Goal: Task Accomplishment & Management: Complete application form

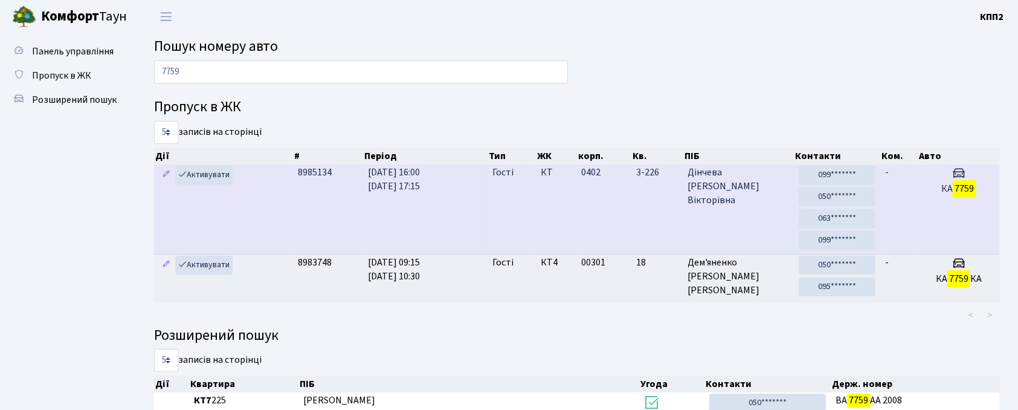
type input "7759"
click at [420, 191] on span "16.09.2025 16:00 16.09.2025 17:15" at bounding box center [394, 179] width 52 height 27
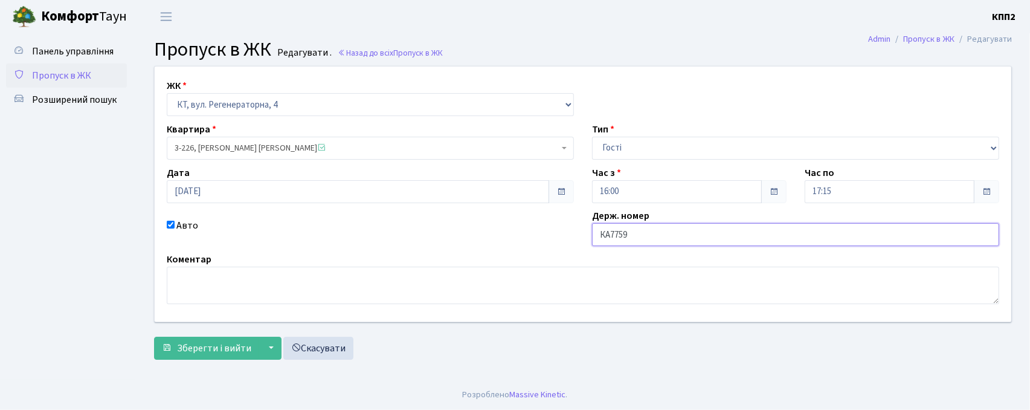
click at [707, 245] on input "КА7759" at bounding box center [795, 234] width 407 height 23
type input "КА7759КТ"
click at [167, 349] on span "submit" at bounding box center [167, 348] width 10 height 10
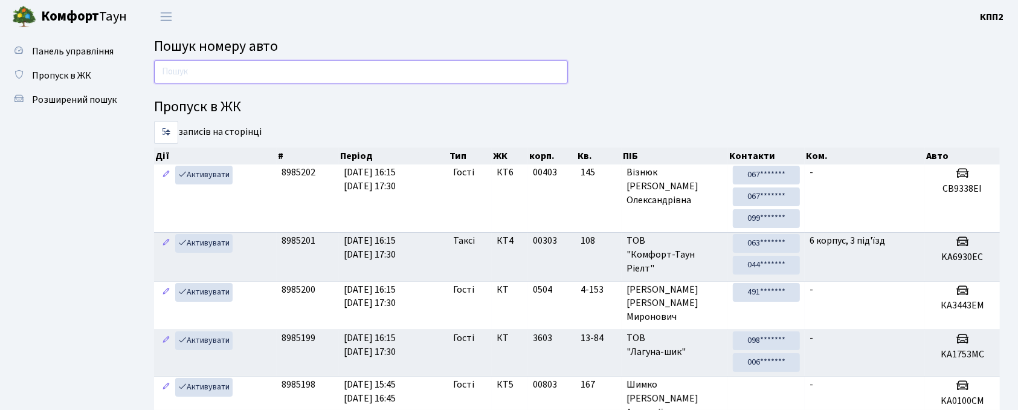
click at [185, 71] on input "text" at bounding box center [361, 71] width 414 height 23
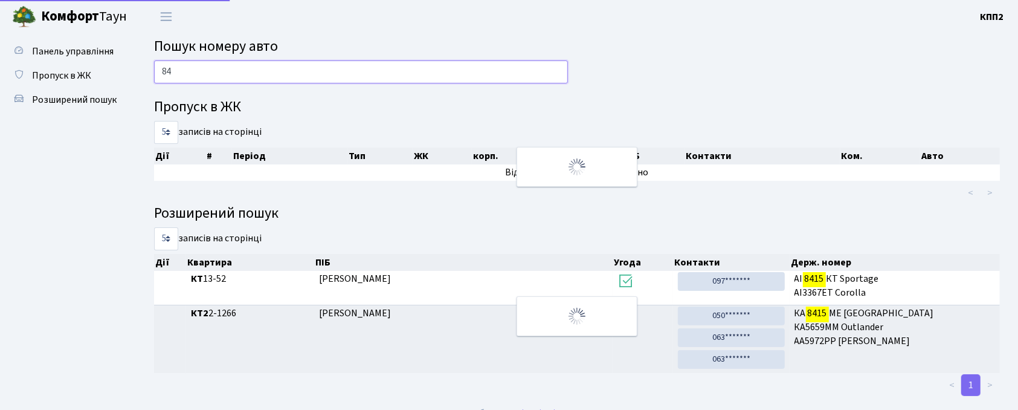
type input "8"
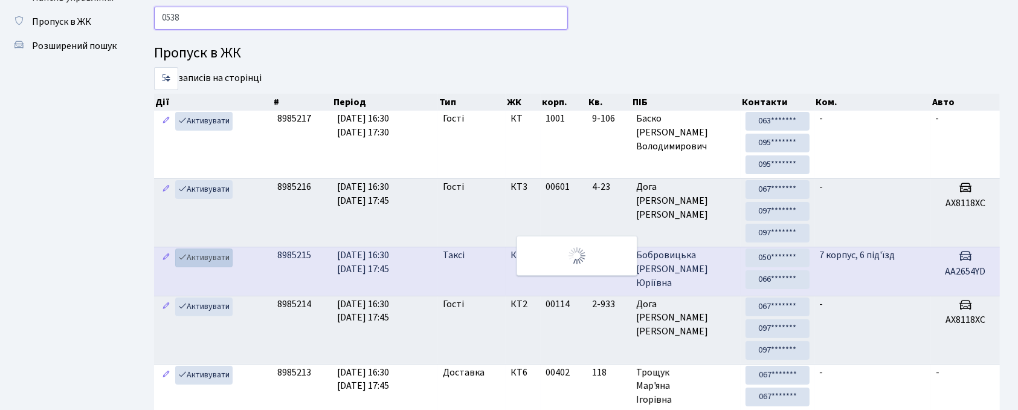
scroll to position [5, 0]
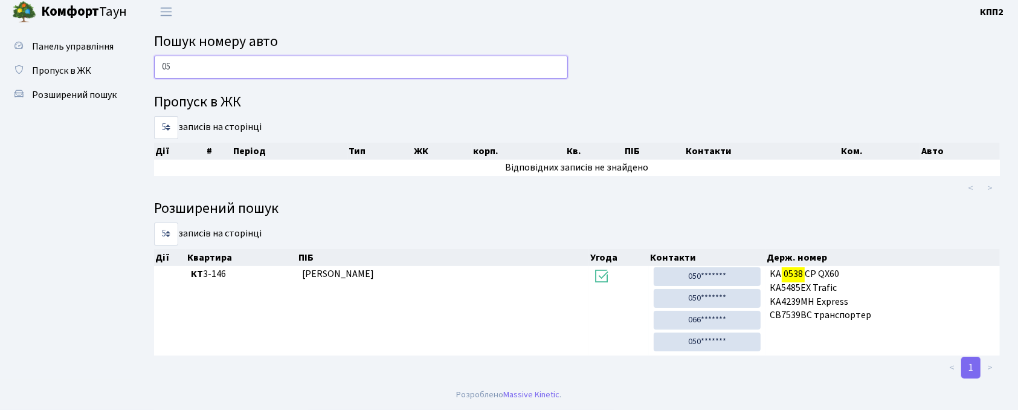
type input "0"
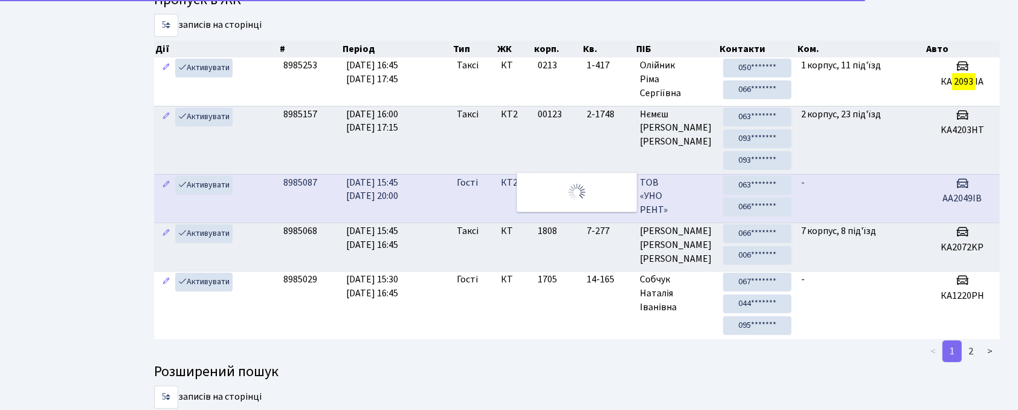
scroll to position [0, 0]
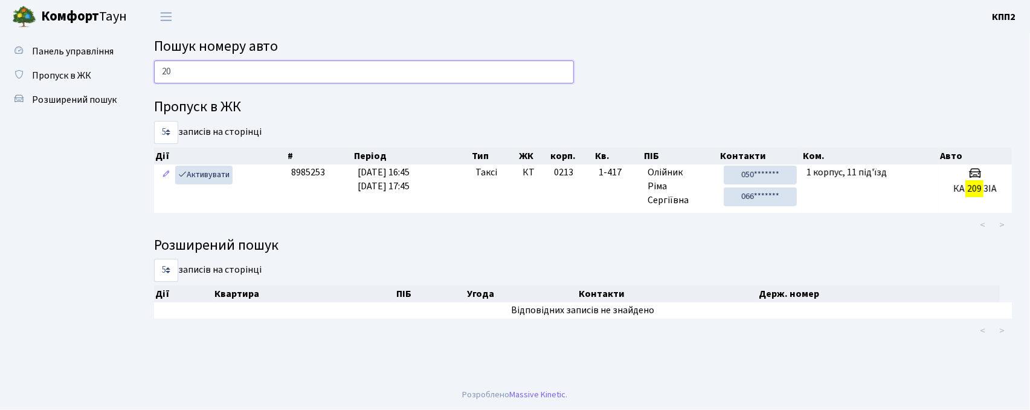
type input "2"
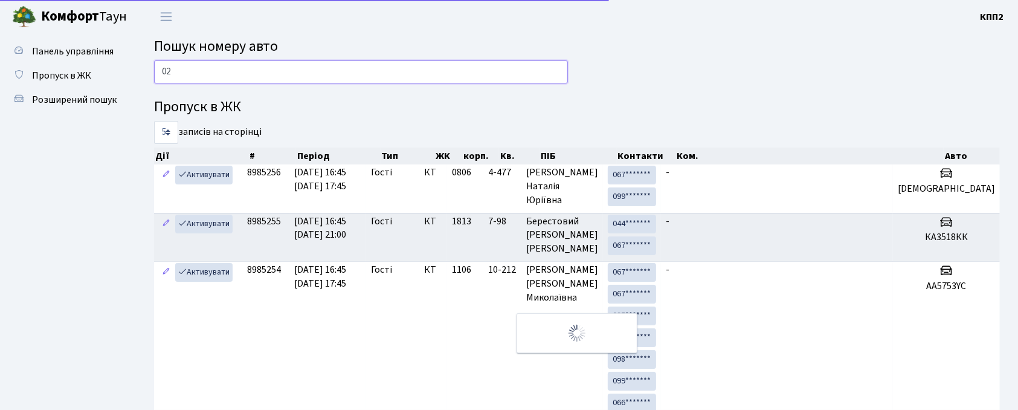
type input "0"
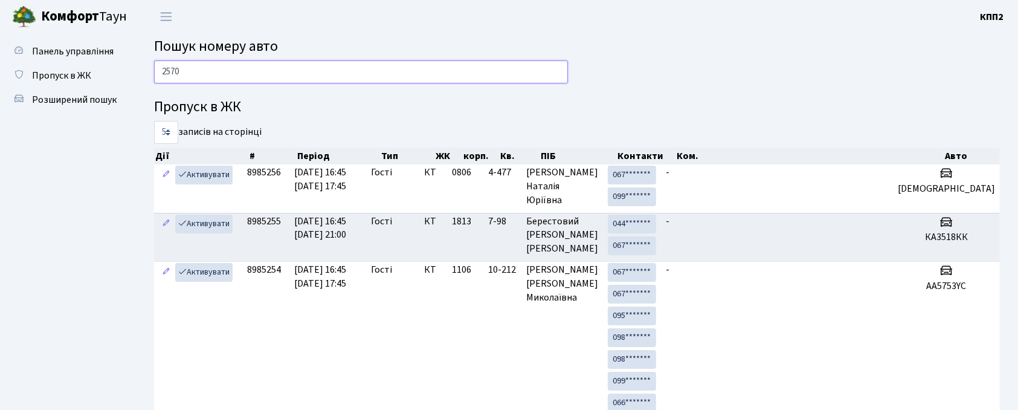
type input "2570"
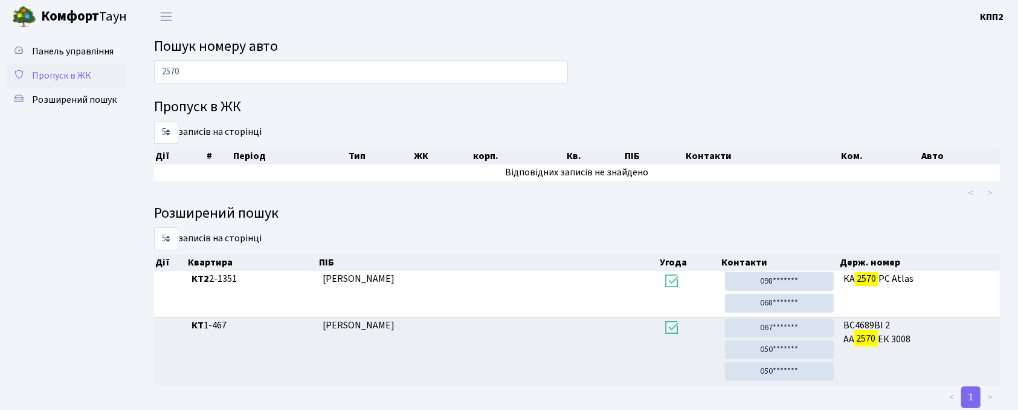
click at [39, 65] on link "Пропуск в ЖК" at bounding box center [66, 75] width 121 height 24
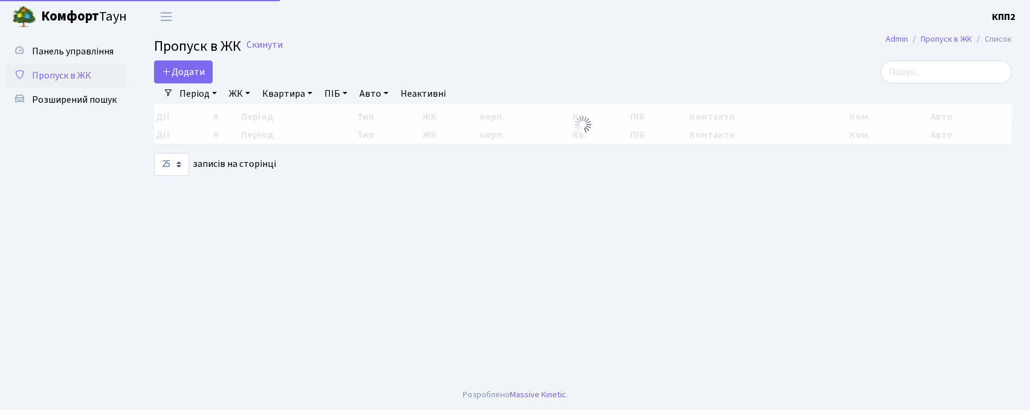
select select "25"
click at [923, 80] on input "search" at bounding box center [946, 71] width 131 height 23
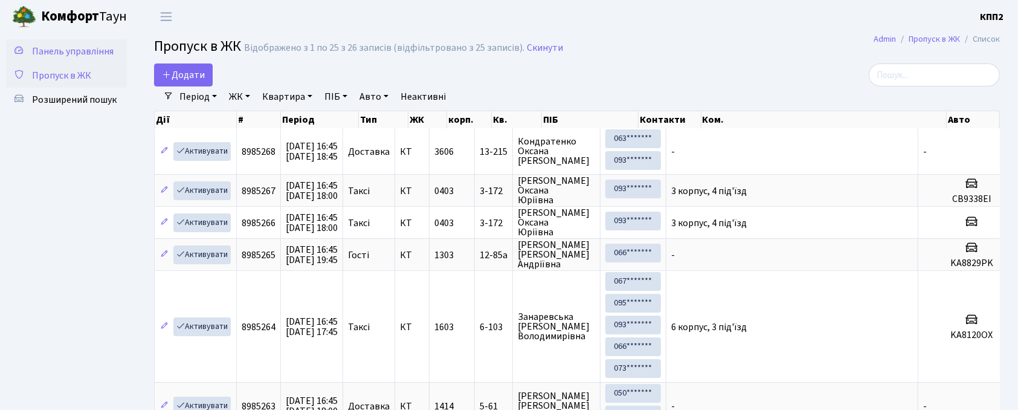
click at [73, 46] on span "Панель управління" at bounding box center [73, 51] width 82 height 13
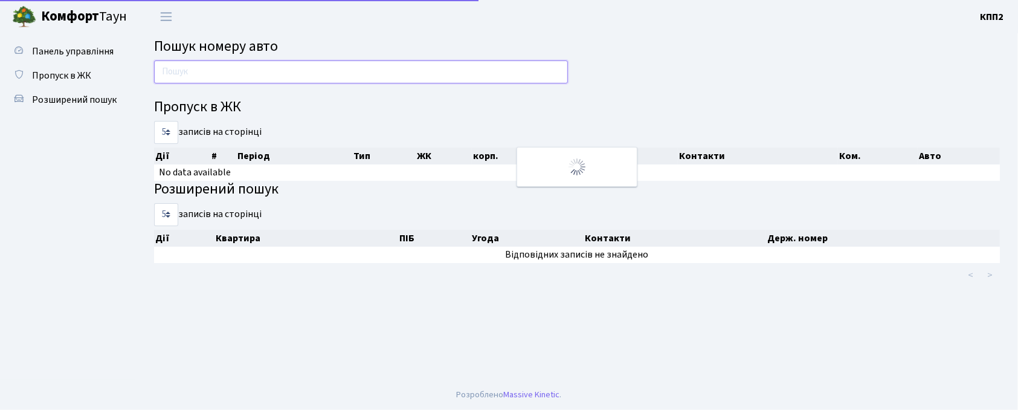
drag, startPoint x: 0, startPoint y: 0, endPoint x: 272, endPoint y: 76, distance: 282.3
click at [272, 76] on input "text" at bounding box center [361, 71] width 414 height 23
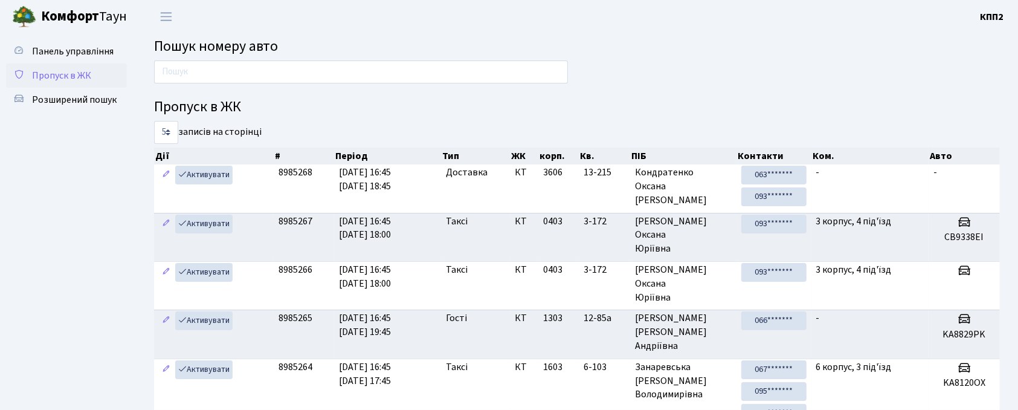
click at [64, 80] on span "Пропуск в ЖК" at bounding box center [61, 75] width 59 height 13
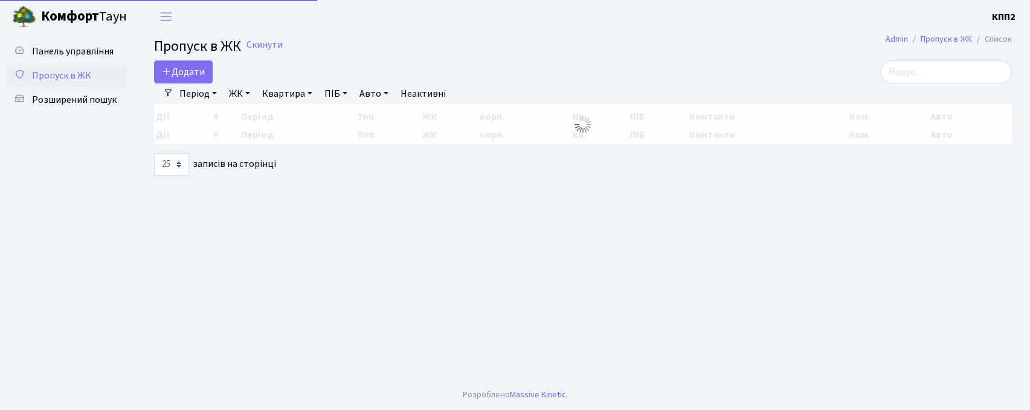
select select "25"
click at [916, 75] on input "search" at bounding box center [946, 71] width 131 height 23
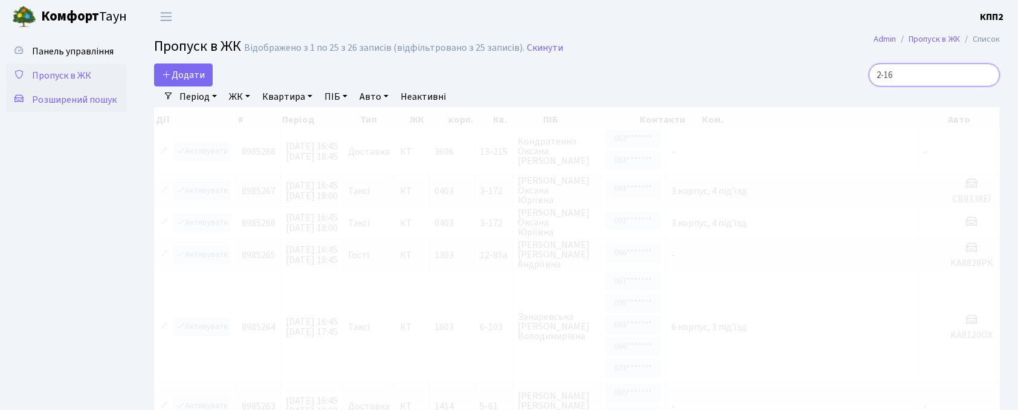
type input "2-16"
click at [46, 98] on span "Розширений пошук" at bounding box center [74, 99] width 85 height 13
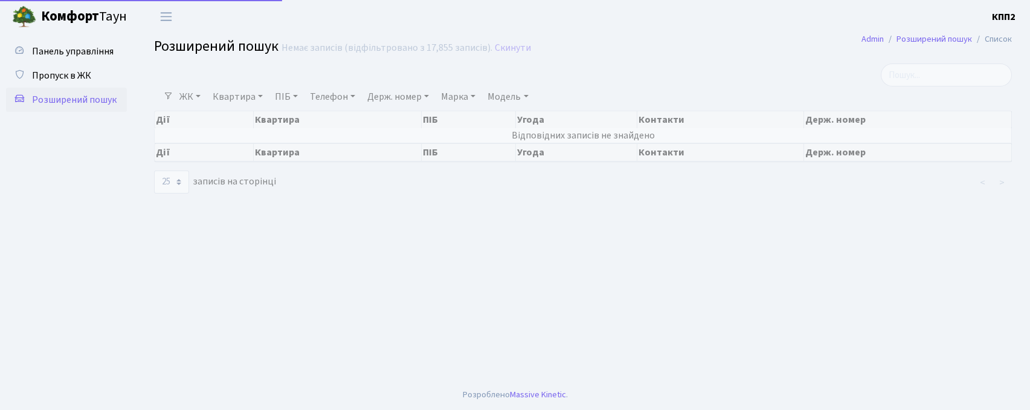
select select "25"
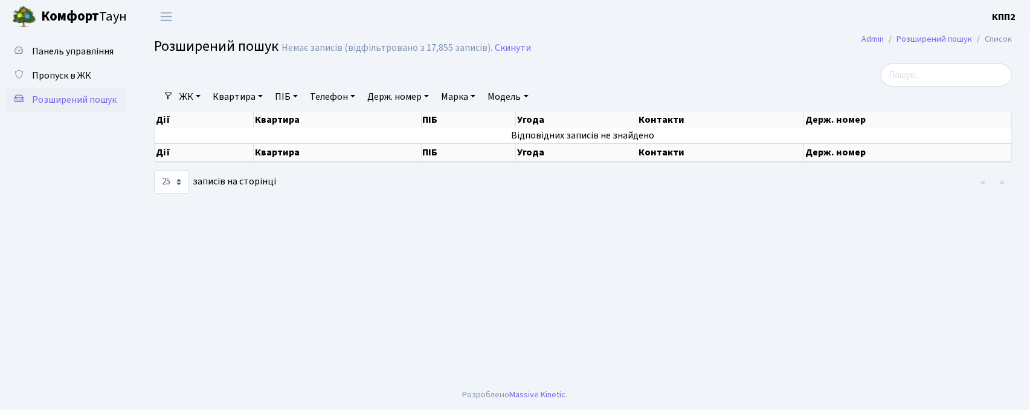
click at [230, 98] on link "Квартира" at bounding box center [238, 96] width 60 height 21
type input "2-1649"
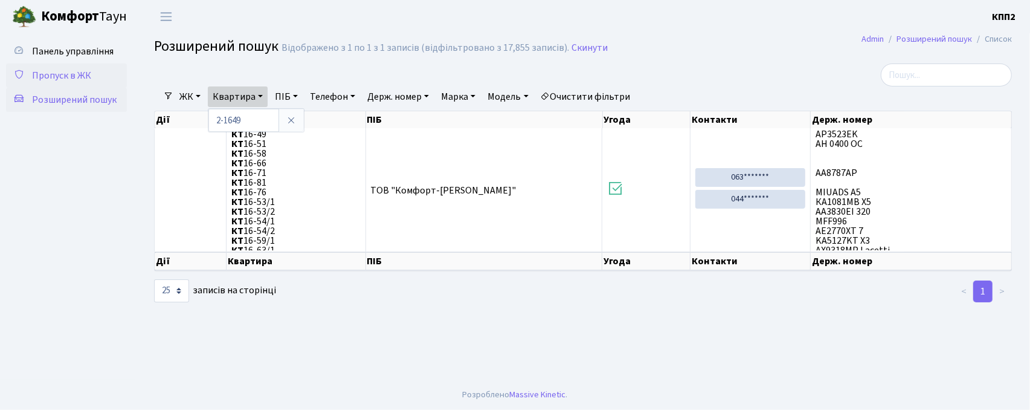
click at [56, 69] on span "Пропуск в ЖК" at bounding box center [61, 75] width 59 height 13
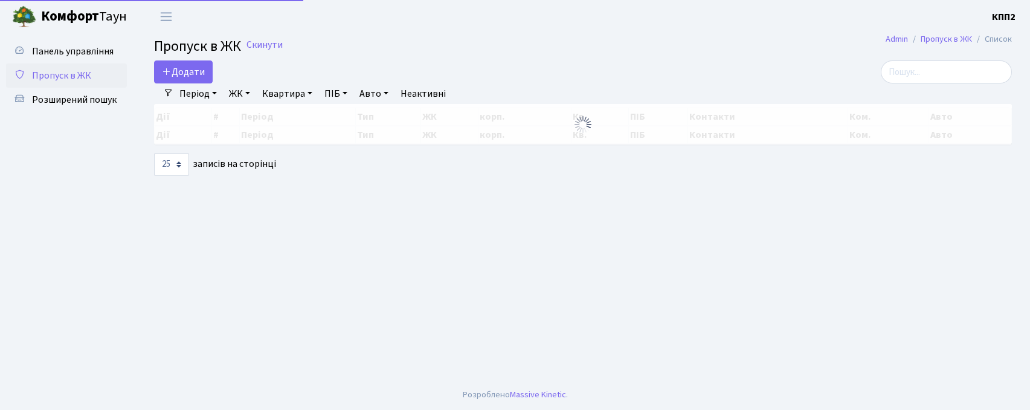
select select "25"
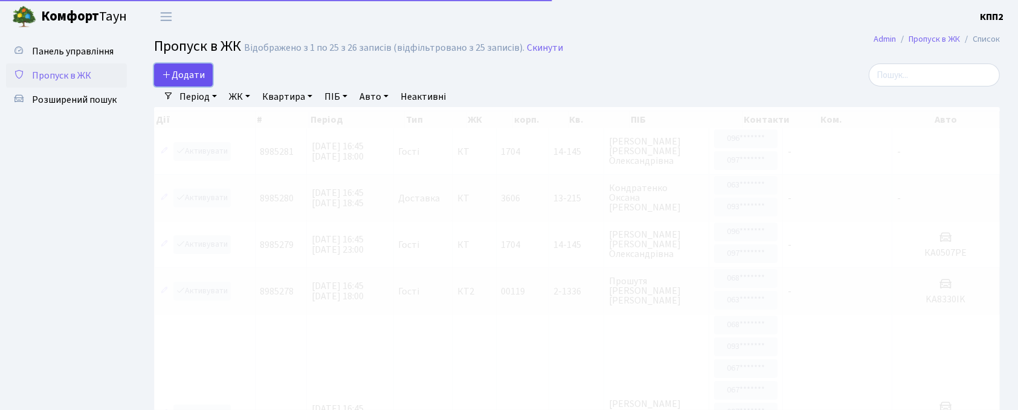
click at [189, 77] on span "Додати" at bounding box center [183, 74] width 43 height 13
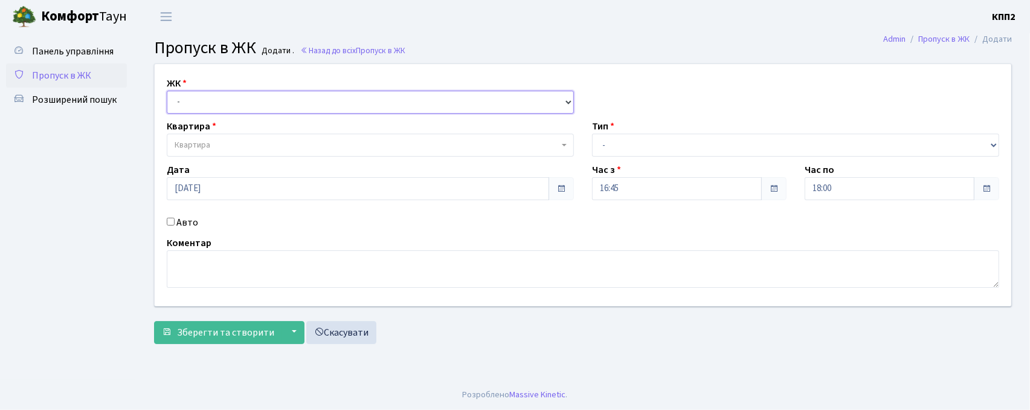
click at [235, 109] on select "- КТ, вул. Регенераторна, 4 КТ2, просп. Соборності, 17 КТ3, вул. Березнева, 16 …" at bounding box center [370, 102] width 407 height 23
select select "271"
click at [167, 91] on select "- КТ, вул. Регенераторна, 4 КТ2, просп. [STREET_ADDRESS] [STREET_ADDRESS] [PERS…" at bounding box center [370, 102] width 407 height 23
select select
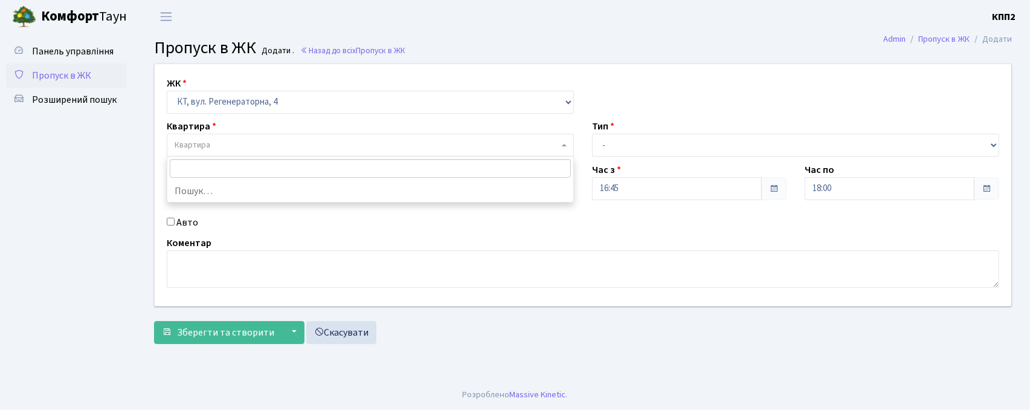
click at [231, 140] on span "Квартира" at bounding box center [367, 145] width 384 height 12
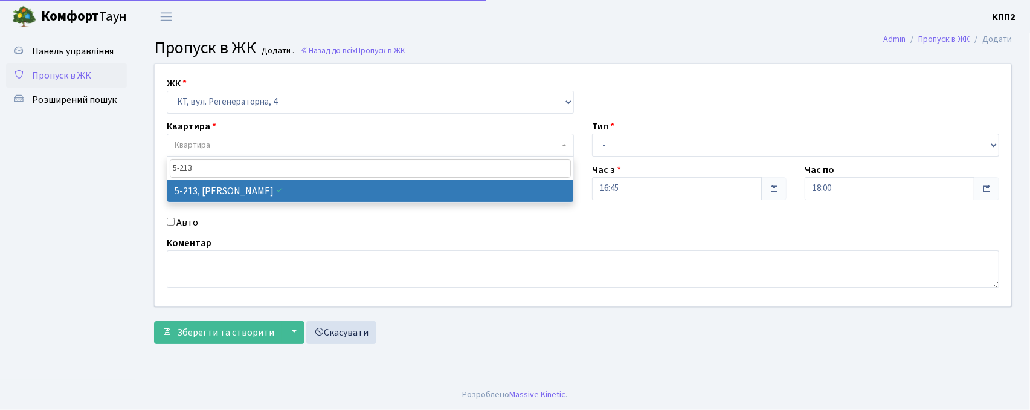
type input "5-213"
select select "2371"
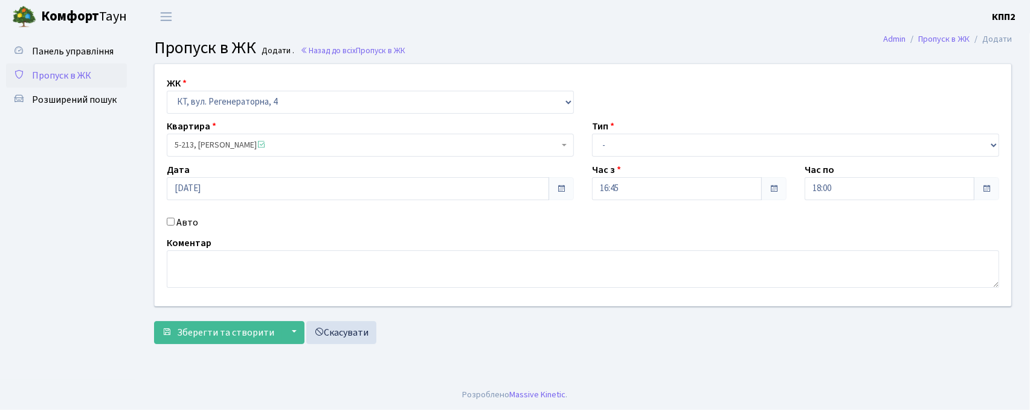
click at [187, 224] on label "Авто" at bounding box center [187, 222] width 22 height 15
click at [175, 224] on input "Авто" at bounding box center [171, 222] width 8 height 8
checkbox input "true"
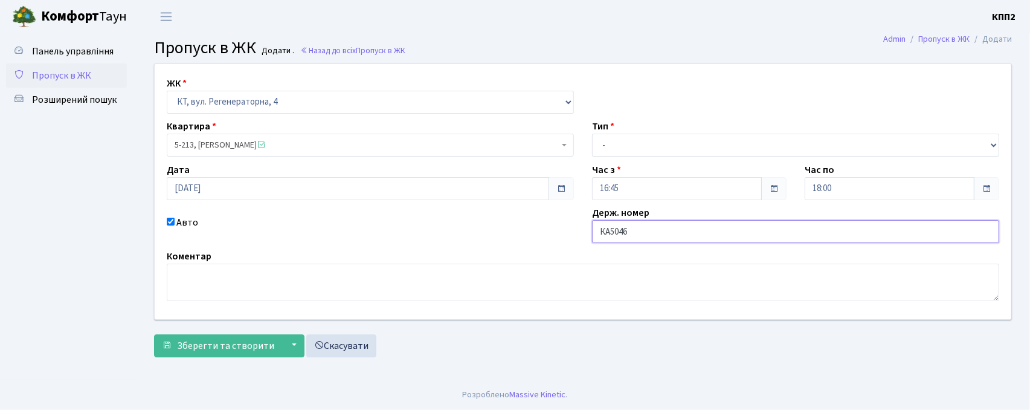
type input "КА5046ВН"
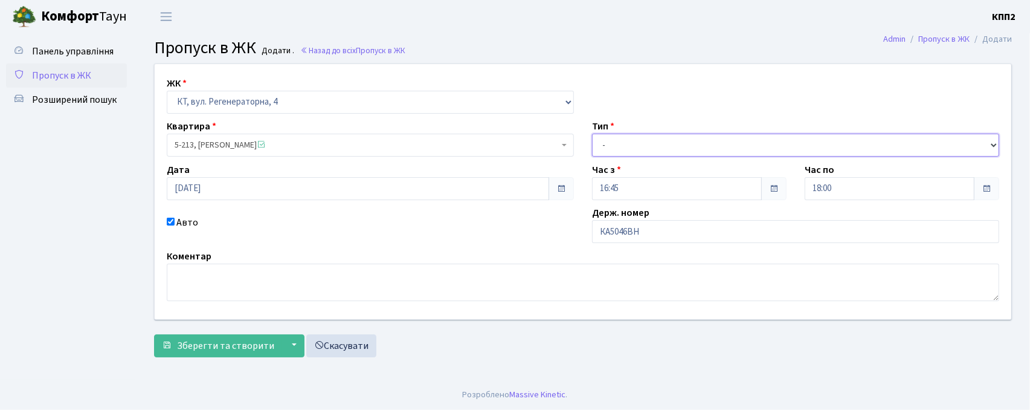
drag, startPoint x: 646, startPoint y: 145, endPoint x: 640, endPoint y: 155, distance: 11.4
click at [646, 145] on select "- Доставка Таксі Гості Сервіс" at bounding box center [795, 145] width 407 height 23
select select "2"
click at [592, 134] on select "- Доставка Таксі Гості Сервіс" at bounding box center [795, 145] width 407 height 23
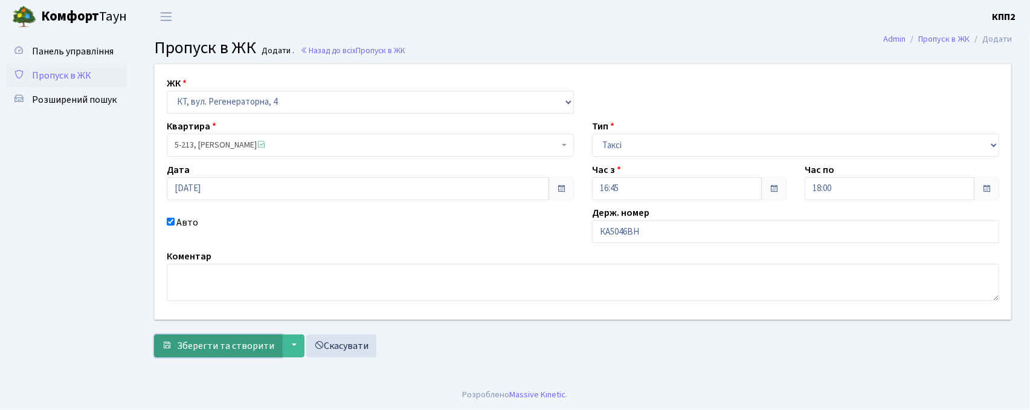
click at [236, 344] on span "Зберегти та створити" at bounding box center [225, 345] width 97 height 13
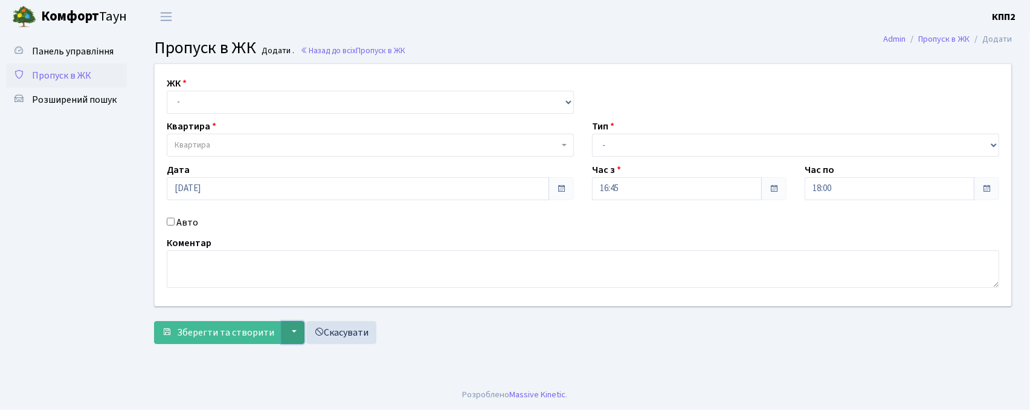
click at [286, 334] on button "▼" at bounding box center [293, 332] width 23 height 23
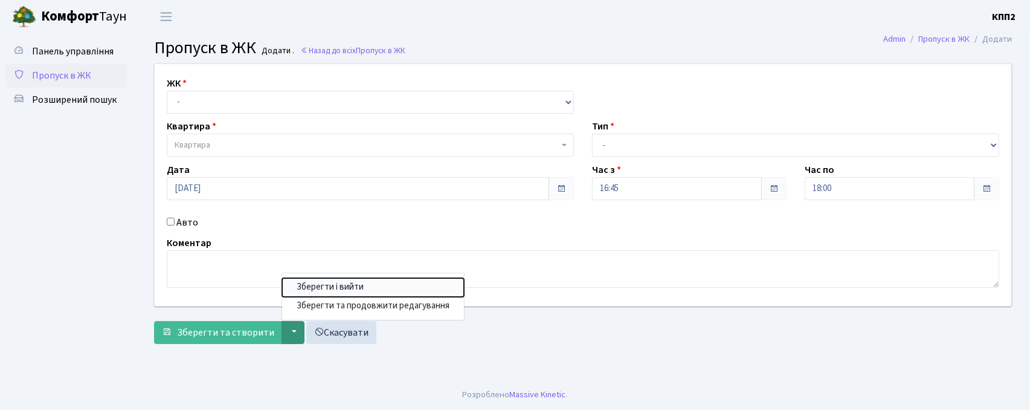
click at [322, 290] on button "Зберегти і вийти" at bounding box center [373, 287] width 182 height 19
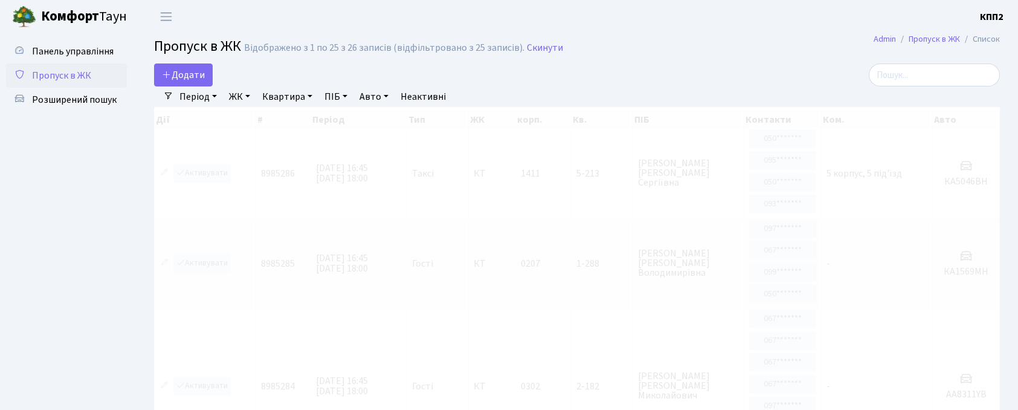
select select "25"
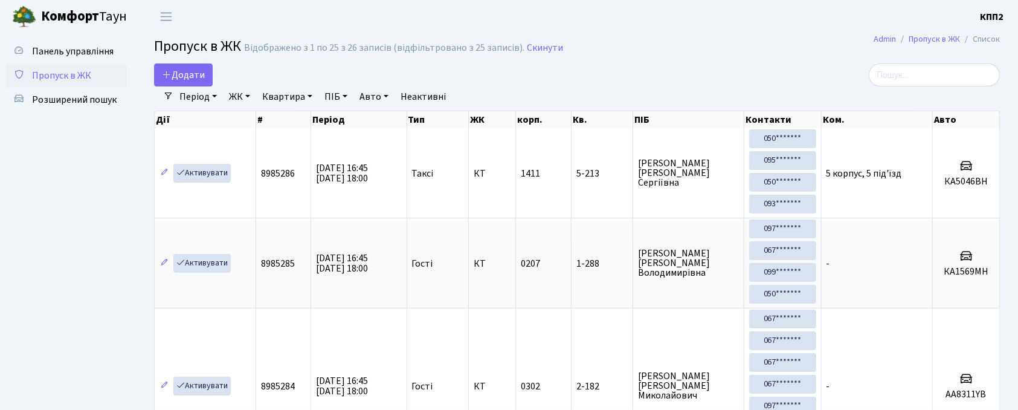
drag, startPoint x: 56, startPoint y: 76, endPoint x: 63, endPoint y: 68, distance: 10.7
click at [58, 76] on span "Пропуск в ЖК" at bounding box center [61, 75] width 59 height 13
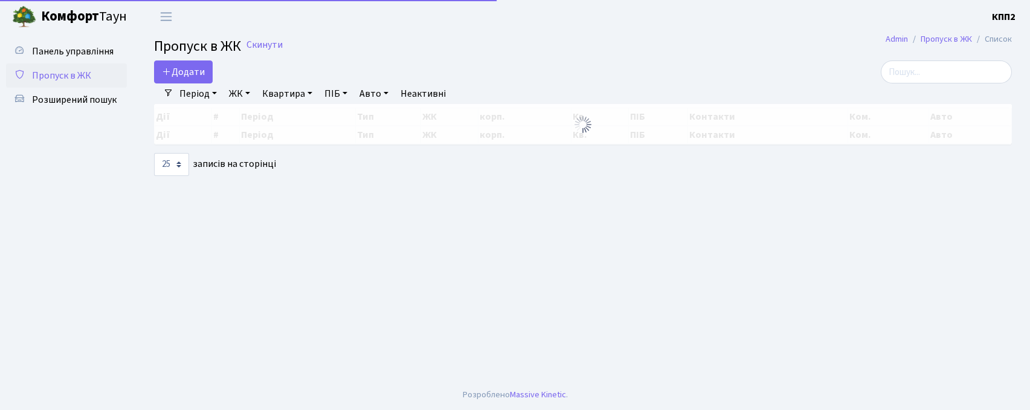
select select "25"
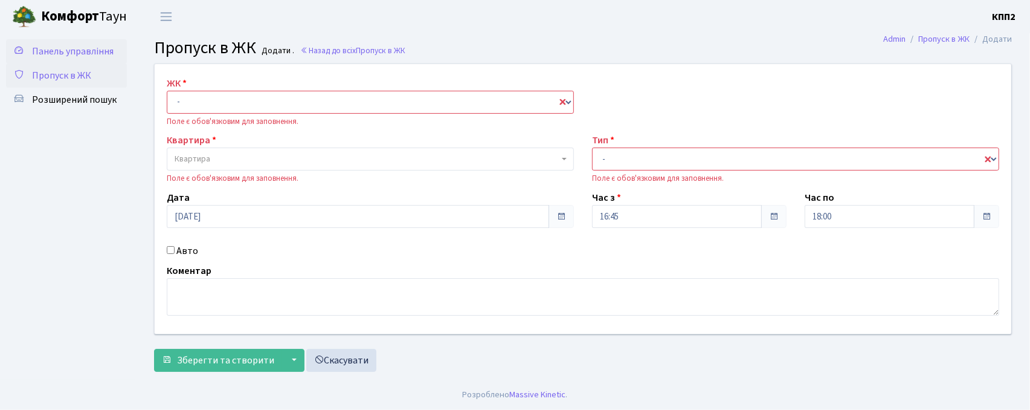
click at [68, 54] on span "Панель управління" at bounding box center [73, 51] width 82 height 13
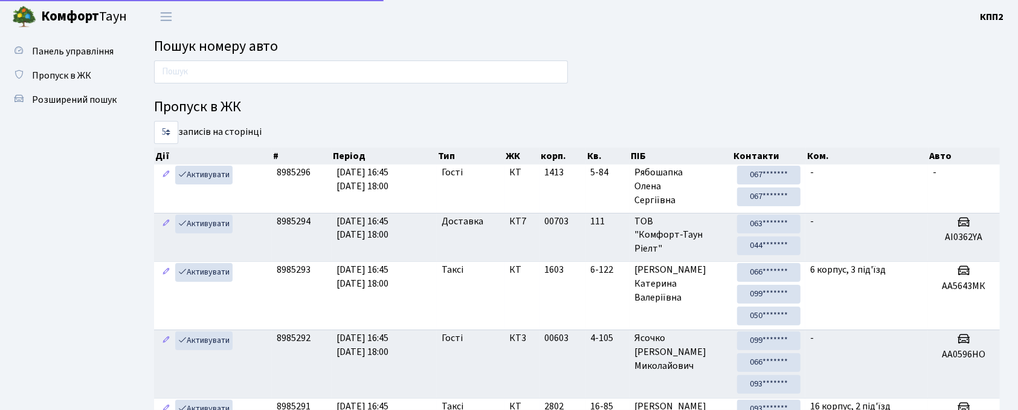
click at [230, 86] on div at bounding box center [361, 74] width 432 height 29
click at [231, 71] on input "text" at bounding box center [361, 71] width 414 height 23
type input "7045"
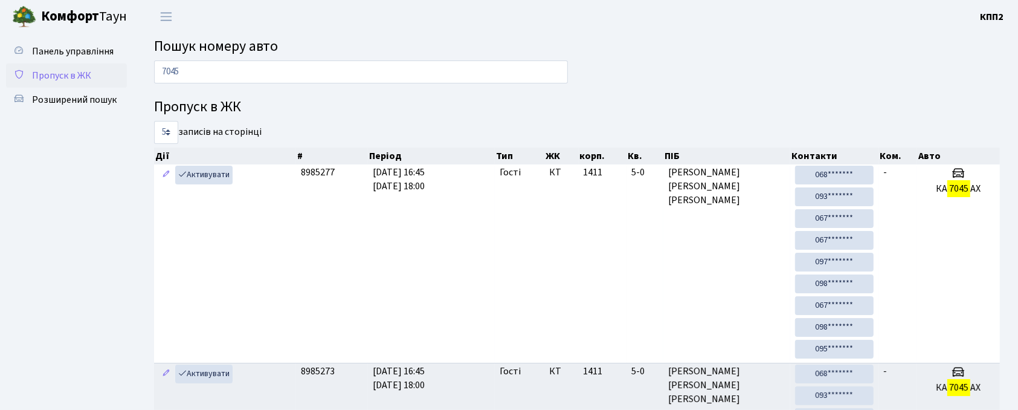
click at [52, 70] on span "Пропуск в ЖК" at bounding box center [61, 75] width 59 height 13
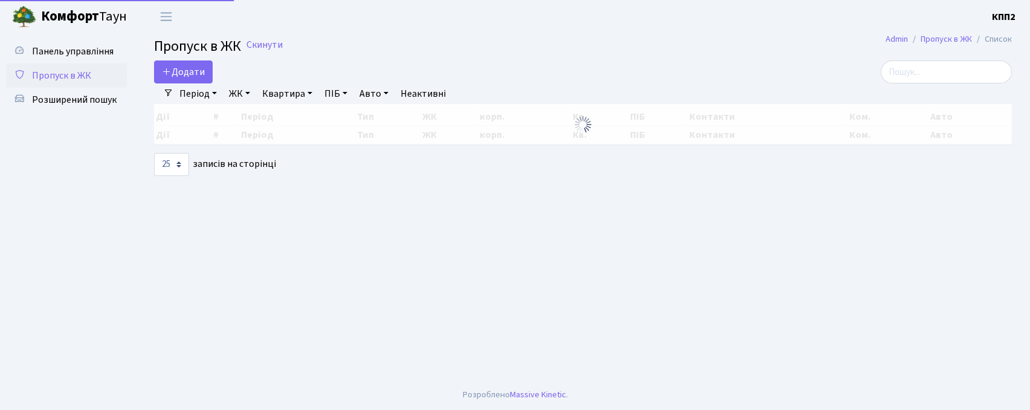
select select "25"
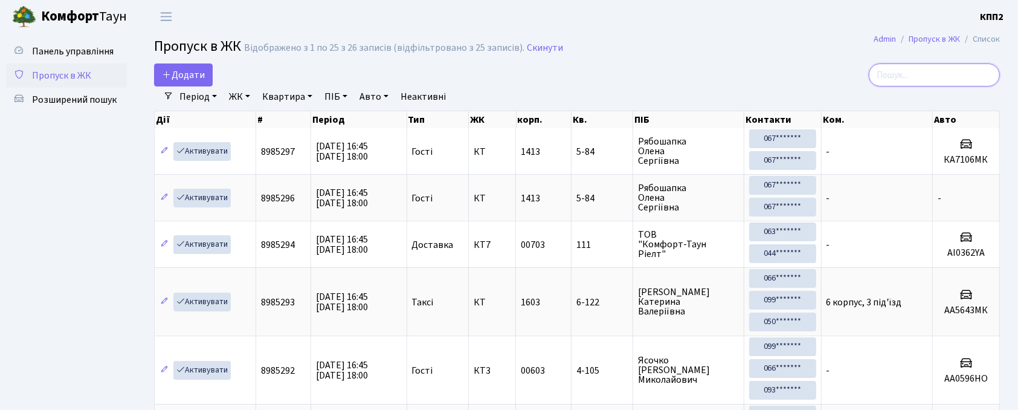
click at [928, 76] on input "search" at bounding box center [934, 74] width 131 height 23
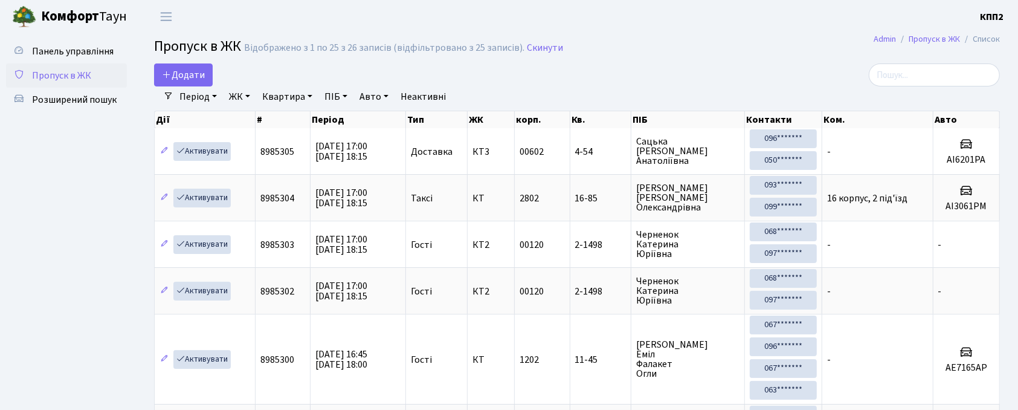
click at [69, 54] on span "Панель управління" at bounding box center [73, 51] width 82 height 13
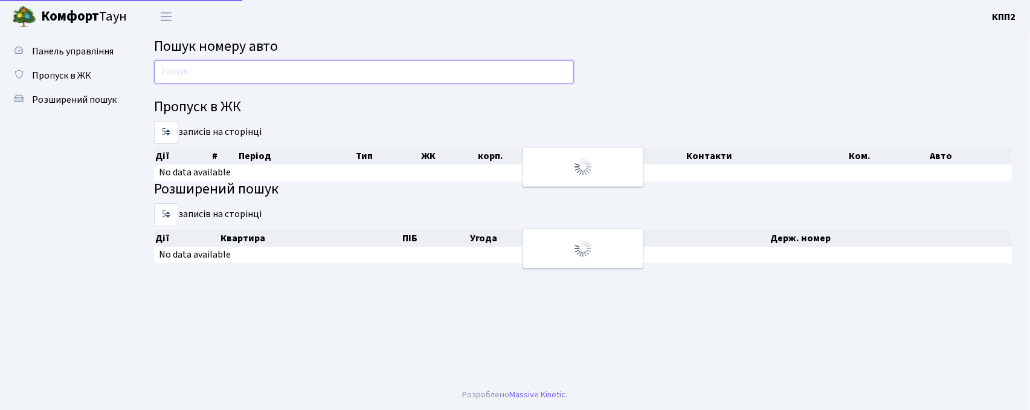
drag, startPoint x: 0, startPoint y: 0, endPoint x: 218, endPoint y: 66, distance: 227.4
click at [218, 66] on input "text" at bounding box center [364, 71] width 420 height 23
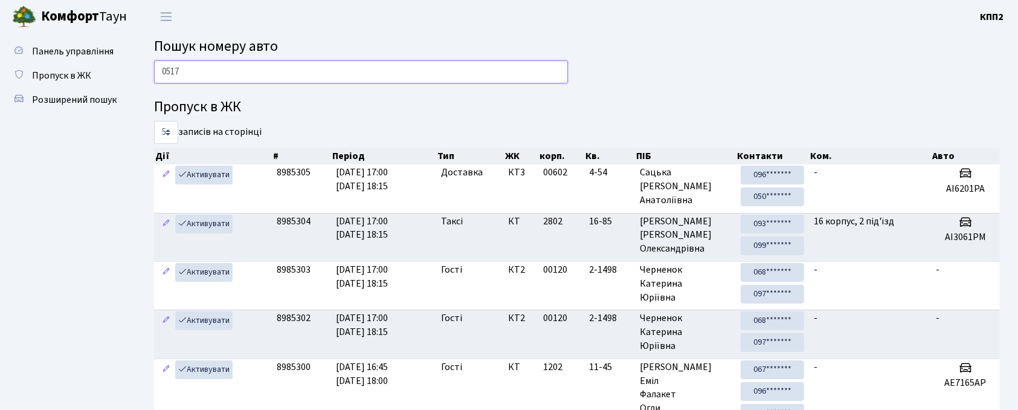
type input "0517"
click at [88, 77] on span "Пропуск в ЖК" at bounding box center [61, 75] width 59 height 13
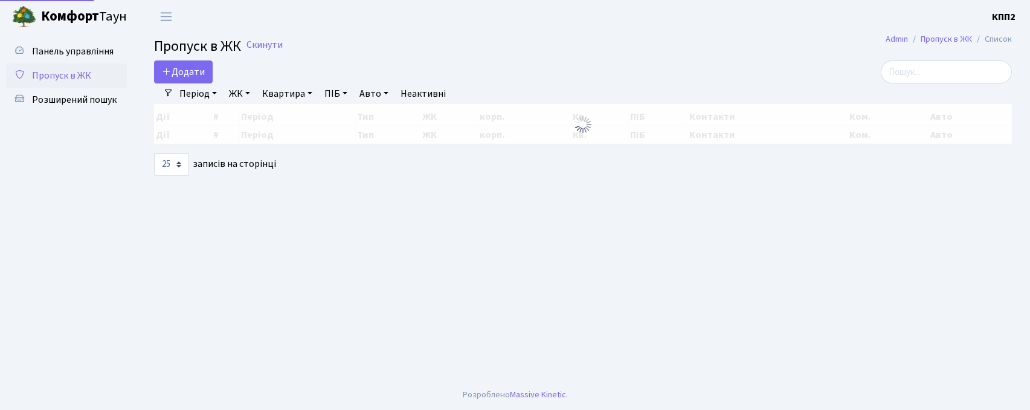
select select "25"
click at [931, 70] on input "search" at bounding box center [946, 71] width 131 height 23
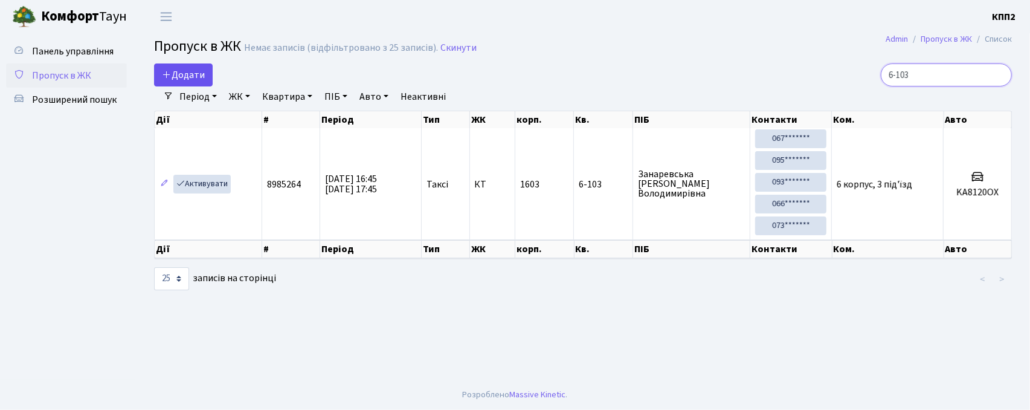
type input "6-103"
click at [191, 74] on span "Додати" at bounding box center [183, 74] width 43 height 13
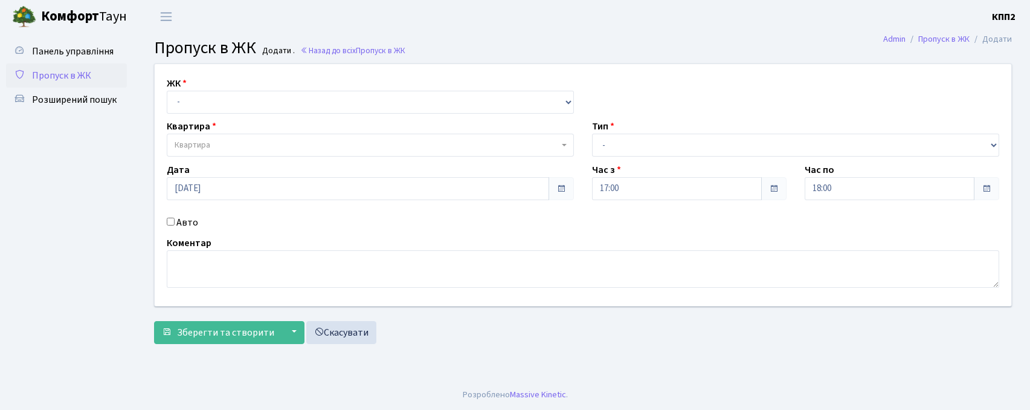
click at [196, 104] on select "- КТ, вул. Регенераторна, 4 КТ2, просп. [STREET_ADDRESS] [STREET_ADDRESS] [PERS…" at bounding box center [370, 102] width 407 height 23
select select "271"
click at [167, 91] on select "- КТ, вул. Регенераторна, 4 КТ2, просп. Соборності, 17 КТ3, вул. Березнева, 16 …" at bounding box center [370, 102] width 407 height 23
select select
click at [220, 138] on span "Квартира" at bounding box center [370, 145] width 407 height 23
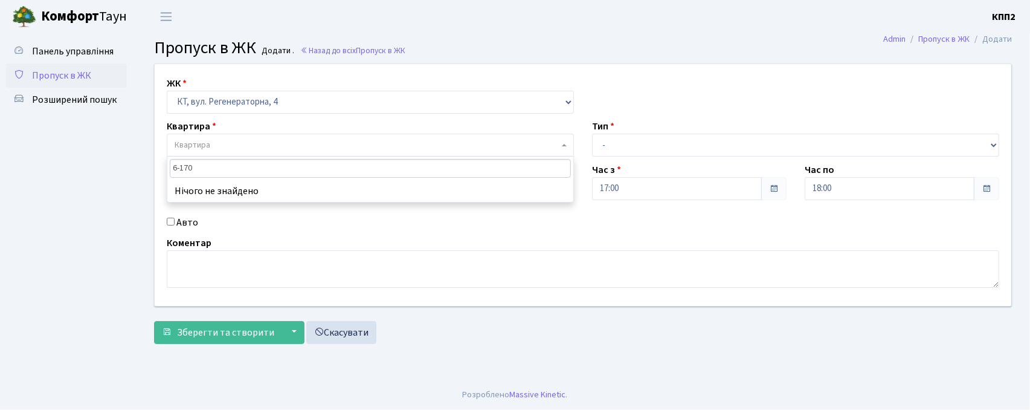
click at [184, 176] on input "6-170" at bounding box center [370, 168] width 401 height 19
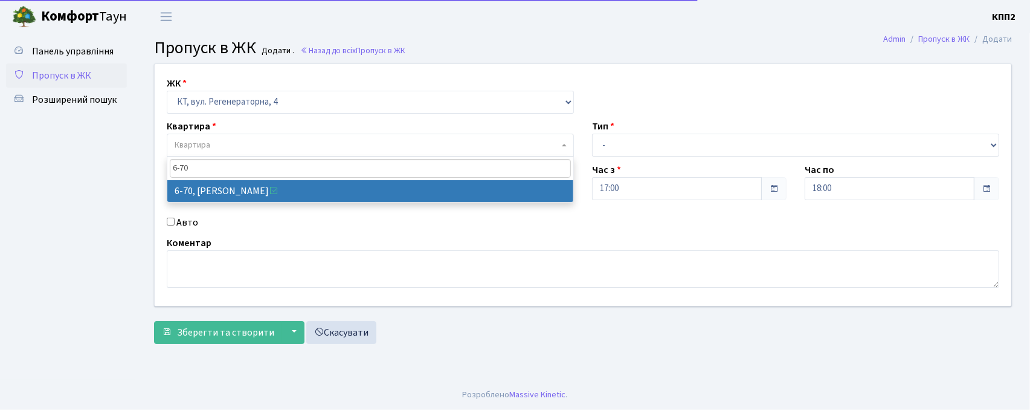
type input "6-70"
select select "5295"
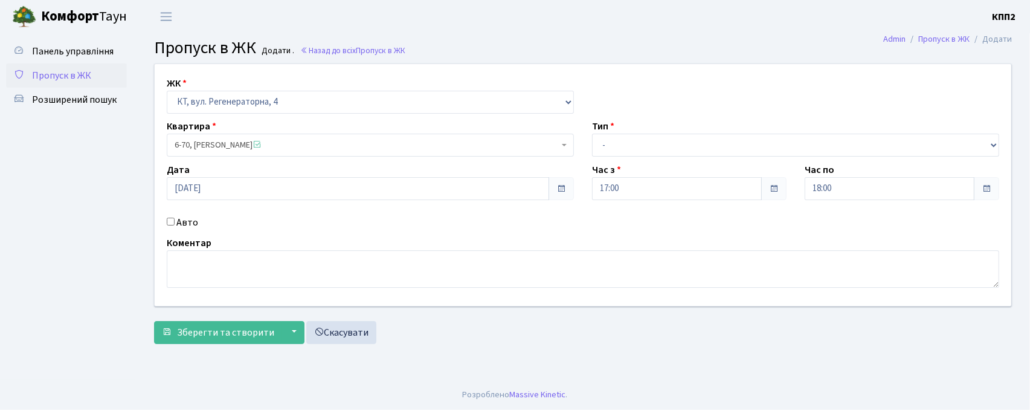
click at [182, 228] on label "Авто" at bounding box center [187, 222] width 22 height 15
click at [175, 225] on input "Авто" at bounding box center [171, 222] width 8 height 8
checkbox input "true"
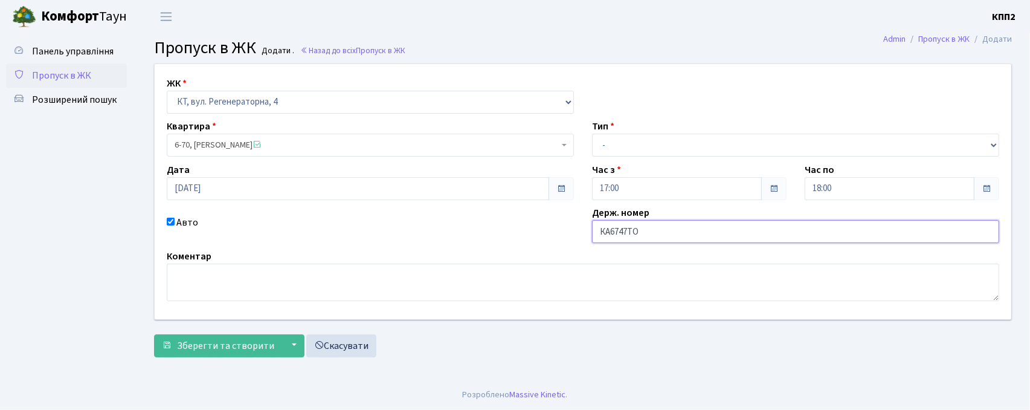
click at [631, 239] on input "КА6747ТО" at bounding box center [795, 231] width 407 height 23
type input "КА6747АО"
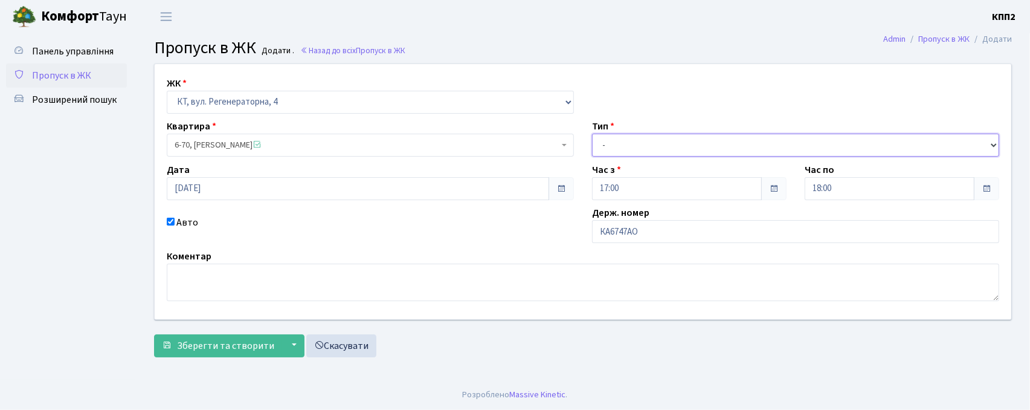
click at [631, 141] on select "- Доставка Таксі Гості Сервіс" at bounding box center [795, 145] width 407 height 23
select select "2"
click at [592, 134] on select "- Доставка Таксі Гості Сервіс" at bounding box center [795, 145] width 407 height 23
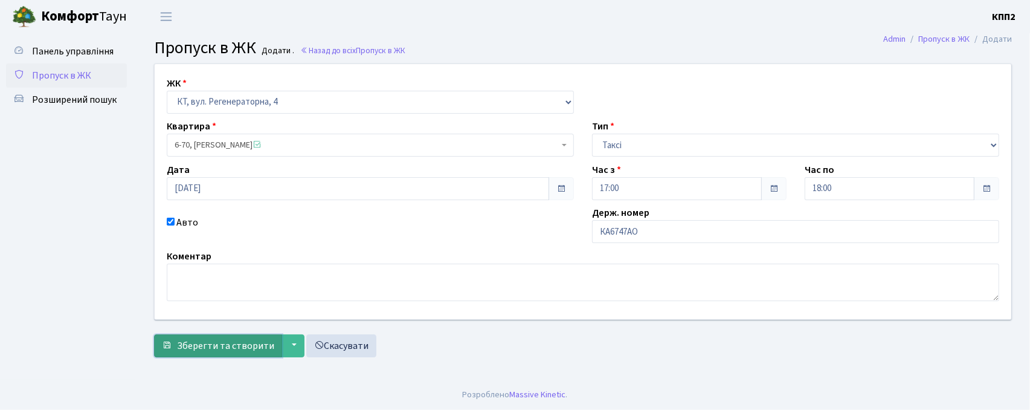
click at [177, 354] on button "Зберегти та створити" at bounding box center [218, 345] width 128 height 23
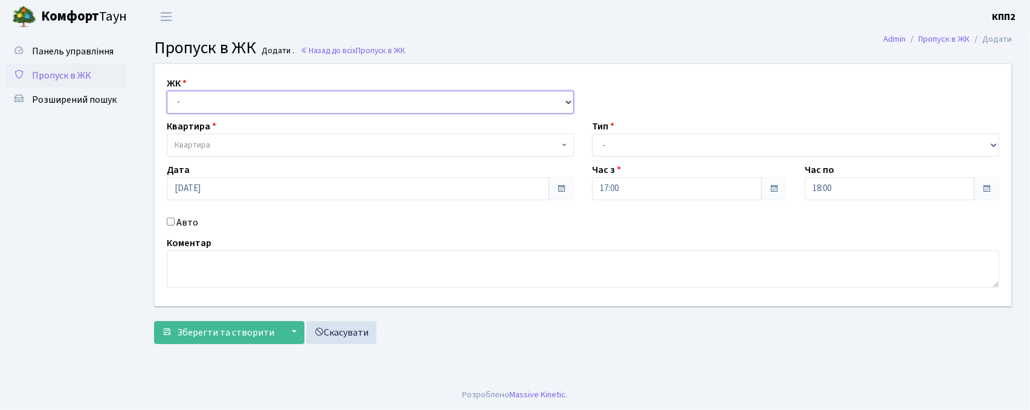
click at [251, 105] on select "- КТ, вул. Регенераторна, 4 КТ2, просп. Соборності, 17 КТ3, вул. Березнева, 16 …" at bounding box center [370, 102] width 407 height 23
select select "271"
click at [167, 91] on select "- КТ, вул. Регенераторна, 4 КТ2, просп. Соборності, 17 КТ3, вул. Березнева, 16 …" at bounding box center [370, 102] width 407 height 23
select select
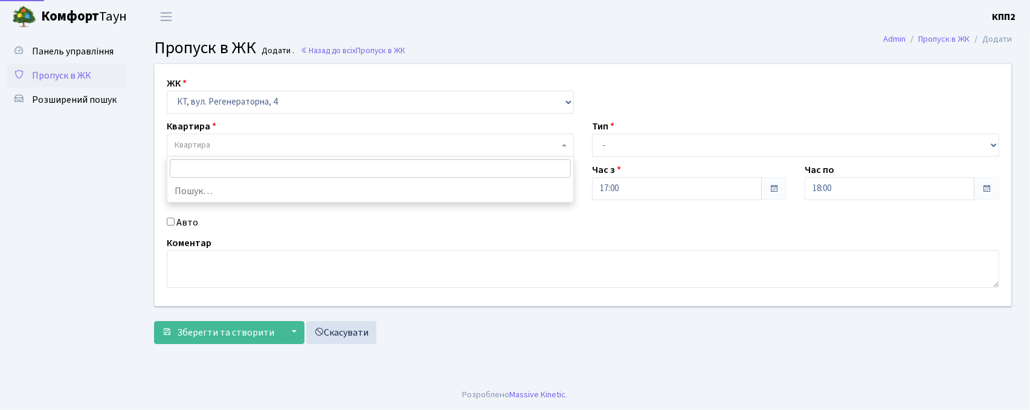
click at [254, 153] on span "Квартира" at bounding box center [370, 145] width 407 height 23
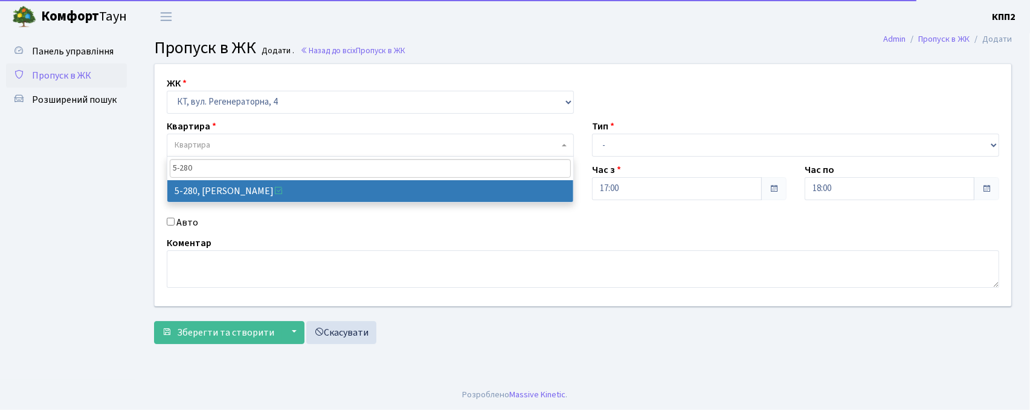
type input "5-280"
select select "2291"
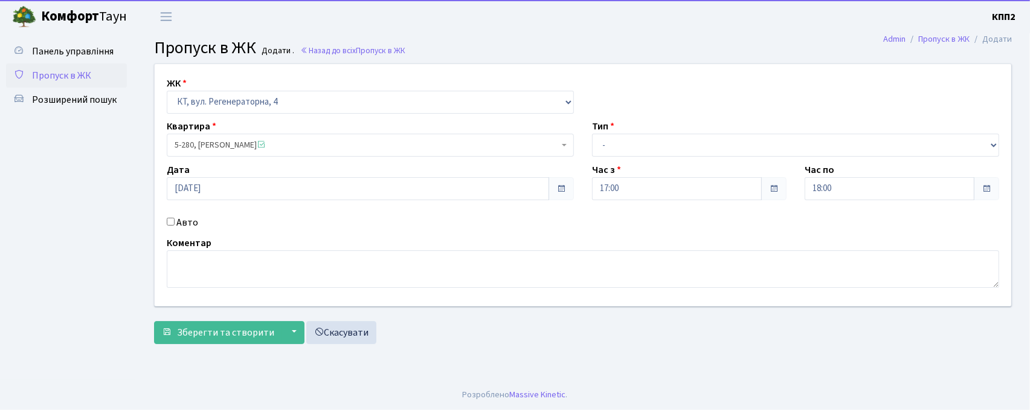
click at [191, 222] on label "Авто" at bounding box center [187, 222] width 22 height 15
click at [175, 222] on input "Авто" at bounding box center [171, 222] width 8 height 8
checkbox input "true"
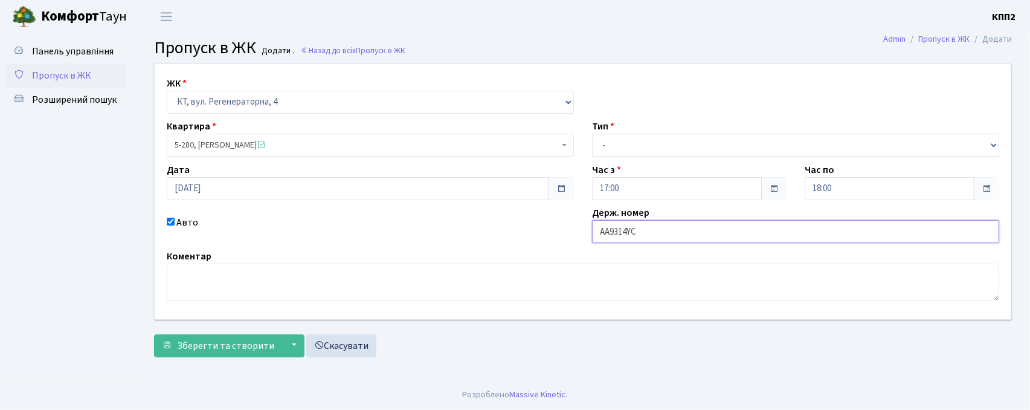
type input "АА9314YС"
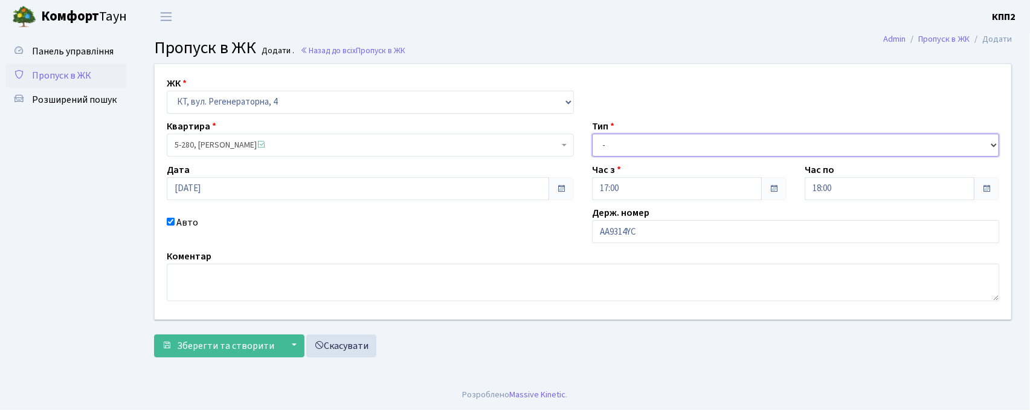
click at [673, 138] on select "- Доставка Таксі Гості Сервіс" at bounding box center [795, 145] width 407 height 23
select select "2"
click at [592, 134] on select "- Доставка Таксі Гості Сервіс" at bounding box center [795, 145] width 407 height 23
click at [286, 346] on button "▼" at bounding box center [293, 345] width 23 height 23
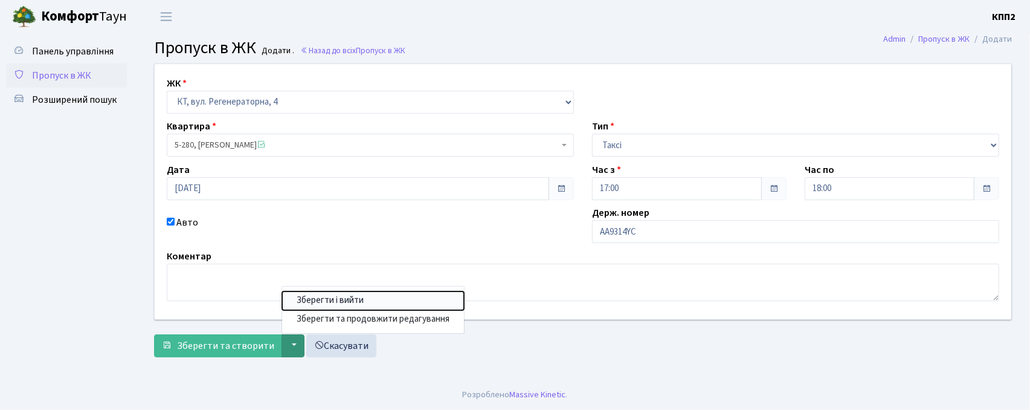
click at [340, 298] on button "Зберегти і вийти" at bounding box center [373, 300] width 182 height 19
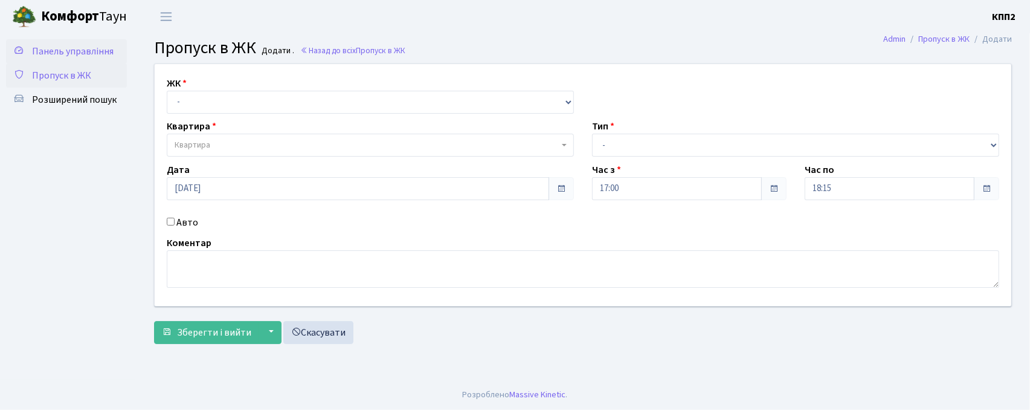
click at [54, 51] on span "Панель управління" at bounding box center [73, 51] width 82 height 13
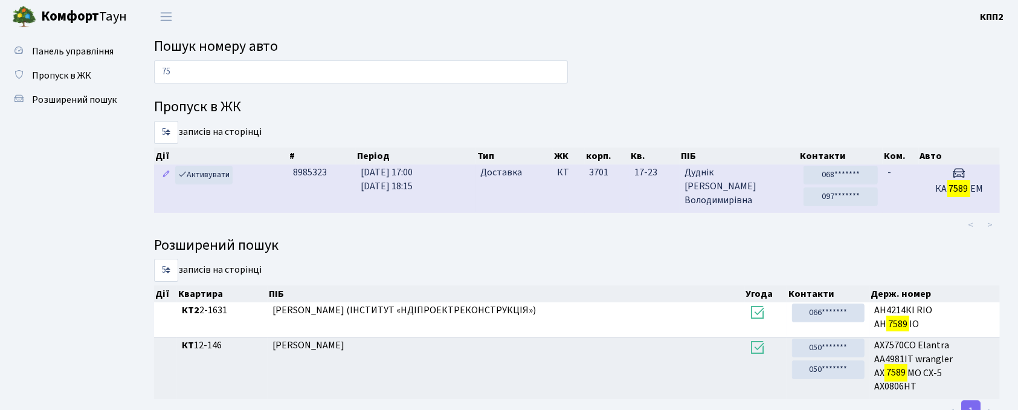
type input "7"
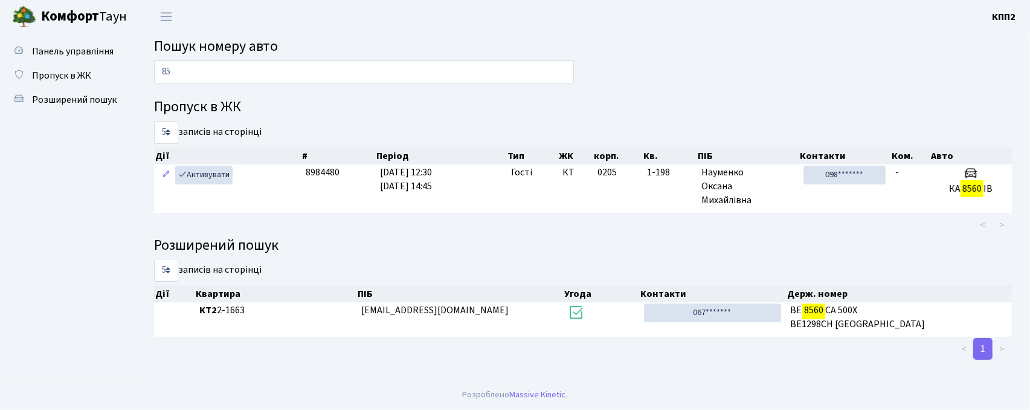
type input "8"
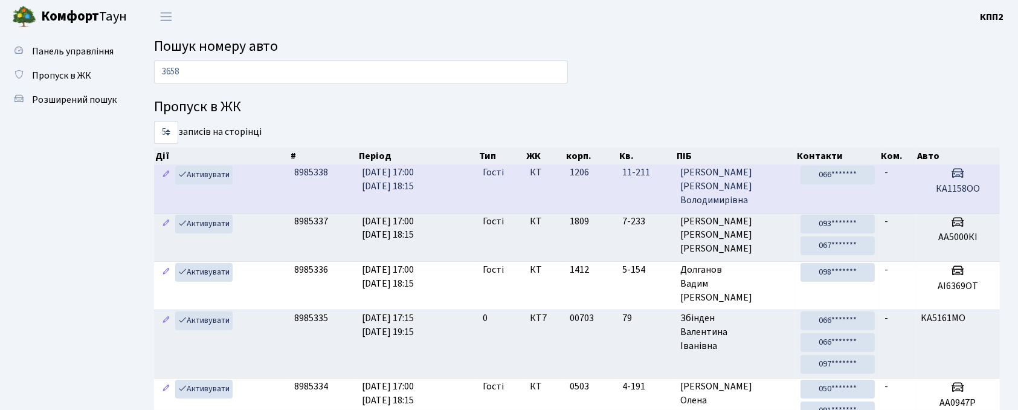
type input "3658"
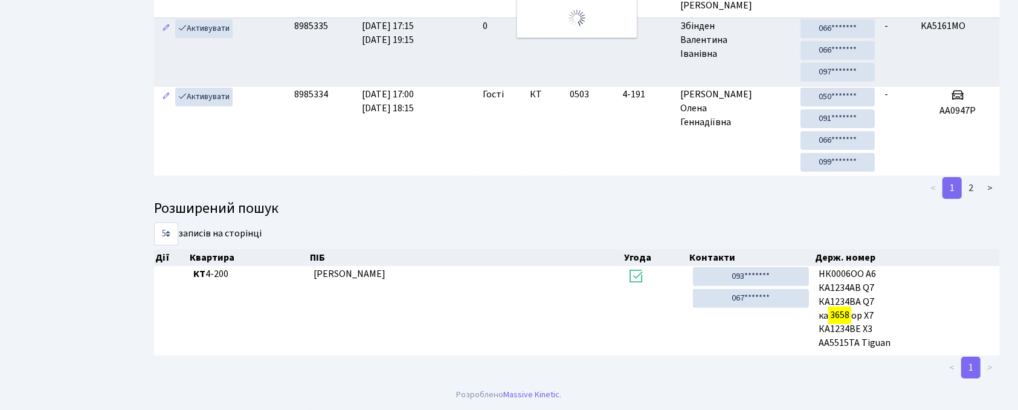
scroll to position [4, 0]
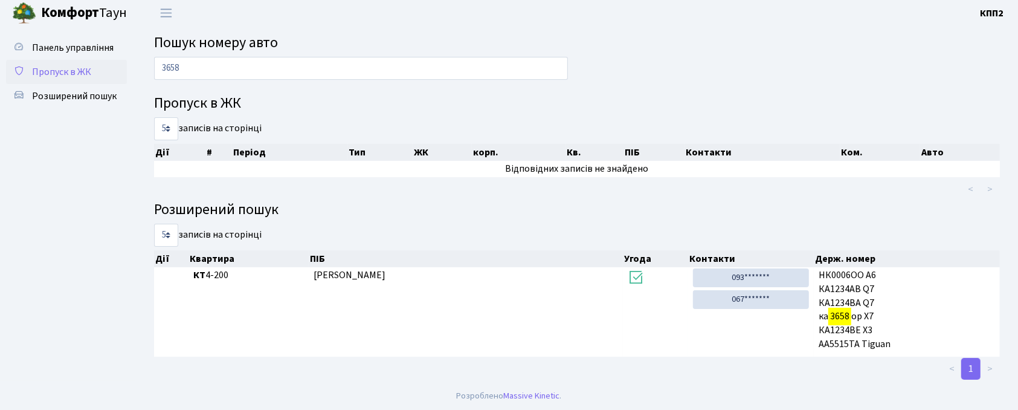
click at [68, 66] on span "Пропуск в ЖК" at bounding box center [61, 71] width 59 height 13
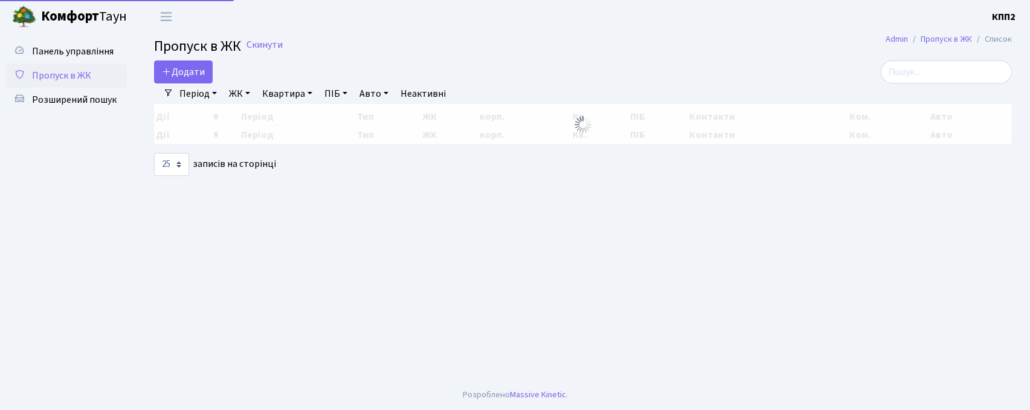
select select "25"
click at [928, 78] on input "search" at bounding box center [946, 71] width 131 height 23
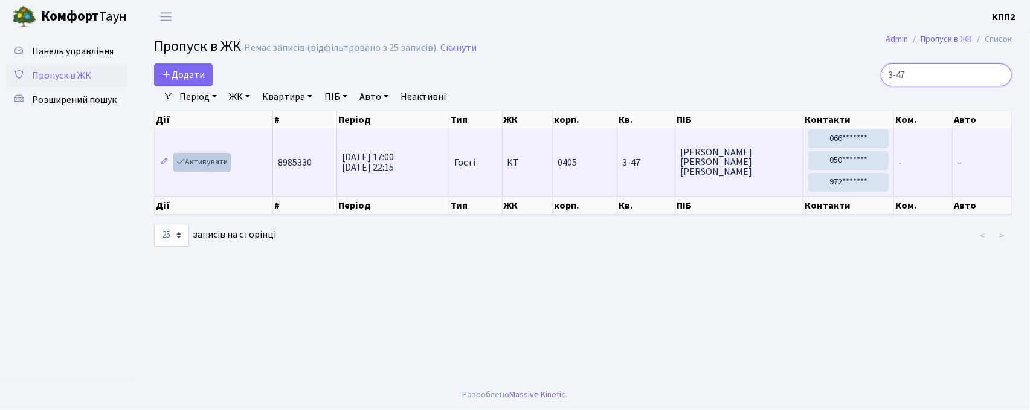
type input "3-47"
click at [222, 165] on link "Активувати" at bounding box center [201, 162] width 57 height 19
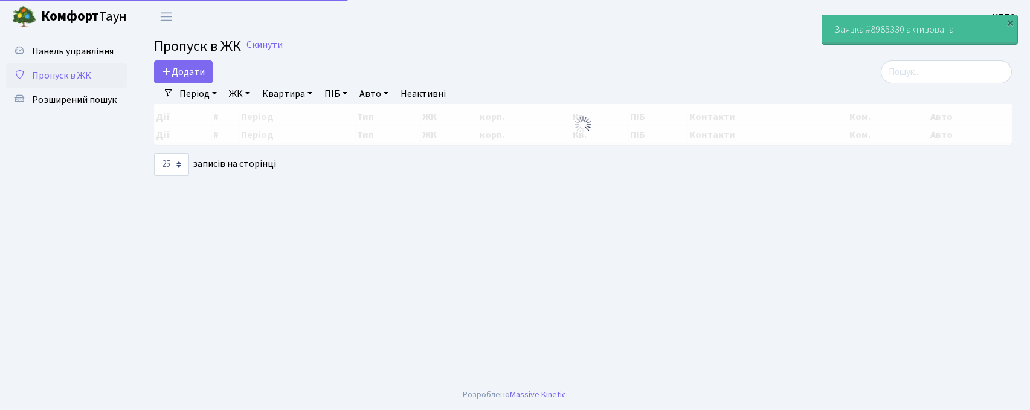
select select "25"
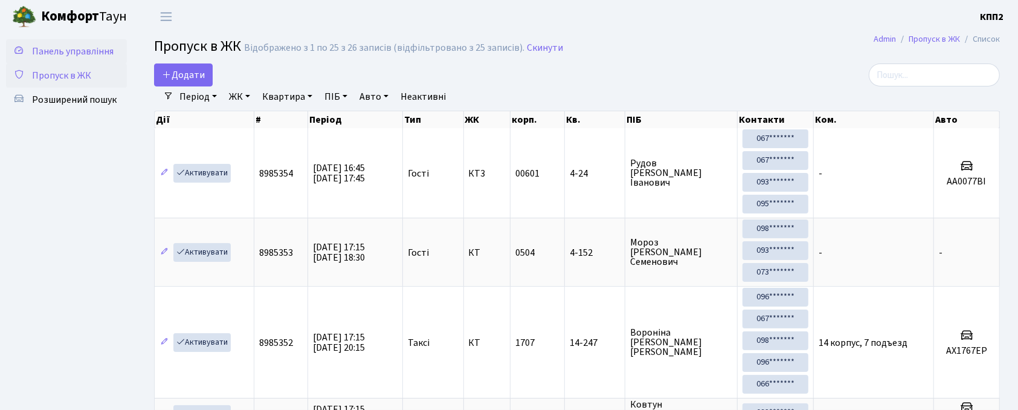
click at [102, 50] on span "Панель управління" at bounding box center [73, 51] width 82 height 13
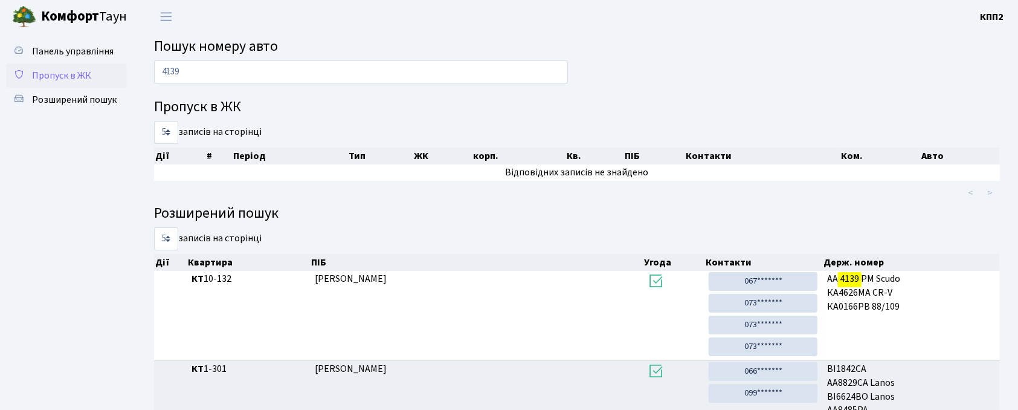
drag, startPoint x: 242, startPoint y: 70, endPoint x: 90, endPoint y: 66, distance: 151.7
click at [90, 66] on div "Панель управління Пропуск в ЖК Розширений пошук Пошук номеру авто 4139 Пропуск …" at bounding box center [509, 246] width 1018 height 427
type input "1488"
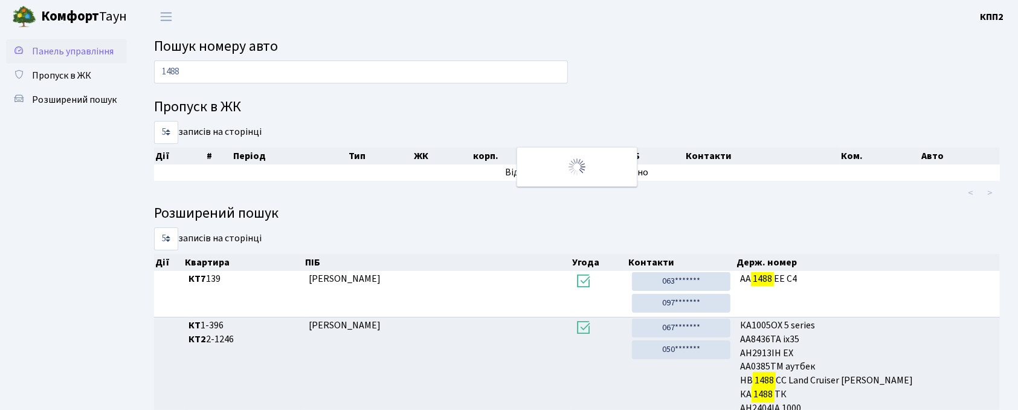
click at [50, 47] on span "Панель управління" at bounding box center [73, 51] width 82 height 13
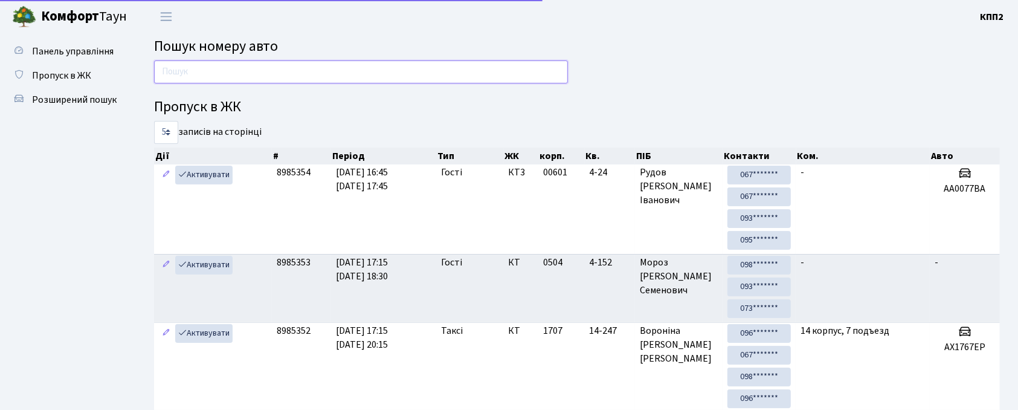
click at [213, 66] on input "text" at bounding box center [361, 71] width 414 height 23
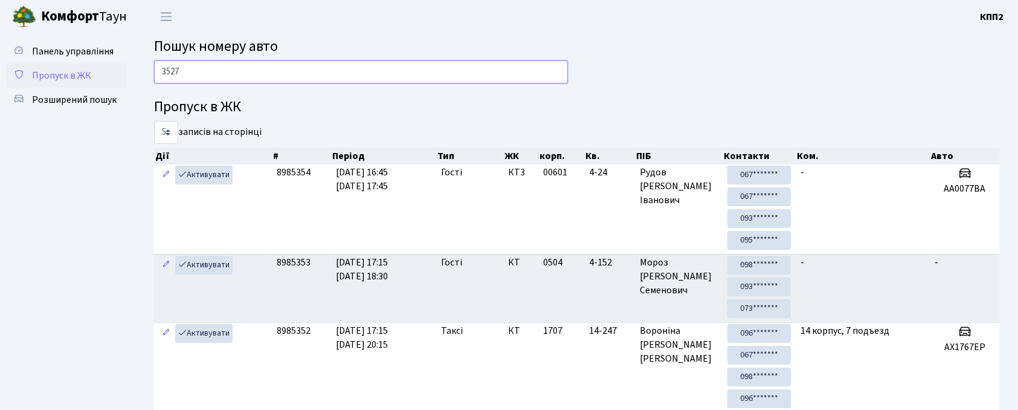
type input "3527"
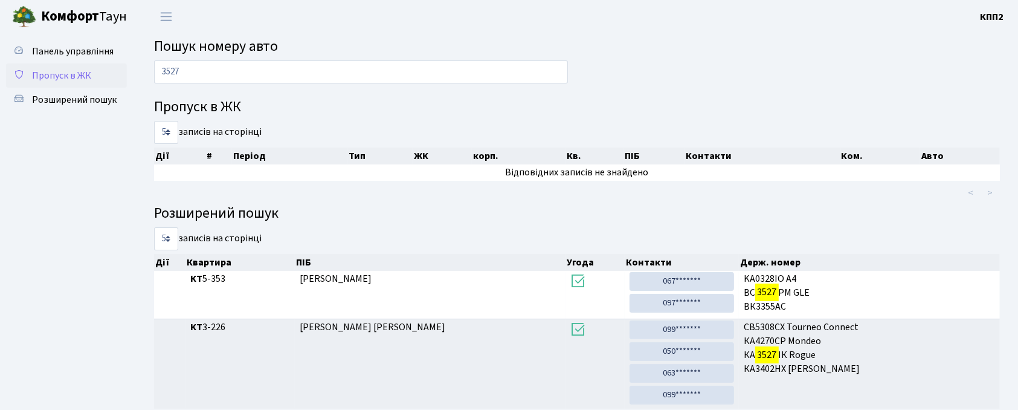
click at [58, 76] on span "Пропуск в ЖК" at bounding box center [61, 75] width 59 height 13
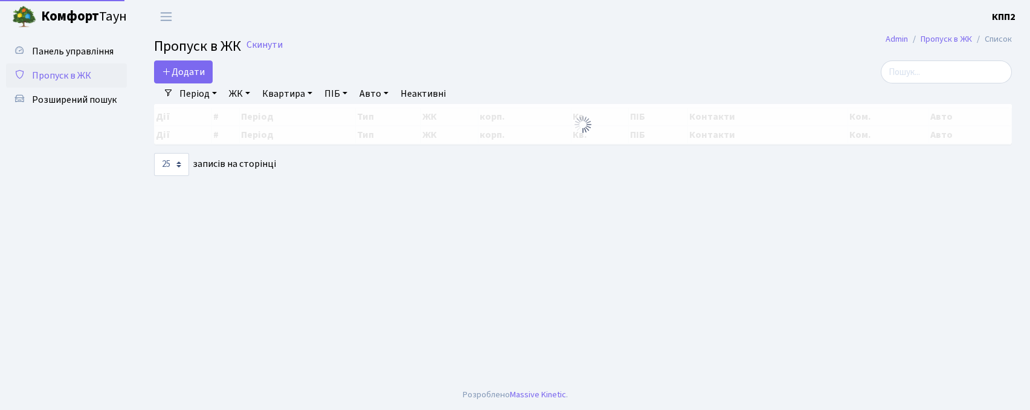
select select "25"
click at [929, 71] on input "search" at bounding box center [946, 71] width 131 height 23
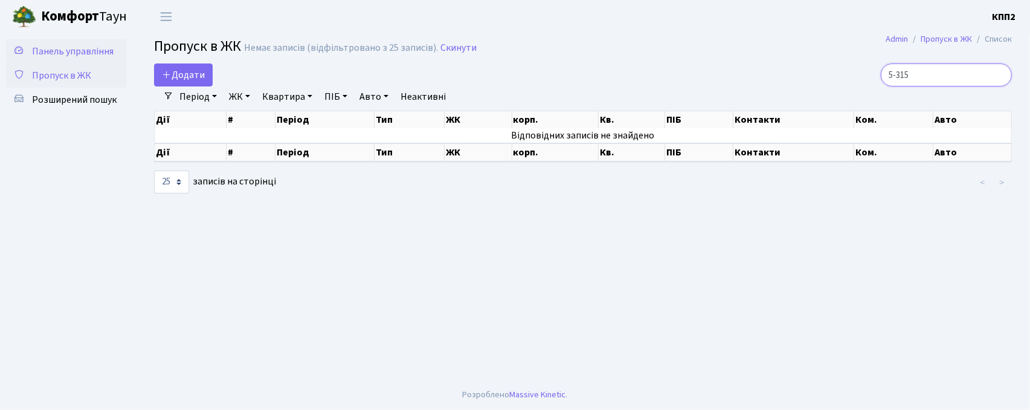
type input "5-315"
click at [61, 45] on span "Панель управління" at bounding box center [73, 51] width 82 height 13
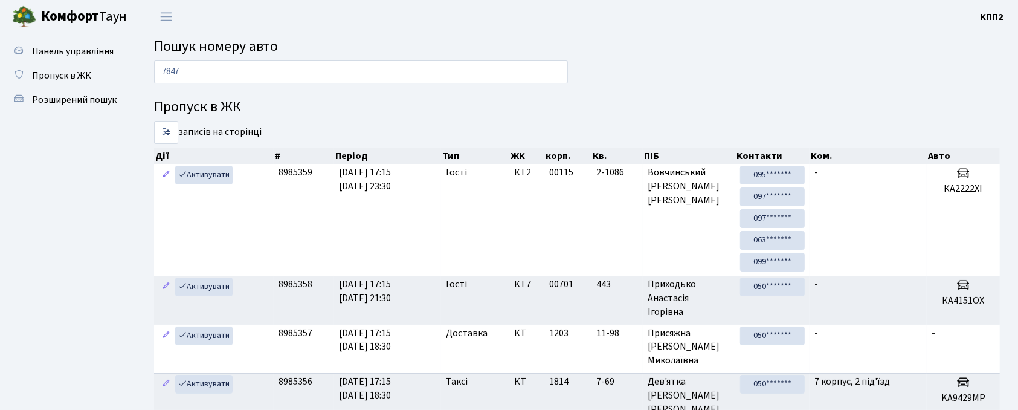
type input "7847"
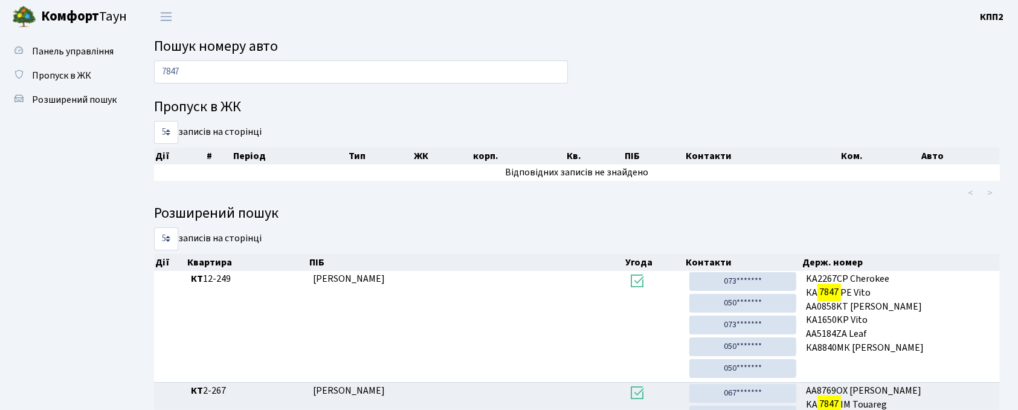
click at [213, 73] on input "7847" at bounding box center [361, 71] width 414 height 23
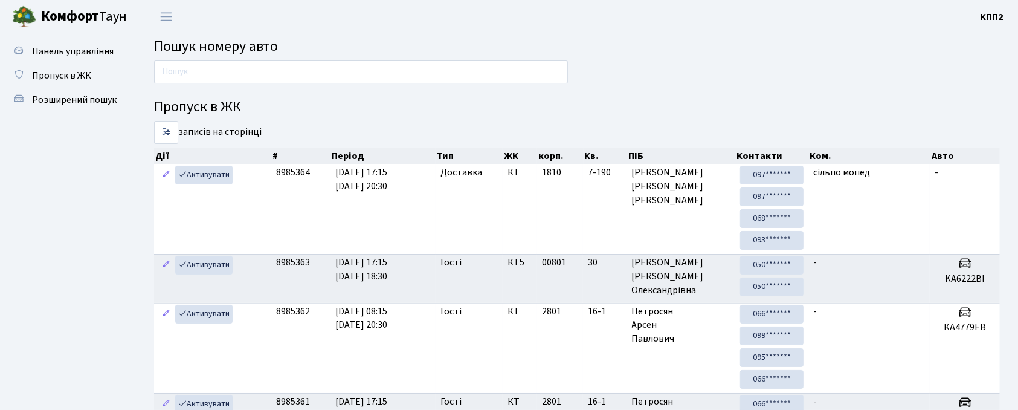
click at [179, 79] on input "text" at bounding box center [361, 71] width 414 height 23
click at [185, 76] on input "text" at bounding box center [361, 71] width 414 height 23
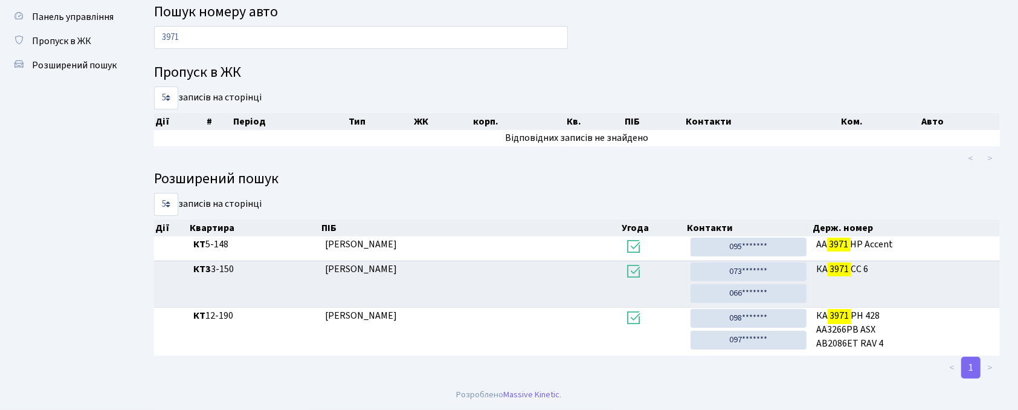
scroll to position [35, 0]
click at [109, 37] on div "Панель управління Пропуск в ЖК Розширений пошук Пошук номеру авто 3971 Пропуск …" at bounding box center [509, 189] width 1018 height 381
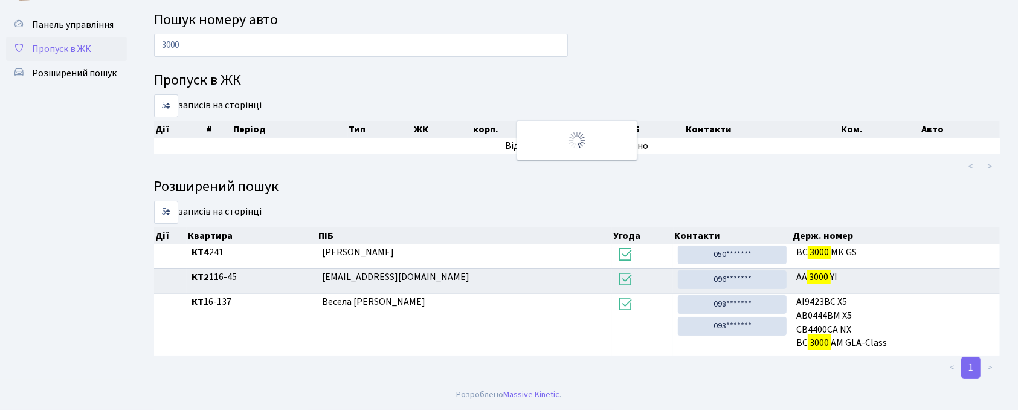
scroll to position [59, 0]
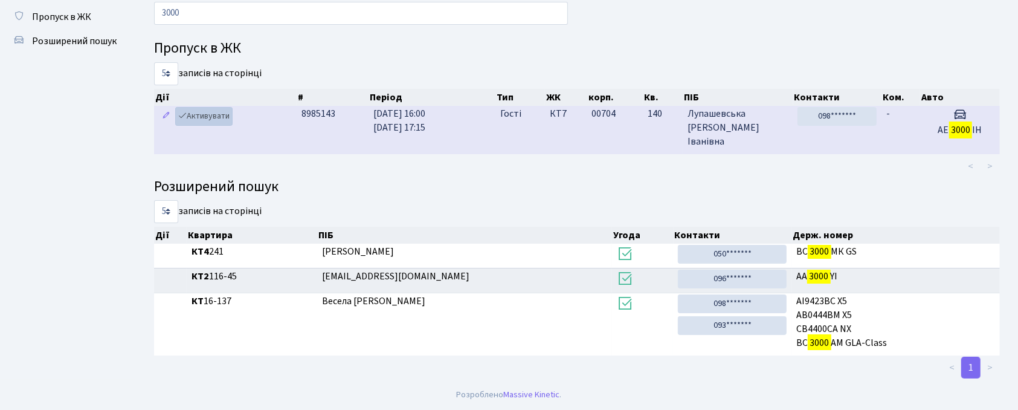
type input "3000"
click at [230, 117] on link "Активувати" at bounding box center [203, 116] width 57 height 19
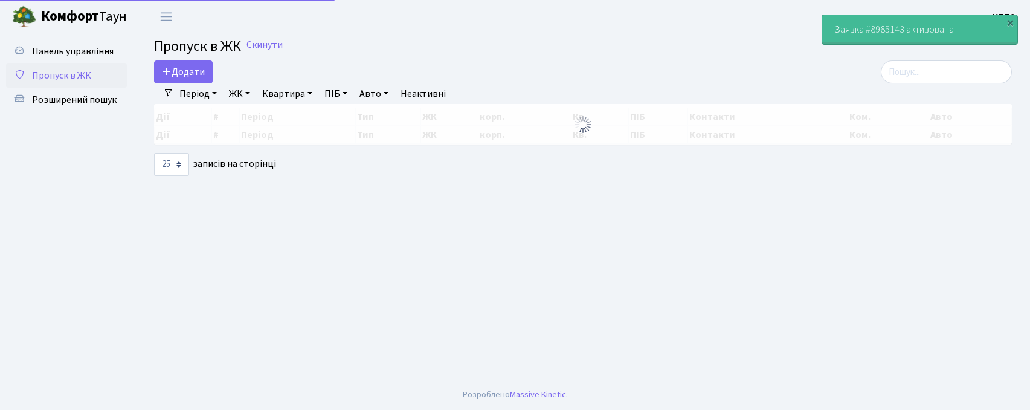
select select "25"
click at [936, 61] on input "search" at bounding box center [946, 71] width 131 height 23
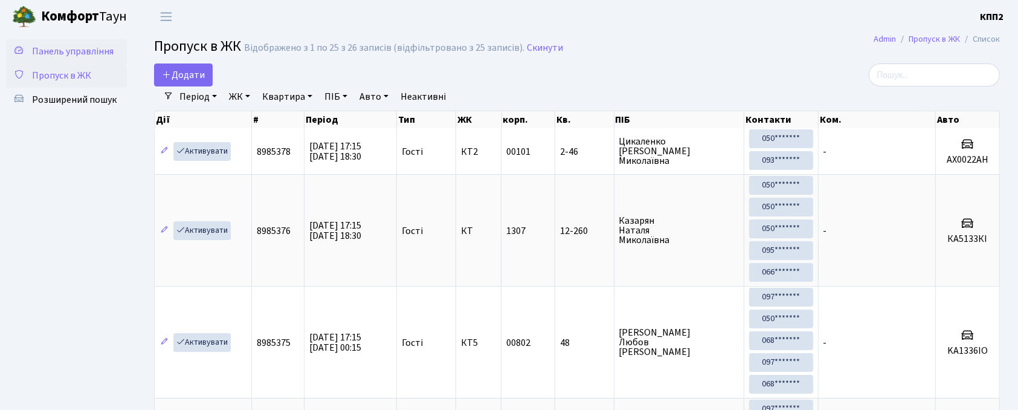
click at [66, 51] on span "Панель управління" at bounding box center [73, 51] width 82 height 13
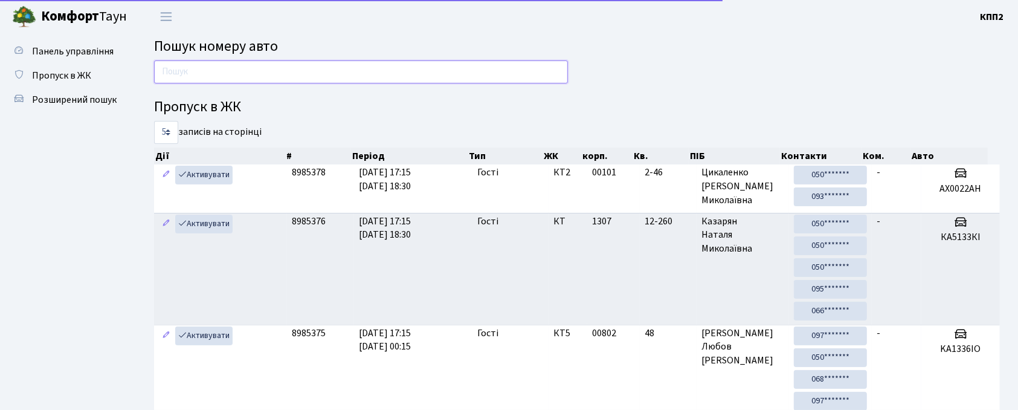
click at [276, 65] on input "text" at bounding box center [361, 71] width 414 height 23
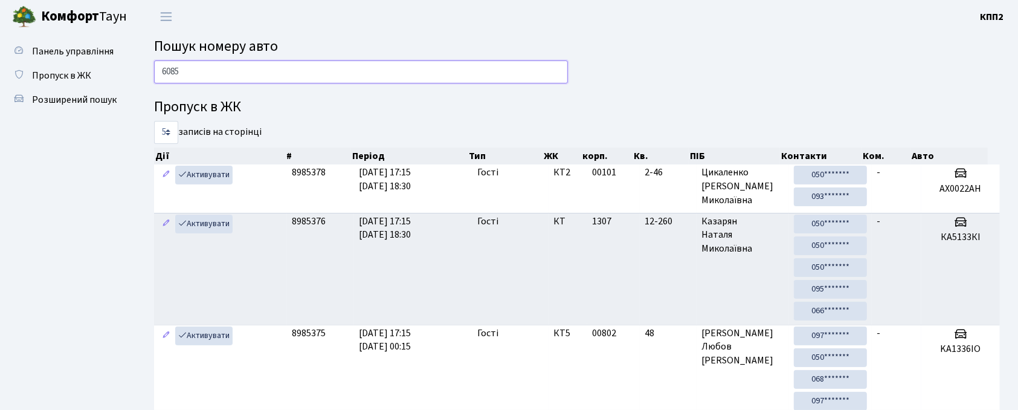
type input "6085"
click at [44, 73] on span "Пропуск в ЖК" at bounding box center [61, 75] width 59 height 13
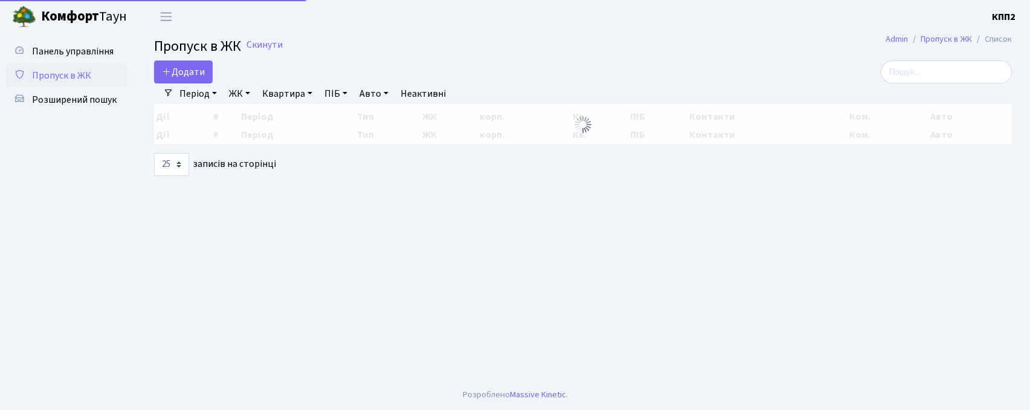
select select "25"
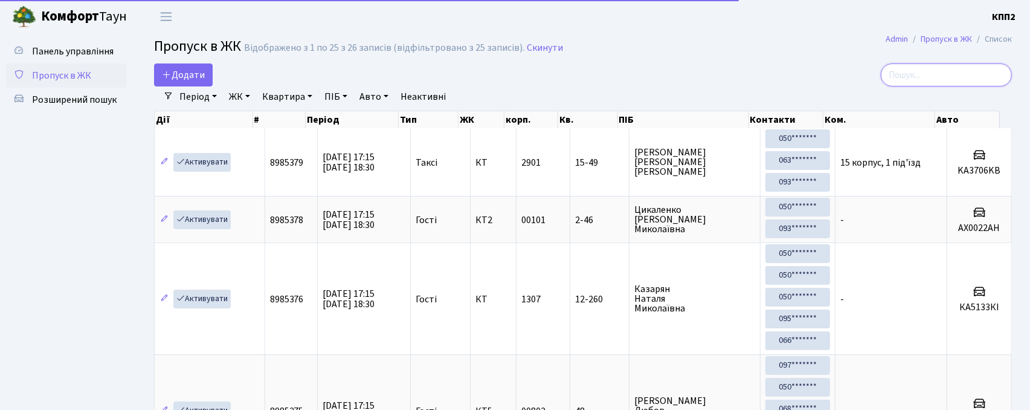
click at [933, 68] on input "search" at bounding box center [946, 74] width 131 height 23
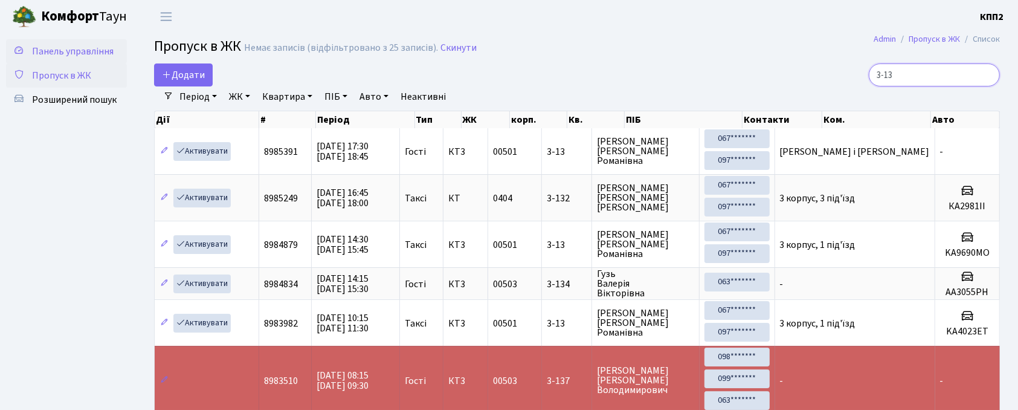
type input "3-13"
click at [76, 47] on span "Панель управління" at bounding box center [73, 51] width 82 height 13
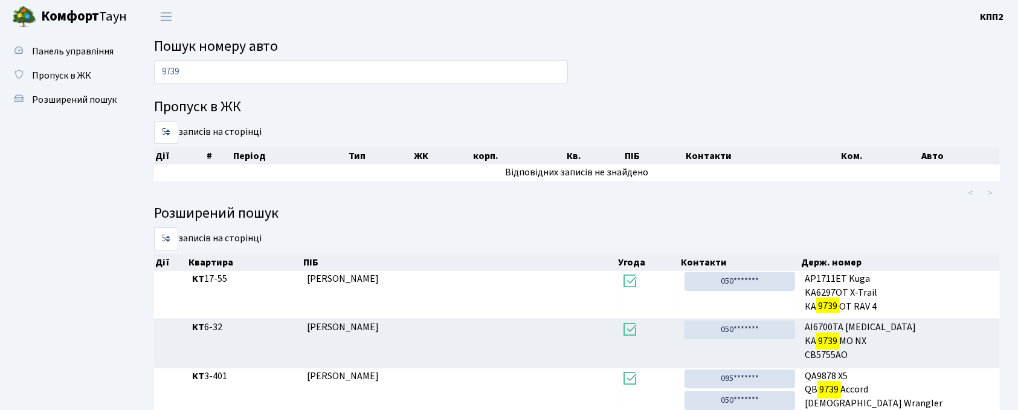
click at [219, 76] on input "9739" at bounding box center [361, 71] width 414 height 23
type input "7590"
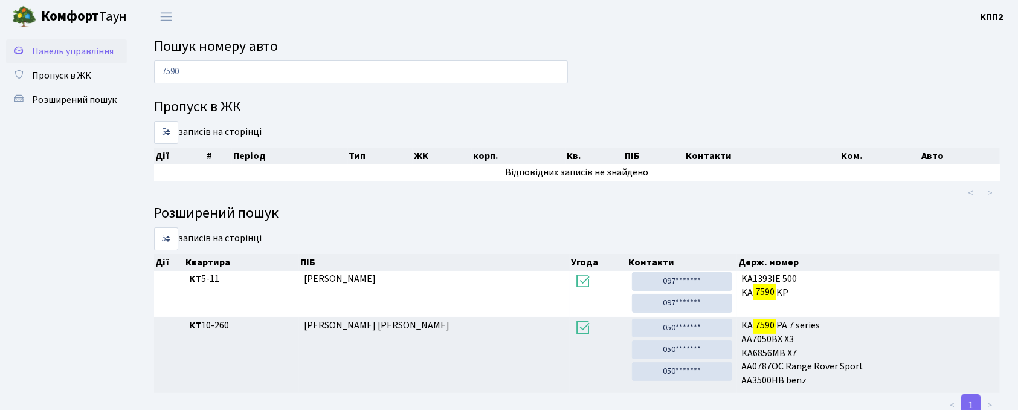
click at [100, 53] on span "Панель управління" at bounding box center [73, 51] width 82 height 13
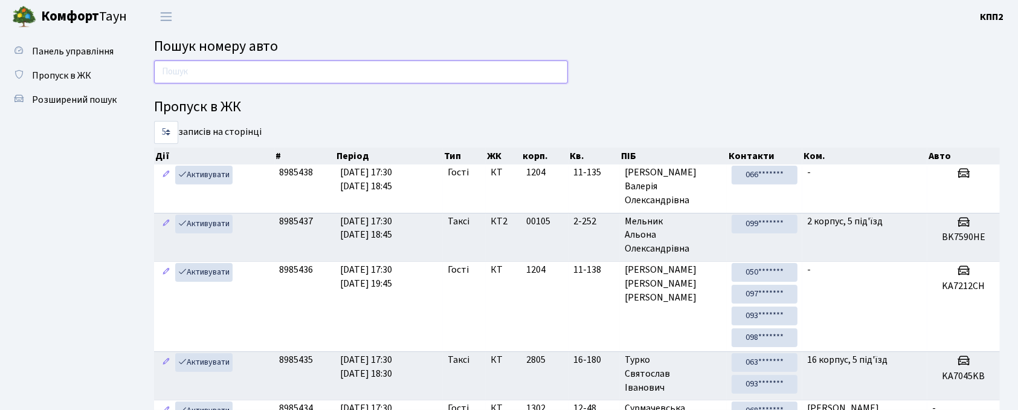
click at [300, 63] on input "text" at bounding box center [361, 71] width 414 height 23
type input "2309"
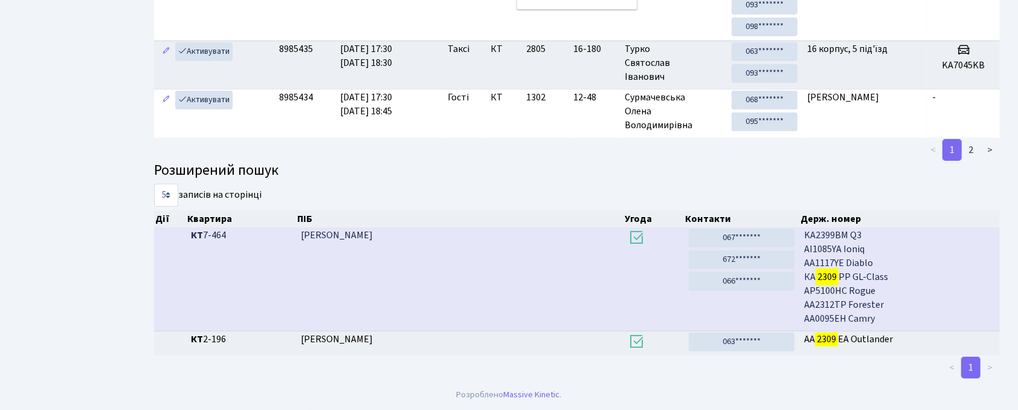
scroll to position [44, 0]
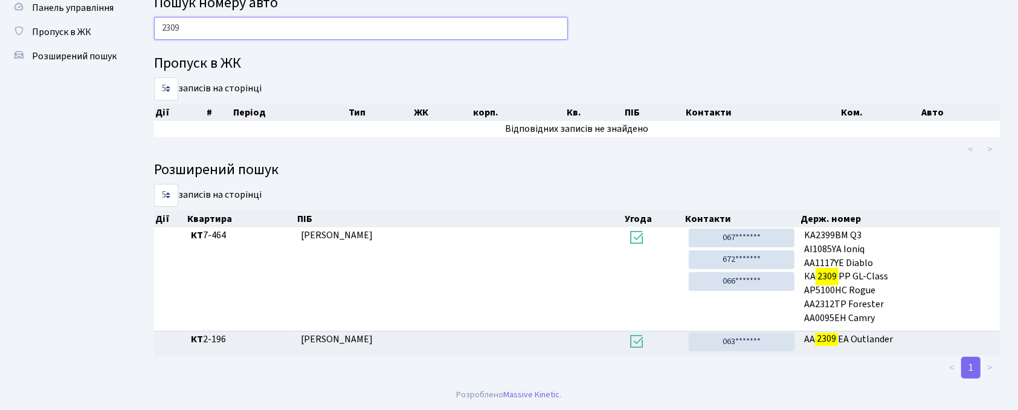
click at [180, 33] on input "2309" at bounding box center [361, 28] width 414 height 23
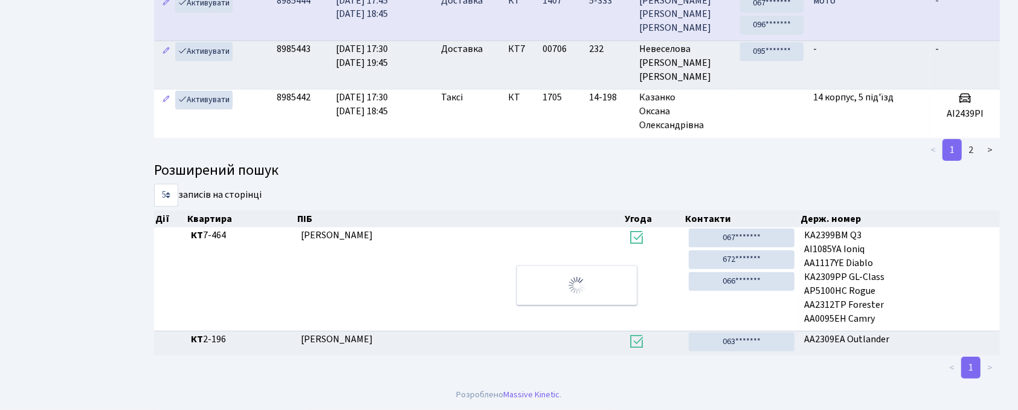
scroll to position [65, 0]
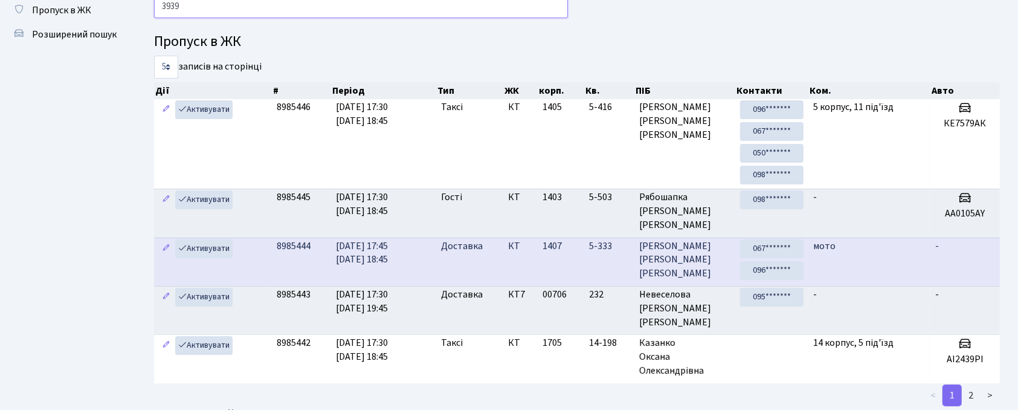
type input "3939"
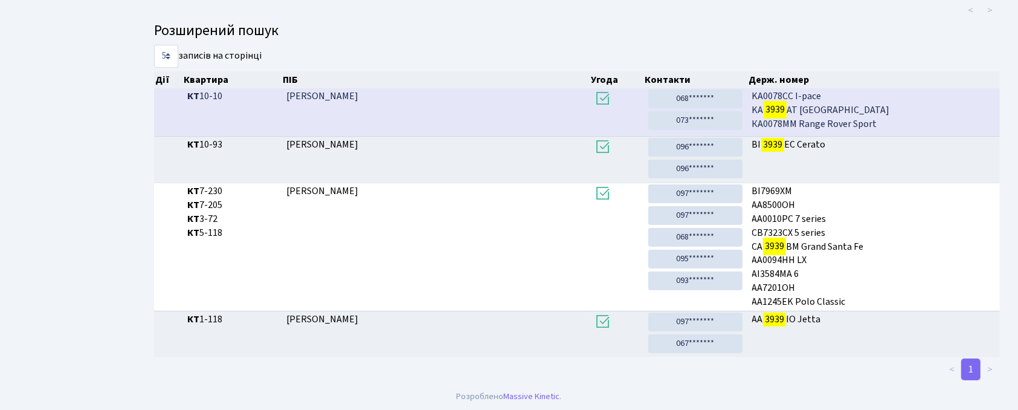
scroll to position [0, 0]
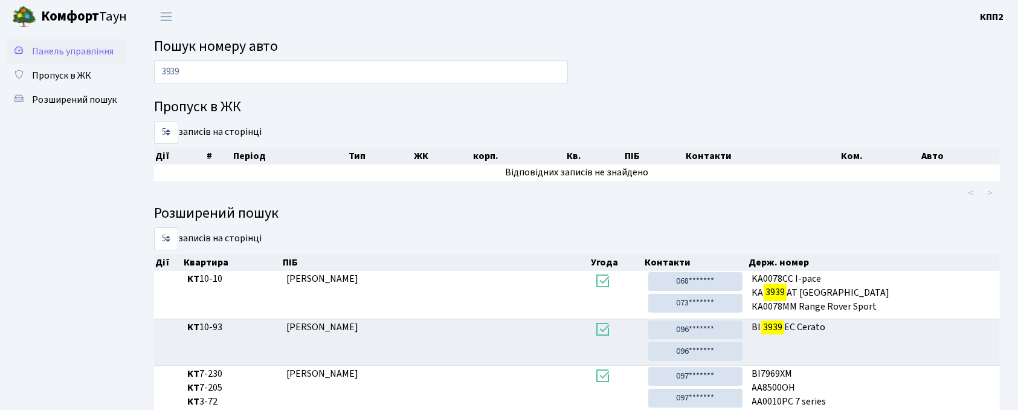
click at [68, 46] on span "Панель управління" at bounding box center [73, 51] width 82 height 13
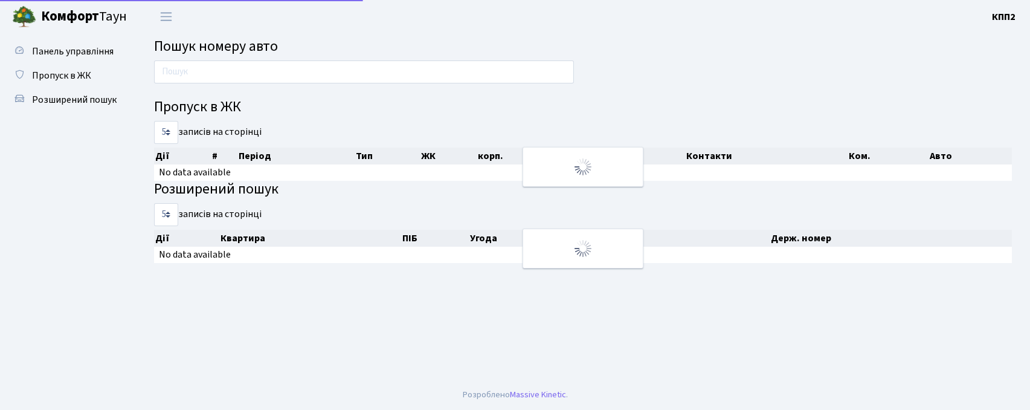
click at [253, 71] on input "text" at bounding box center [364, 71] width 420 height 23
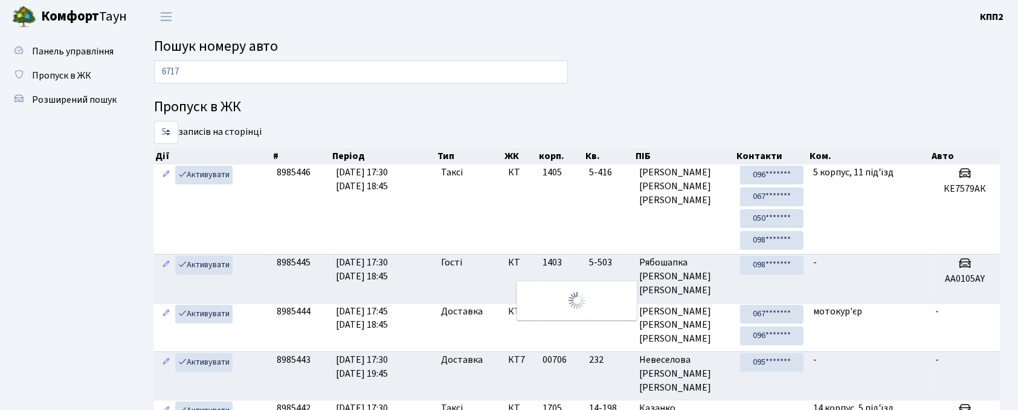
click at [237, 74] on input "6717" at bounding box center [361, 71] width 414 height 23
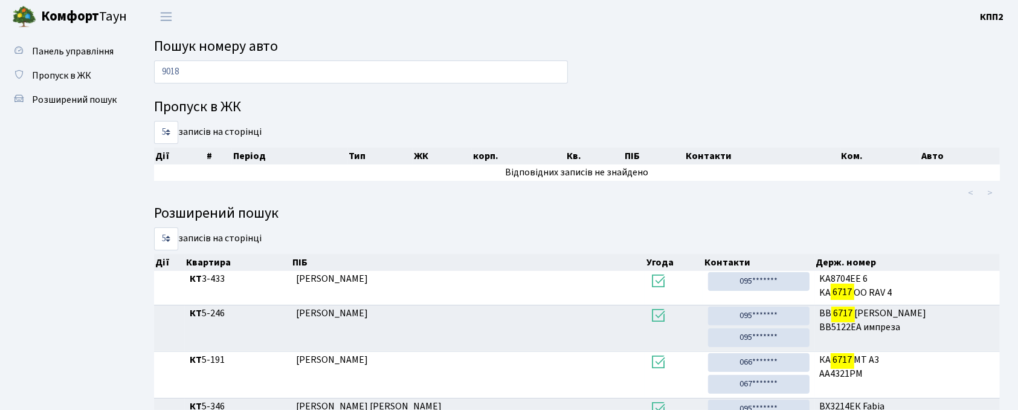
type input "9018"
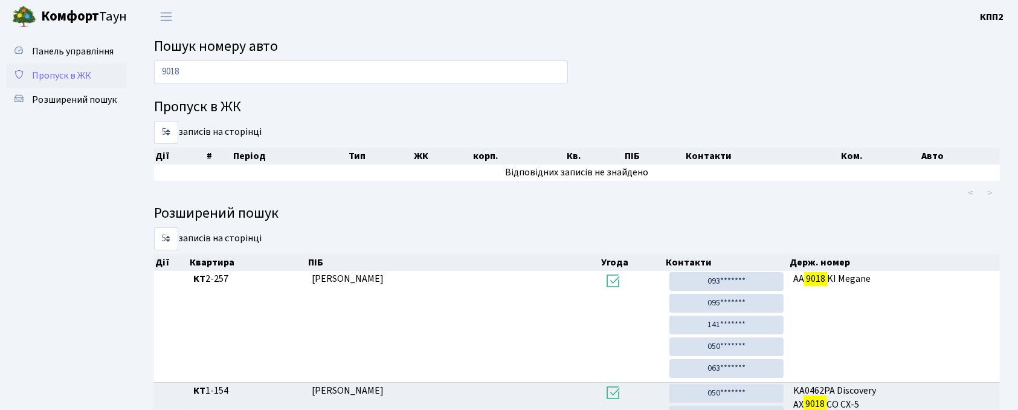
click at [66, 69] on span "Пропуск в ЖК" at bounding box center [61, 75] width 59 height 13
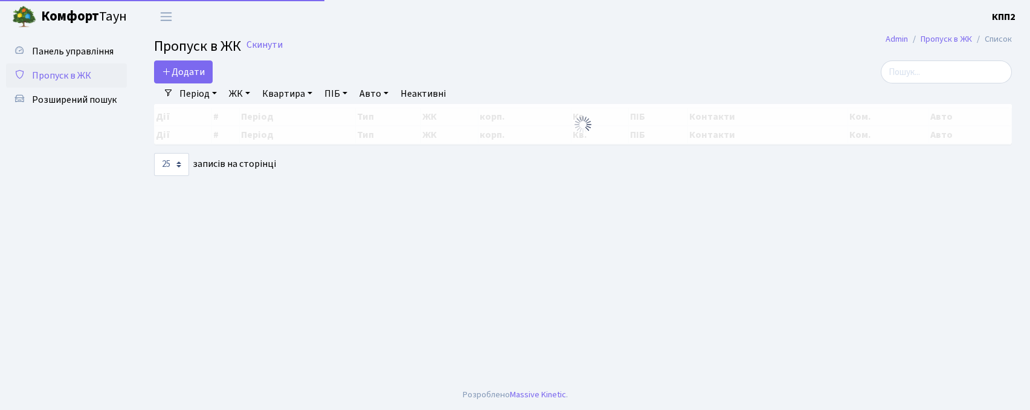
select select "25"
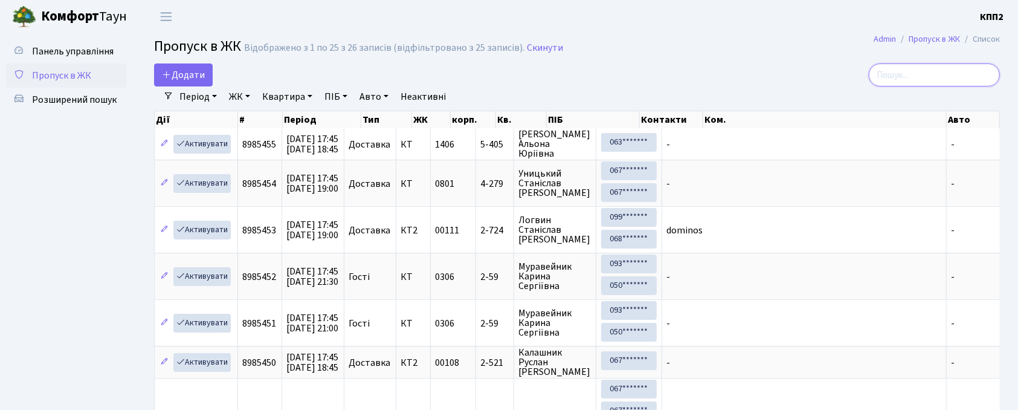
click at [940, 66] on input "search" at bounding box center [934, 74] width 131 height 23
click at [938, 76] on input "search" at bounding box center [934, 74] width 131 height 23
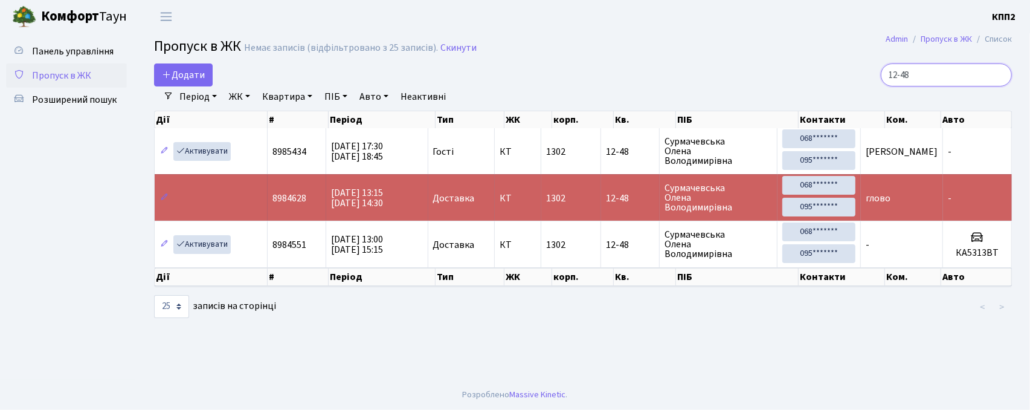
type input "12-48"
click at [56, 71] on span "Пропуск в ЖК" at bounding box center [61, 75] width 59 height 13
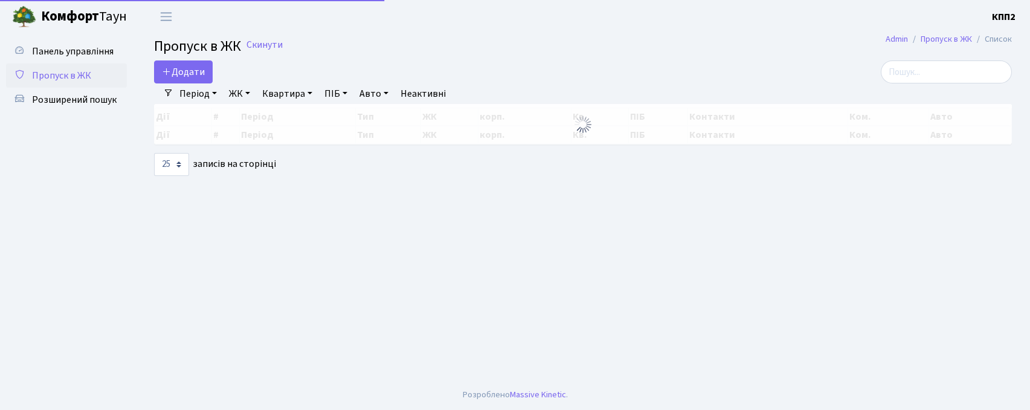
select select "25"
click at [932, 80] on input "search" at bounding box center [946, 71] width 131 height 23
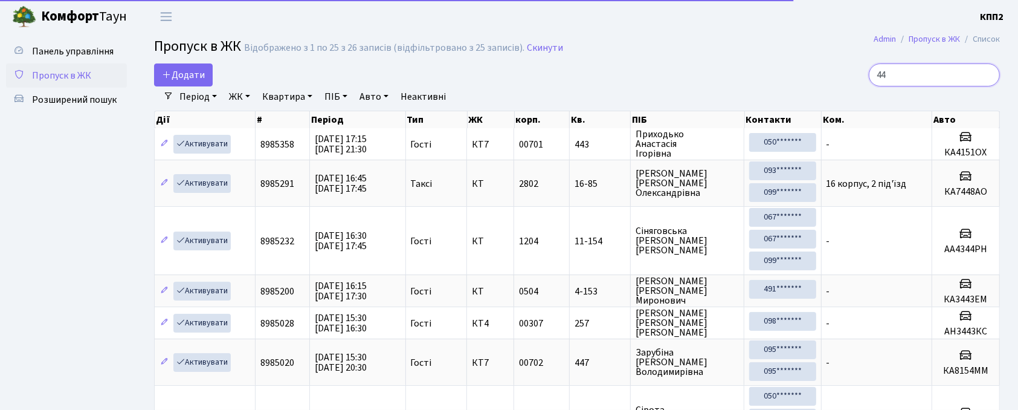
type input "4"
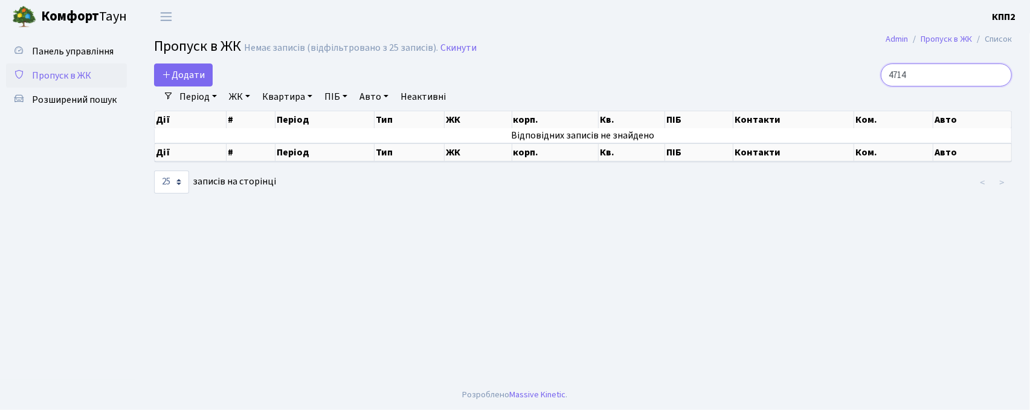
click at [936, 74] on input "4714" at bounding box center [946, 74] width 131 height 23
click at [909, 80] on input "4714" at bounding box center [946, 74] width 131 height 23
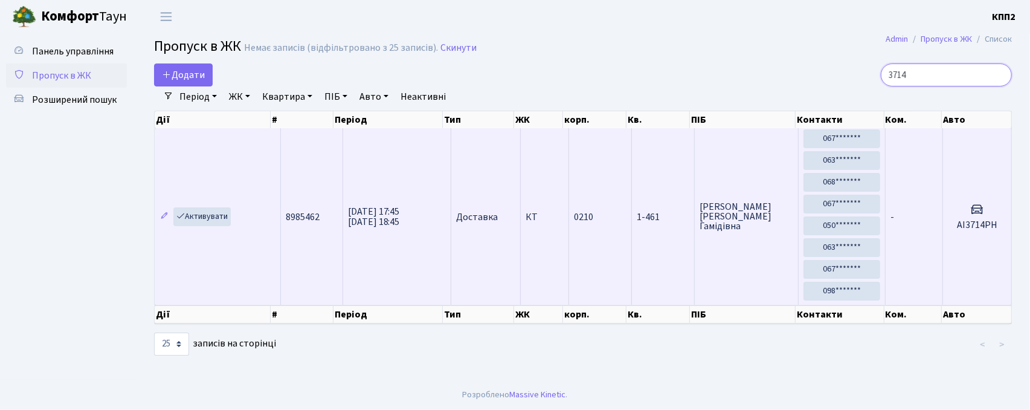
type input "3714"
click at [673, 265] on td "1-461" at bounding box center [663, 216] width 63 height 176
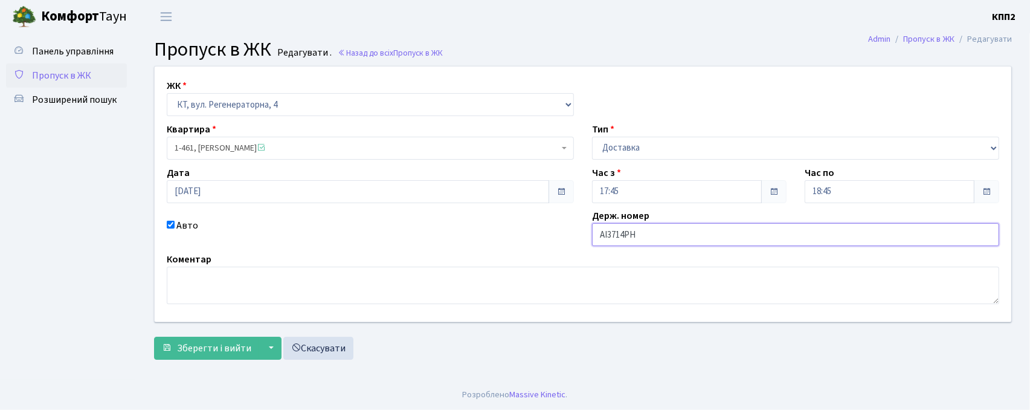
click at [612, 242] on input "АІ3714РН" at bounding box center [795, 234] width 407 height 23
type input "АІ4714РН"
click at [196, 346] on span "Зберегти і вийти" at bounding box center [214, 347] width 74 height 13
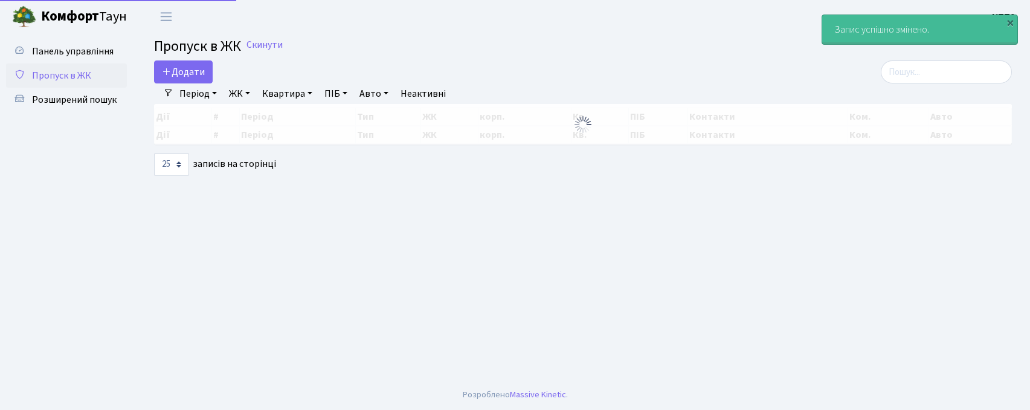
select select "25"
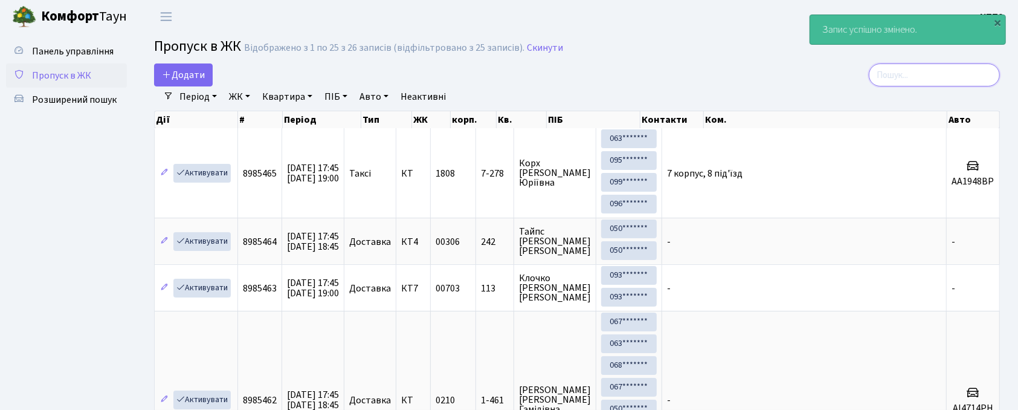
click at [920, 66] on input "search" at bounding box center [934, 74] width 131 height 23
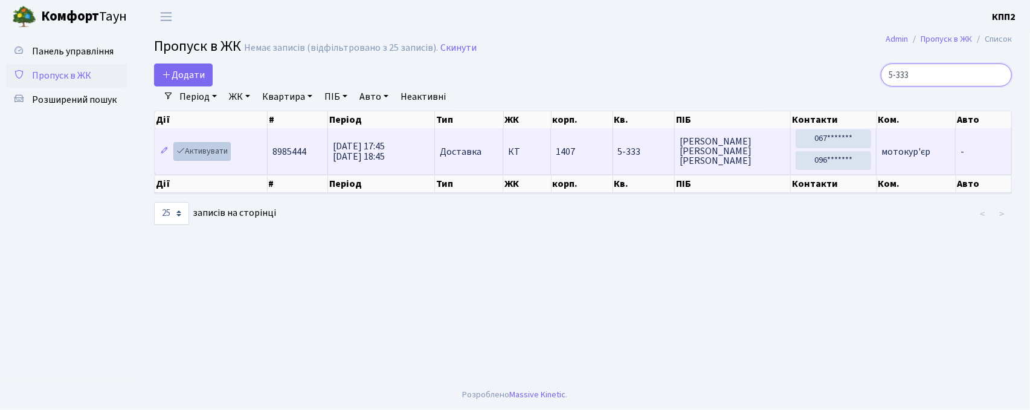
type input "5-333"
click at [213, 155] on link "Активувати" at bounding box center [201, 151] width 57 height 19
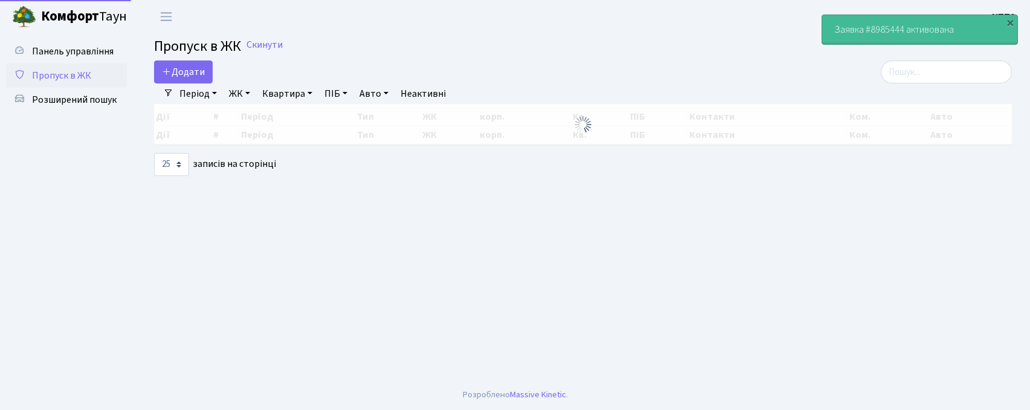
select select "25"
click at [936, 77] on input "search" at bounding box center [946, 71] width 131 height 23
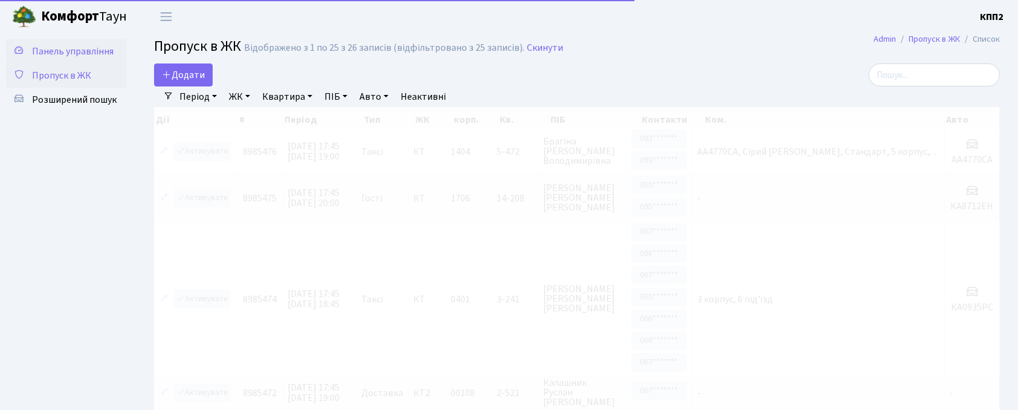
click at [73, 48] on span "Панель управління" at bounding box center [73, 51] width 82 height 13
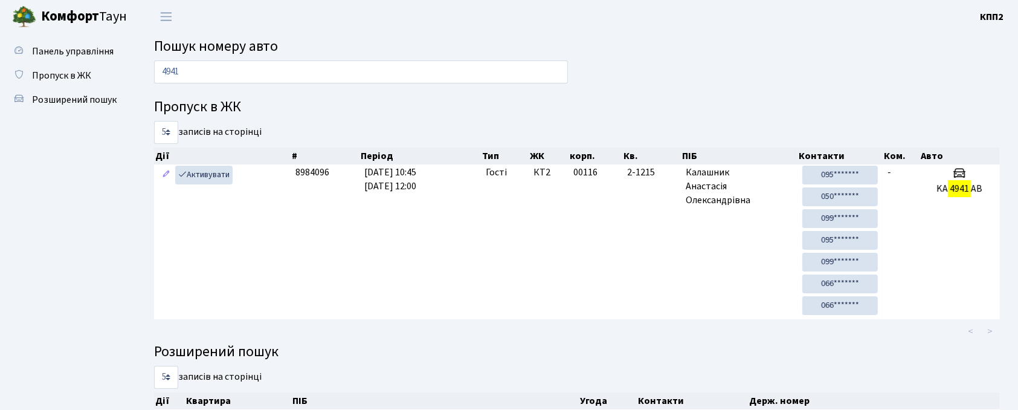
click at [191, 82] on input "4941" at bounding box center [361, 71] width 414 height 23
type input "6090"
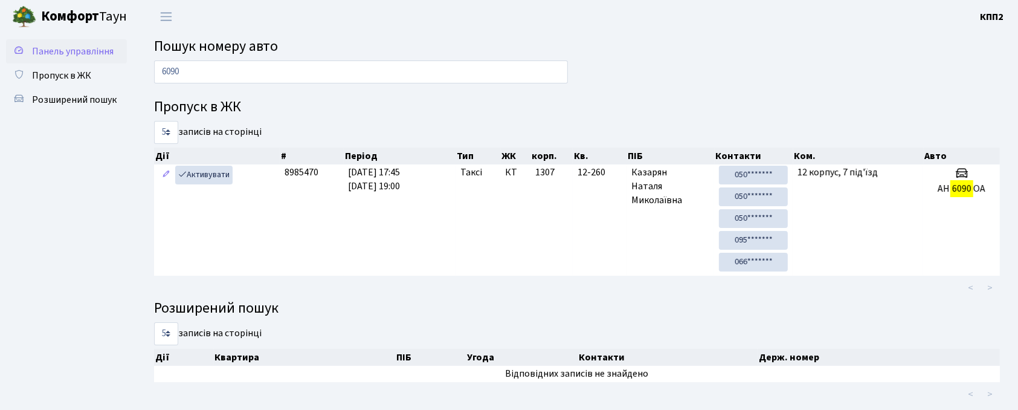
click at [87, 46] on span "Панель управління" at bounding box center [73, 51] width 82 height 13
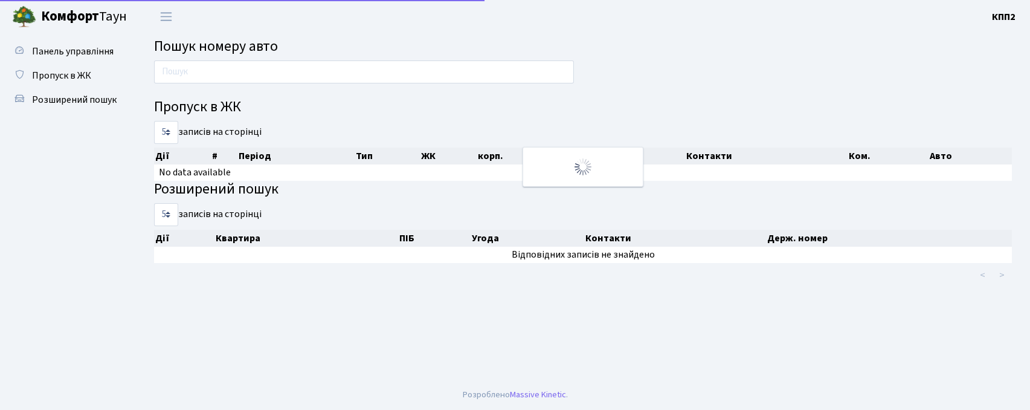
click at [324, 69] on input "text" at bounding box center [364, 71] width 420 height 23
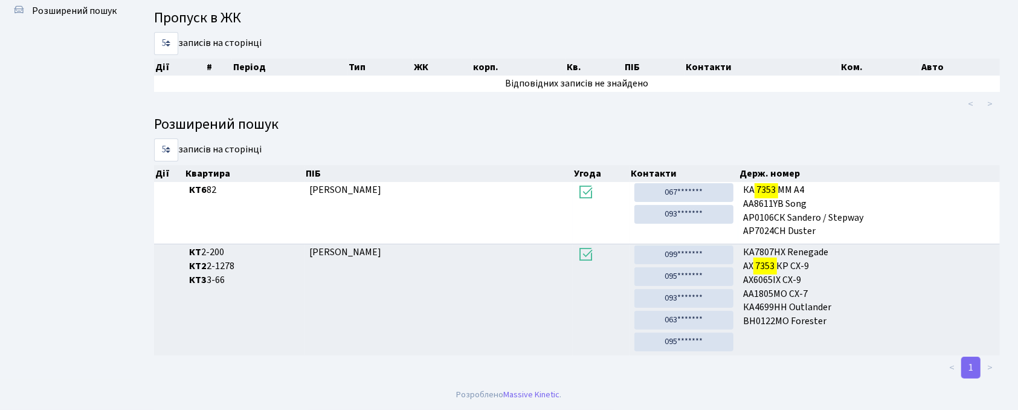
scroll to position [65, 0]
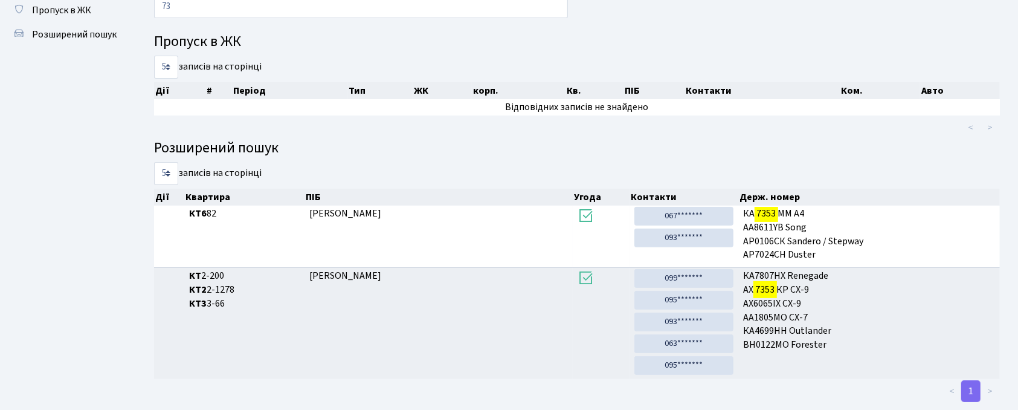
type input "7"
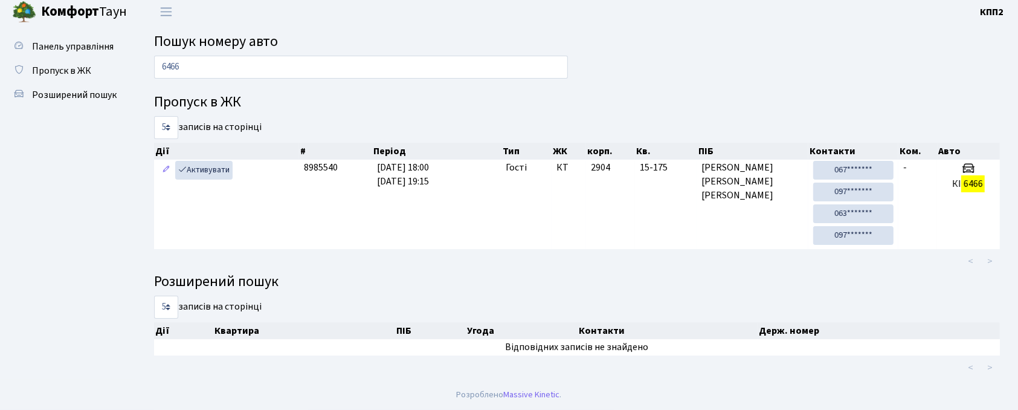
scroll to position [5, 0]
type input "6"
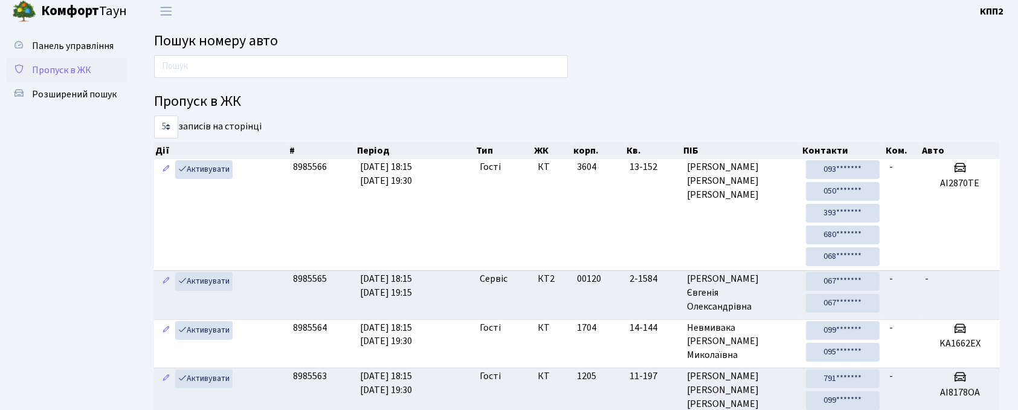
click at [37, 71] on span "Пропуск в ЖК" at bounding box center [61, 69] width 59 height 13
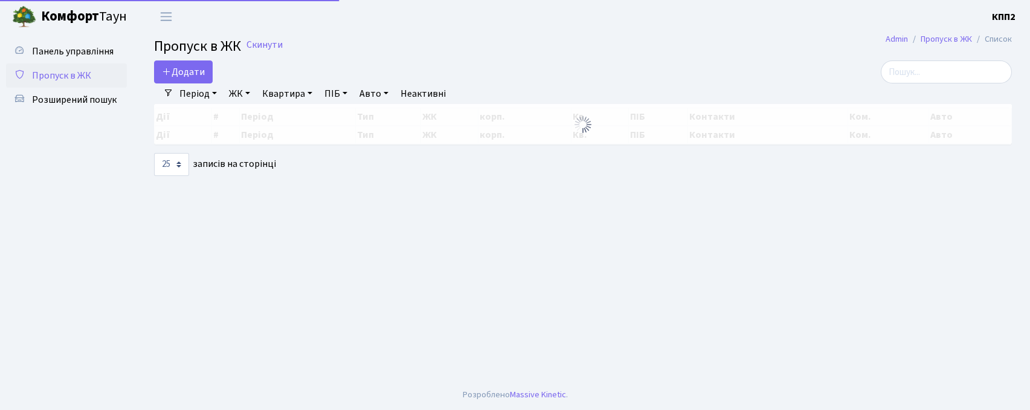
select select "25"
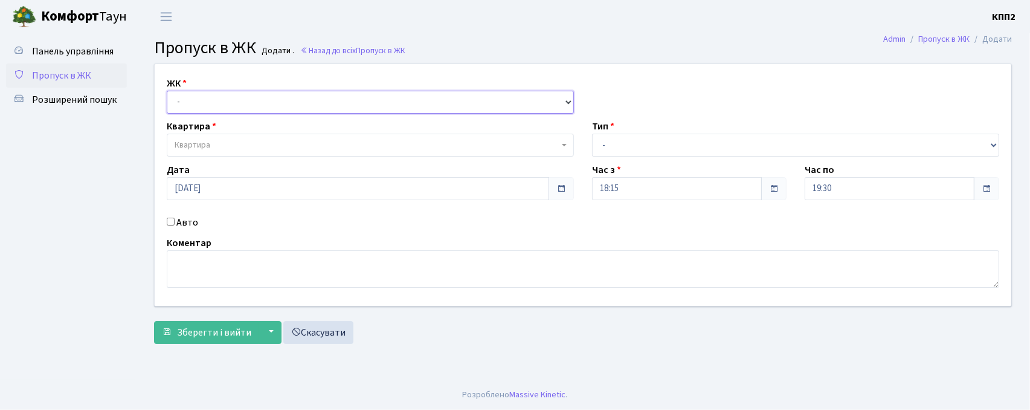
drag, startPoint x: 207, startPoint y: 104, endPoint x: 209, endPoint y: 110, distance: 6.5
click at [207, 104] on select "- КТ, вул. Регенераторна, 4 КТ2, просп. [STREET_ADDRESS] [STREET_ADDRESS] [PERS…" at bounding box center [370, 102] width 407 height 23
select select "302"
click at [167, 91] on select "- КТ, вул. Регенераторна, 4 КТ2, просп. [STREET_ADDRESS] [STREET_ADDRESS] [PERS…" at bounding box center [370, 102] width 407 height 23
select select
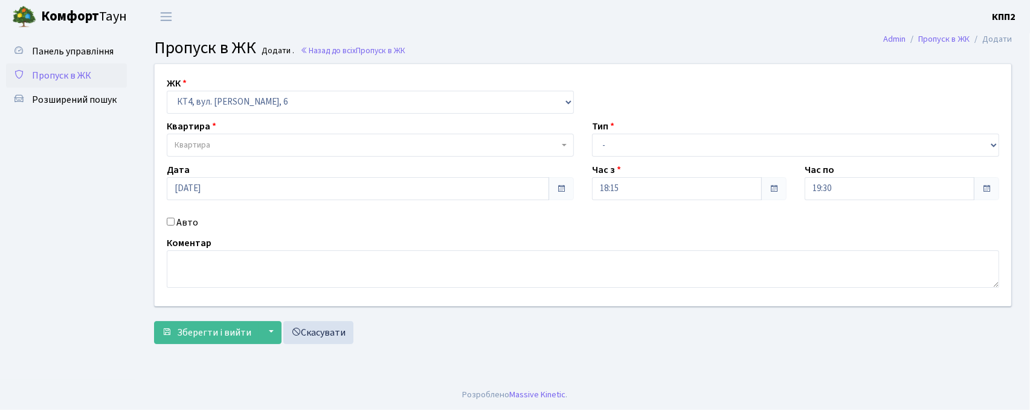
click at [224, 143] on span "Квартира" at bounding box center [367, 145] width 384 height 12
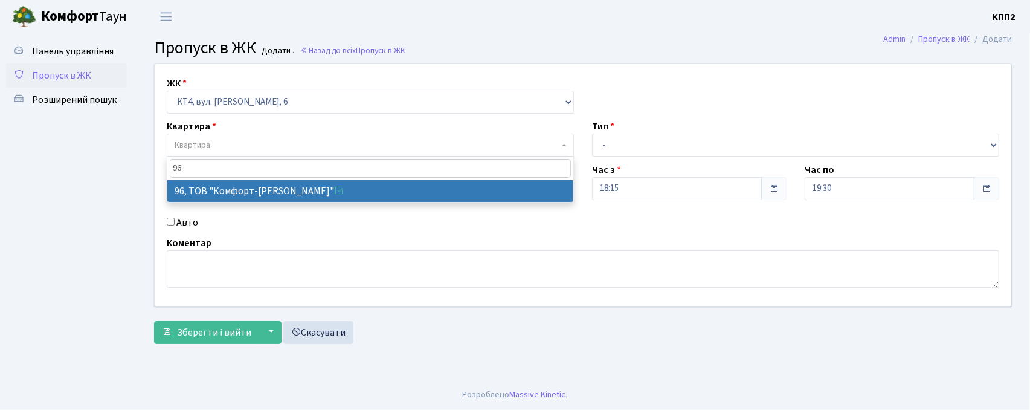
type input "96"
select select "16822"
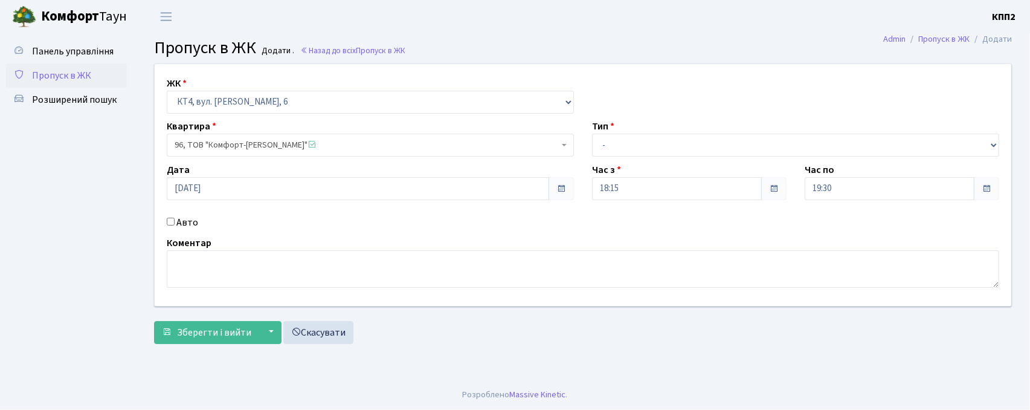
click at [176, 221] on label "Авто" at bounding box center [187, 222] width 22 height 15
click at [175, 221] on input "Авто" at bounding box center [171, 222] width 8 height 8
checkbox input "true"
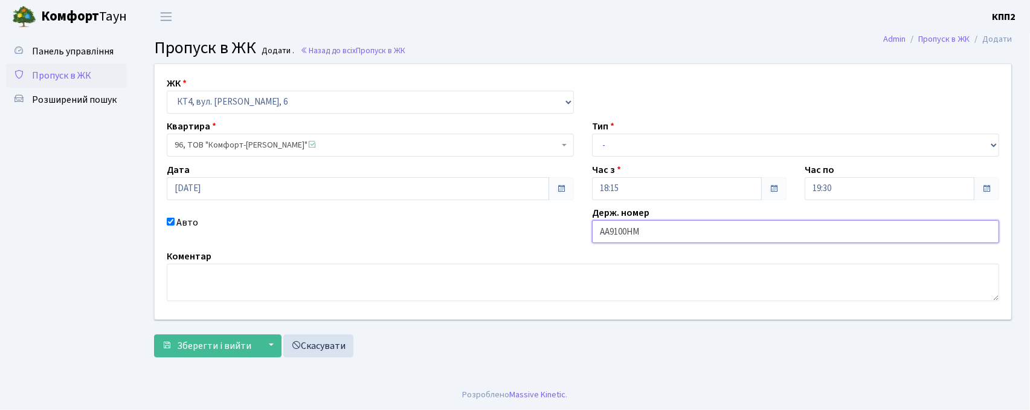
type input "АА9100НМ"
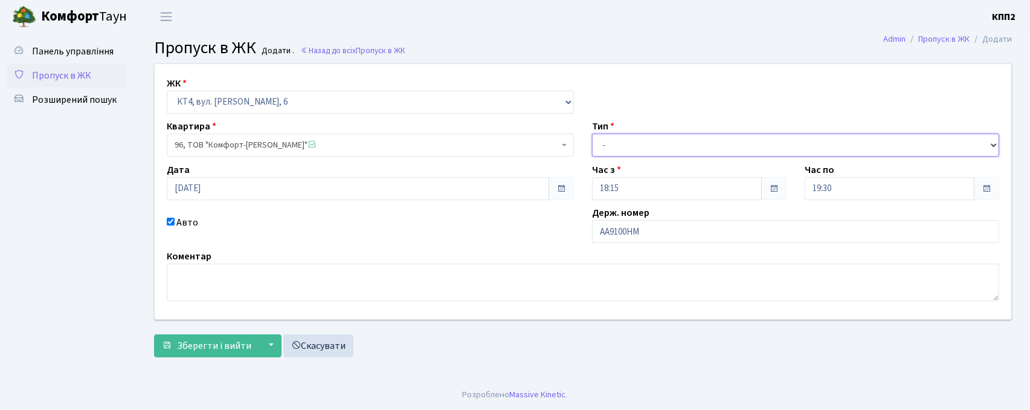
click at [662, 153] on select "- Доставка Таксі Гості Сервіс" at bounding box center [795, 145] width 407 height 23
select select "2"
click at [592, 134] on select "- Доставка Таксі Гості Сервіс" at bounding box center [795, 145] width 407 height 23
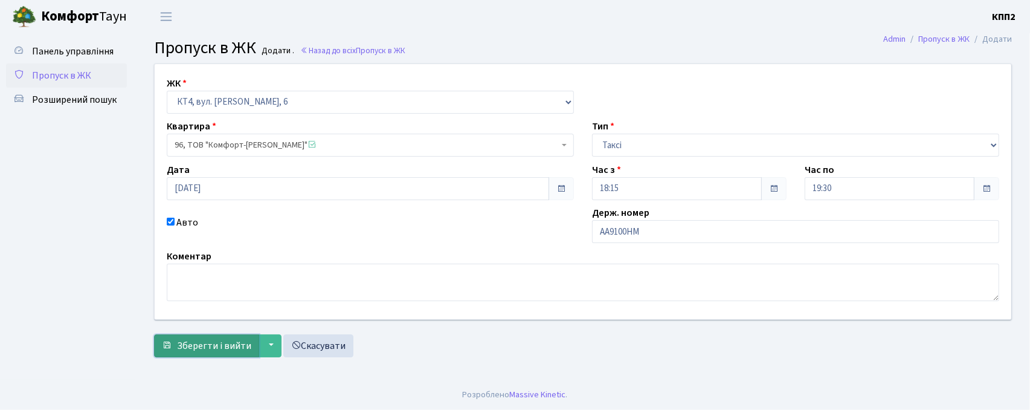
click at [223, 343] on span "Зберегти і вийти" at bounding box center [214, 345] width 74 height 13
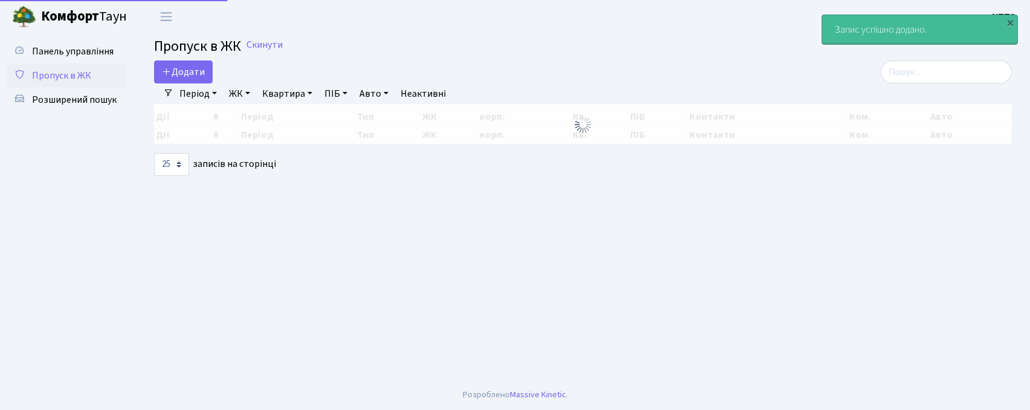
select select "25"
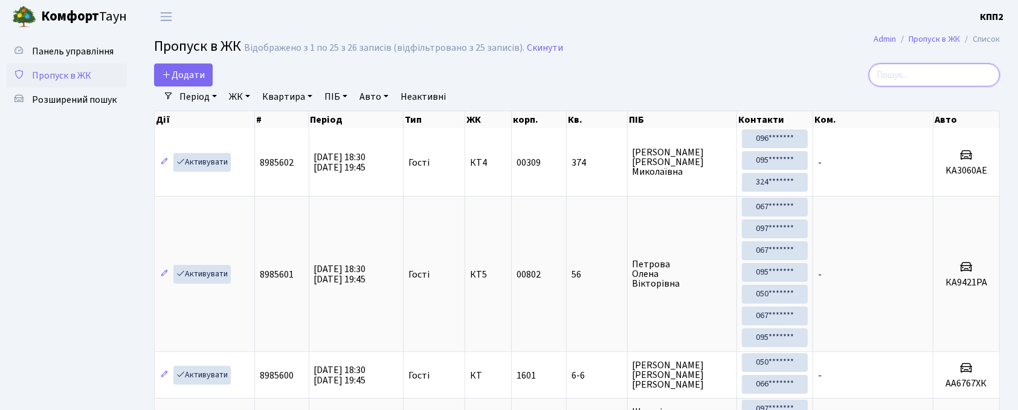
click at [918, 83] on input "search" at bounding box center [934, 74] width 131 height 23
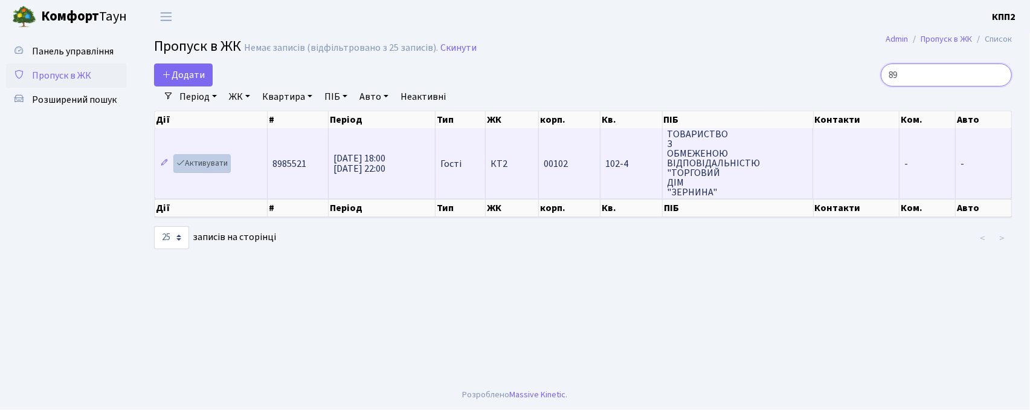
type input "8"
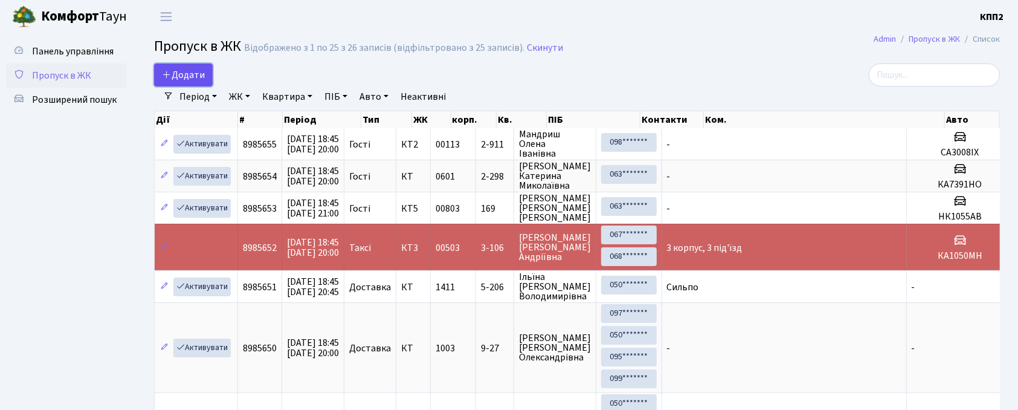
click at [203, 79] on span "Додати" at bounding box center [183, 74] width 43 height 13
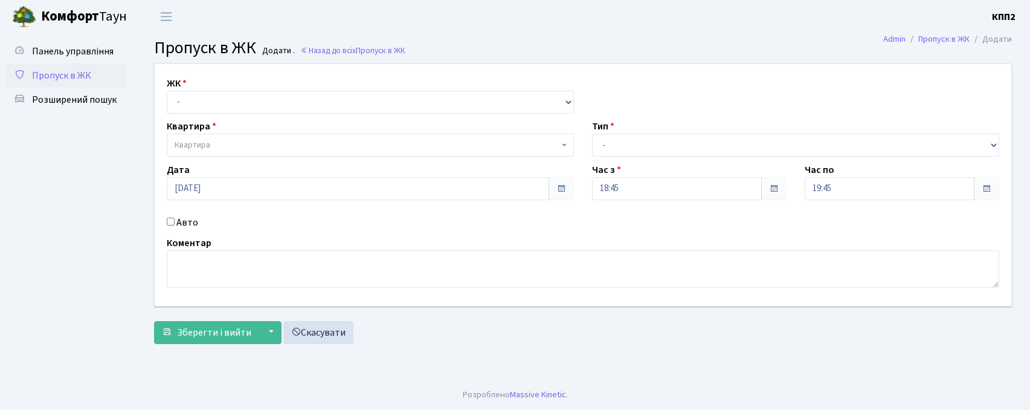
click at [245, 109] on select "- КТ, вул. Регенераторна, 4 КТ2, просп. [STREET_ADDRESS] [STREET_ADDRESS] [PERS…" at bounding box center [370, 102] width 407 height 23
select select "271"
click at [167, 91] on select "- КТ, вул. Регенераторна, 4 КТ2, просп. [STREET_ADDRESS] [STREET_ADDRESS] [PERS…" at bounding box center [370, 102] width 407 height 23
select select
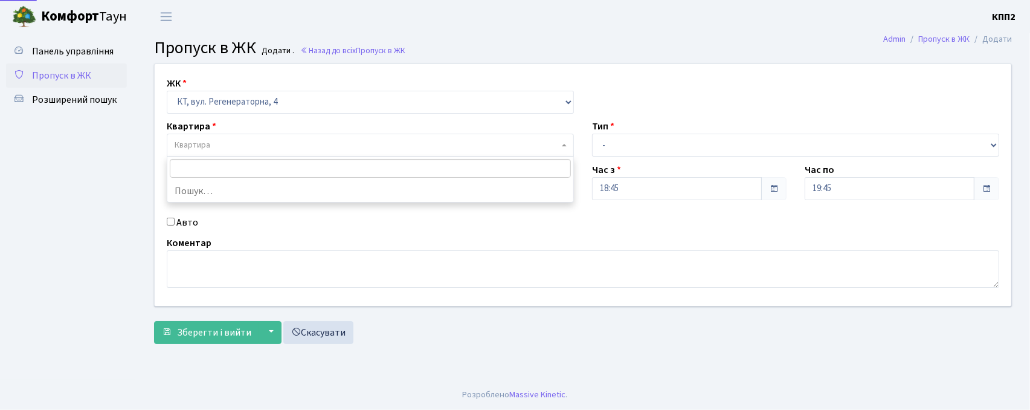
click at [242, 150] on span "Квартира" at bounding box center [367, 145] width 384 height 12
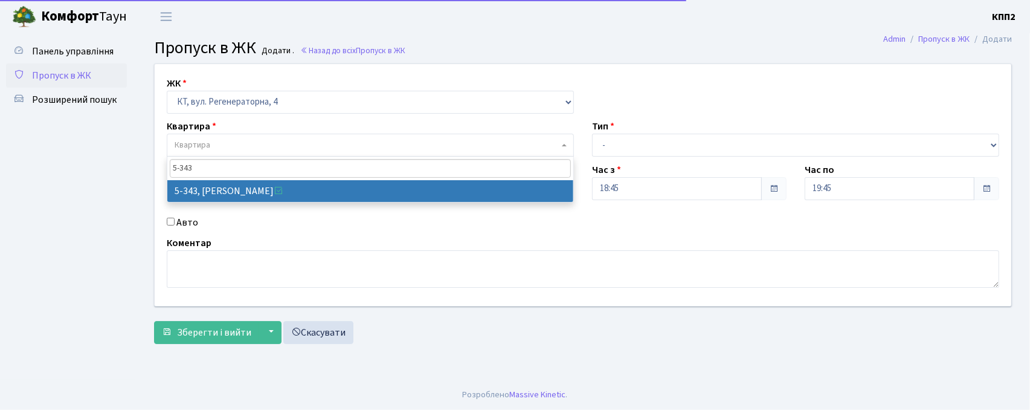
type input "5-343"
select select "2178"
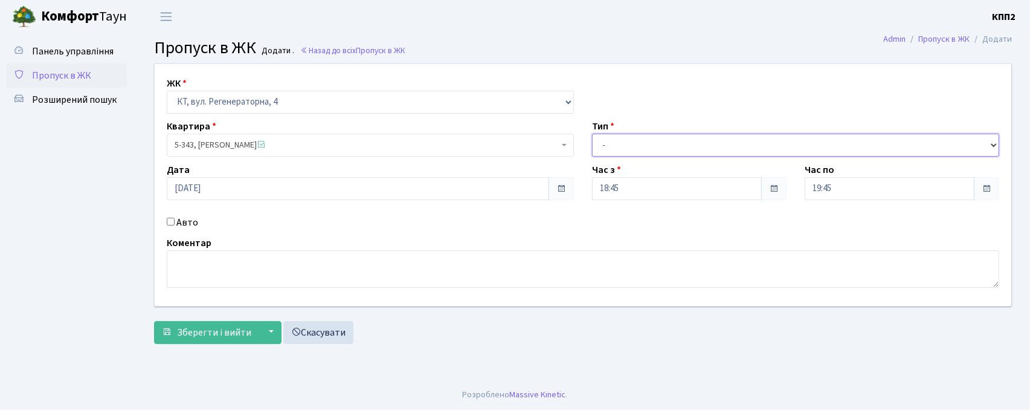
click at [655, 153] on select "- Доставка Таксі Гості Сервіс" at bounding box center [795, 145] width 407 height 23
select select "3"
click at [592, 134] on select "- Доставка Таксі Гості Сервіс" at bounding box center [795, 145] width 407 height 23
click at [179, 218] on label "Авто" at bounding box center [187, 222] width 22 height 15
click at [175, 218] on input "Авто" at bounding box center [171, 222] width 8 height 8
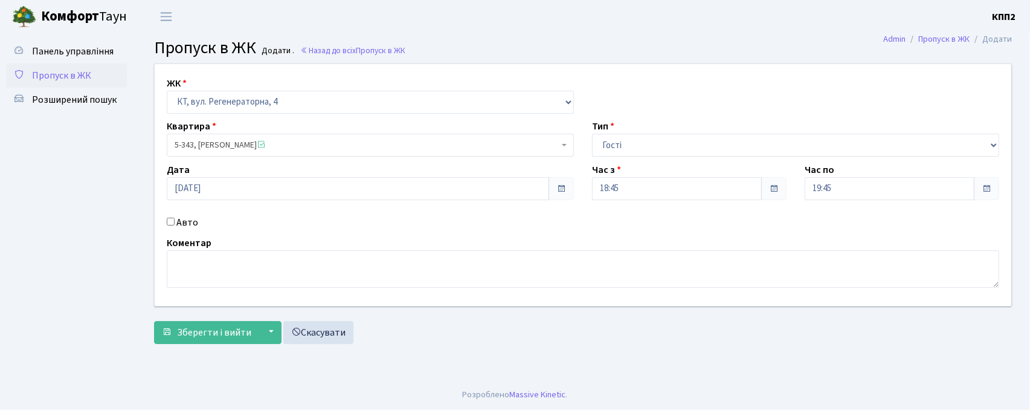
checkbox input "true"
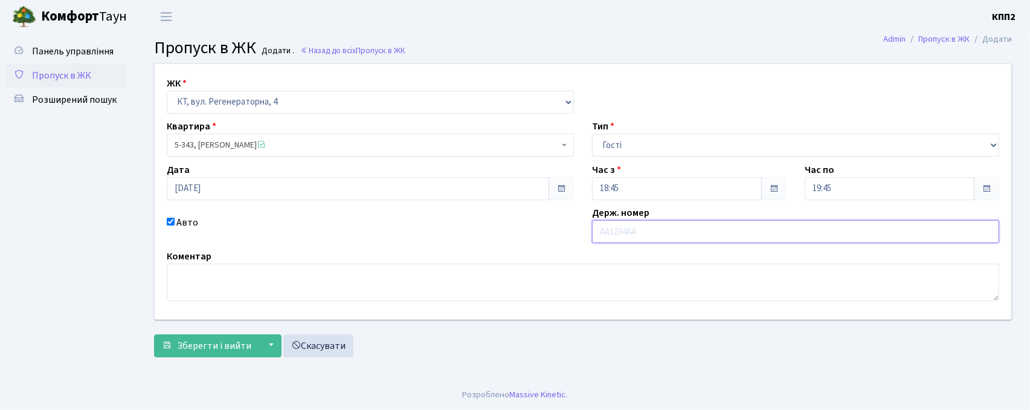
click at [622, 230] on input "text" at bounding box center [795, 231] width 407 height 23
type input "КА0742ЕА"
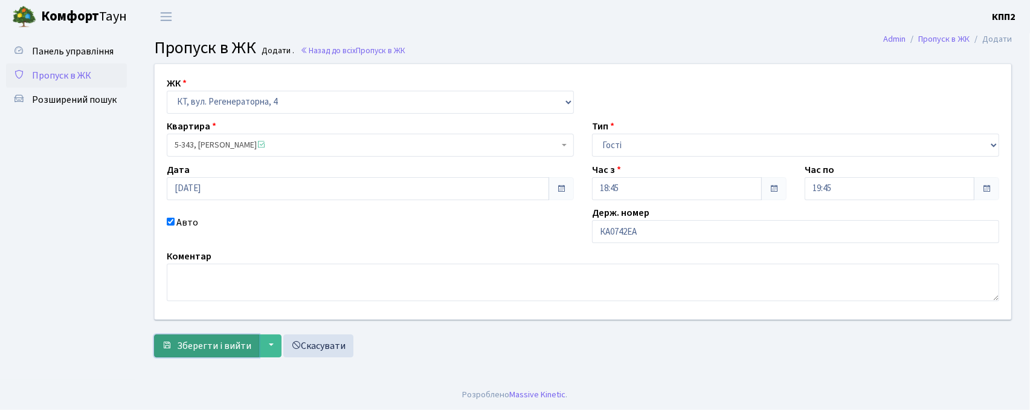
click at [192, 353] on button "Зберегти і вийти" at bounding box center [206, 345] width 105 height 23
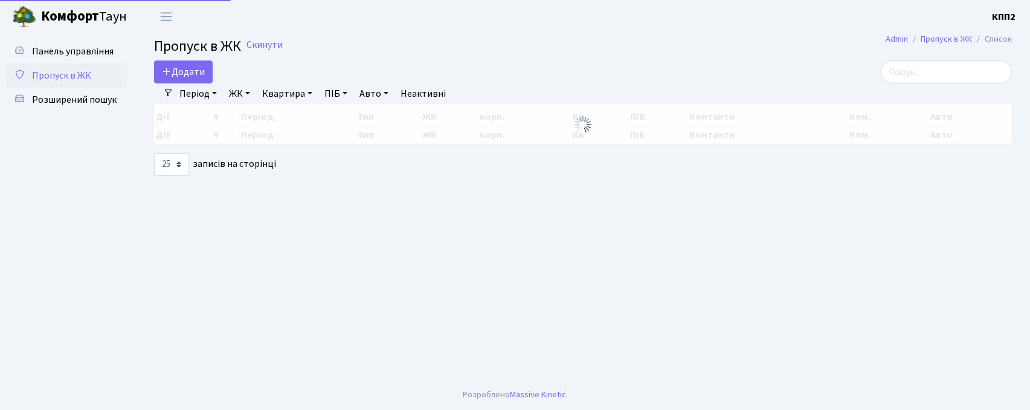
select select "25"
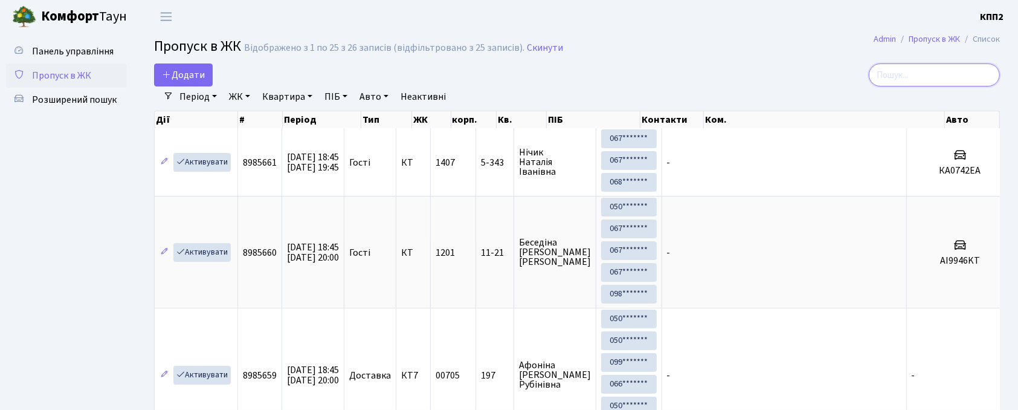
click at [909, 70] on input "search" at bounding box center [934, 74] width 131 height 23
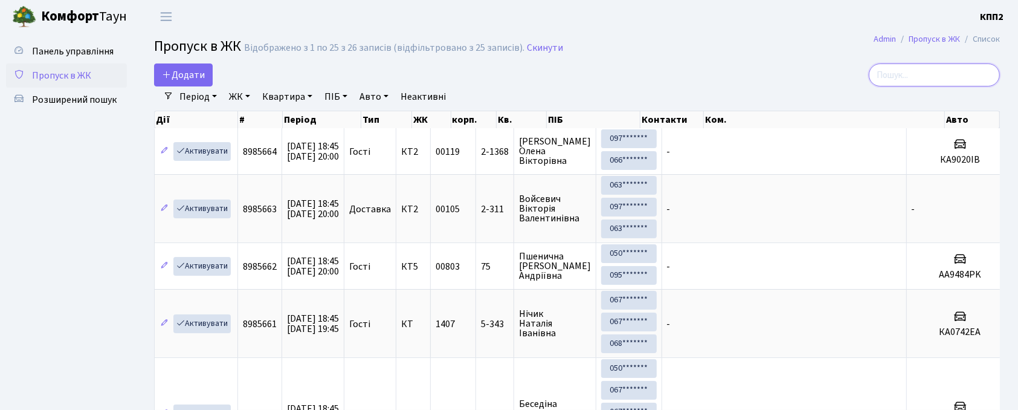
click at [918, 66] on input "search" at bounding box center [934, 74] width 131 height 23
click at [914, 74] on input "search" at bounding box center [934, 74] width 131 height 23
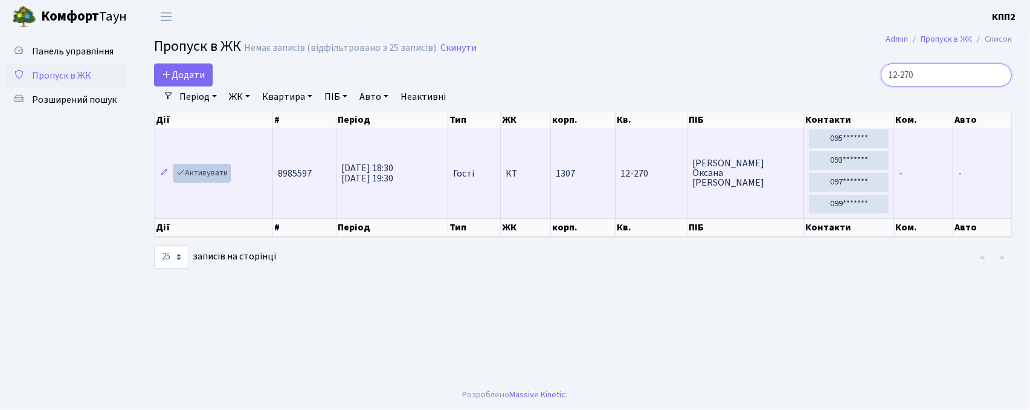
type input "12-270"
click at [203, 179] on link "Активувати" at bounding box center [201, 173] width 57 height 19
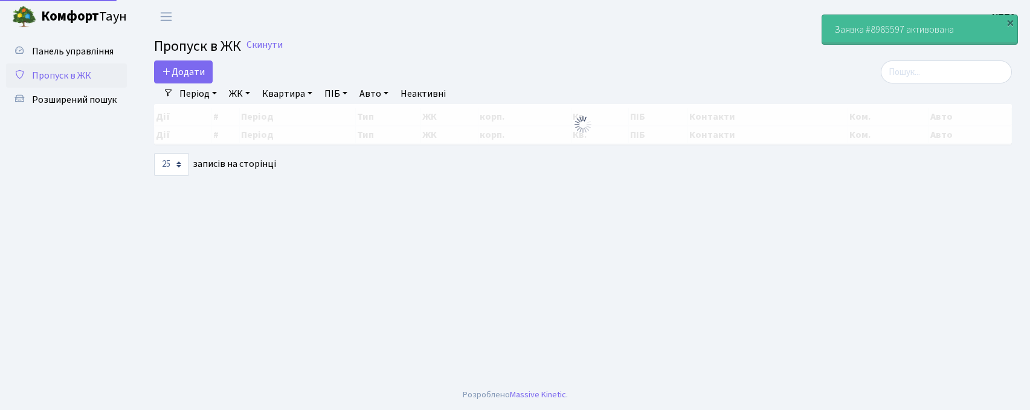
select select "25"
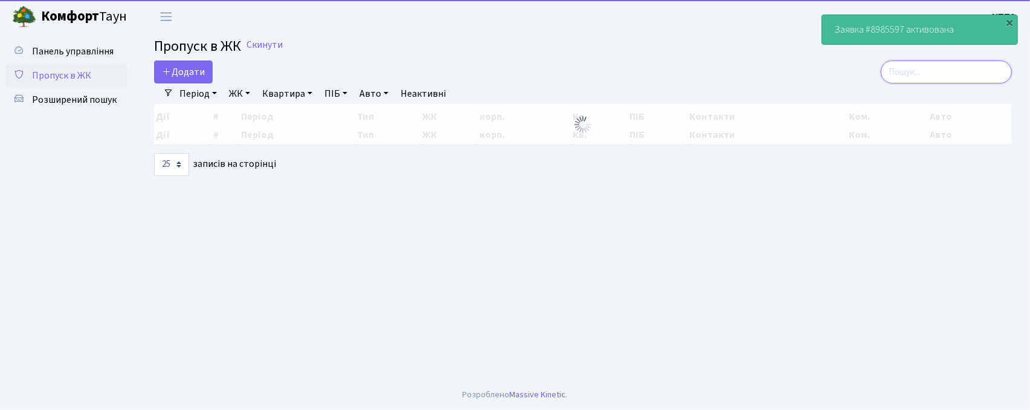
click at [943, 71] on input "search" at bounding box center [946, 71] width 131 height 23
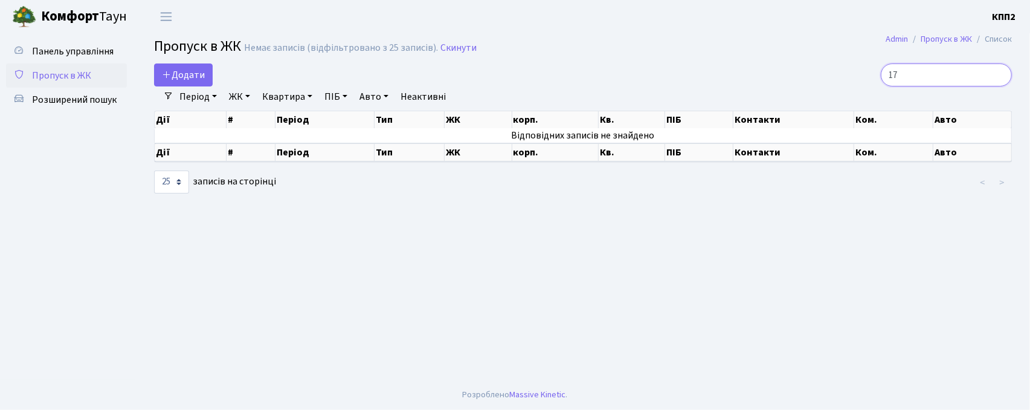
type input "1"
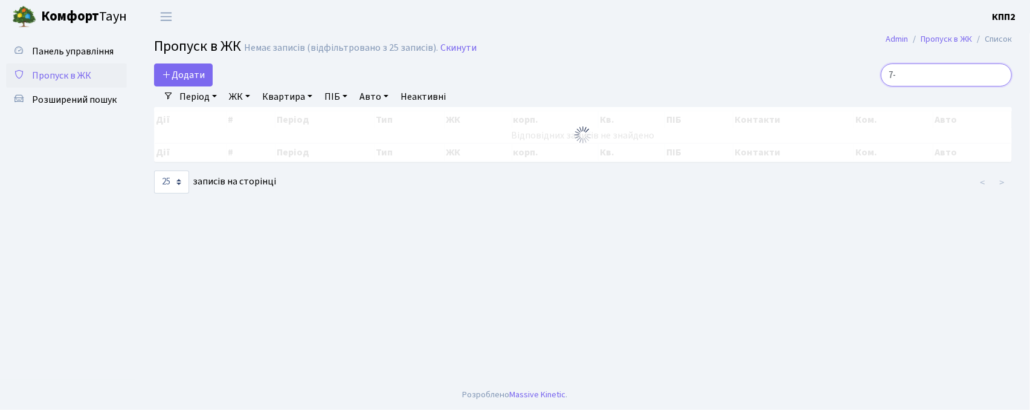
type input "7"
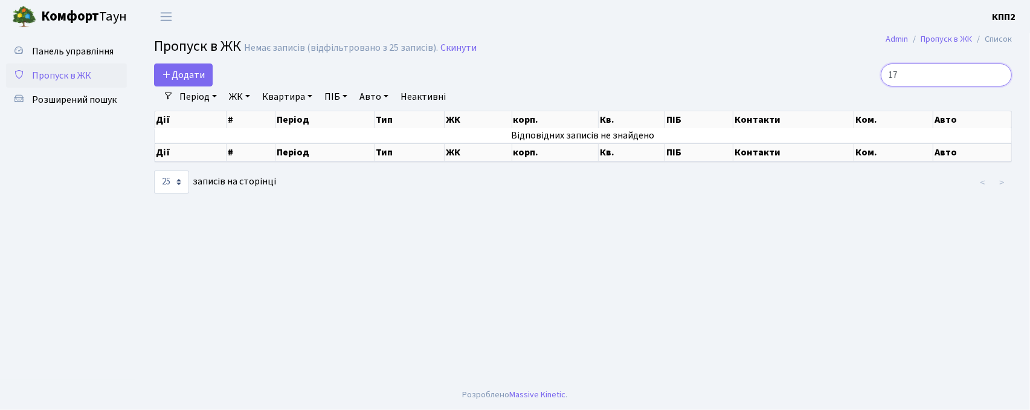
type input "1"
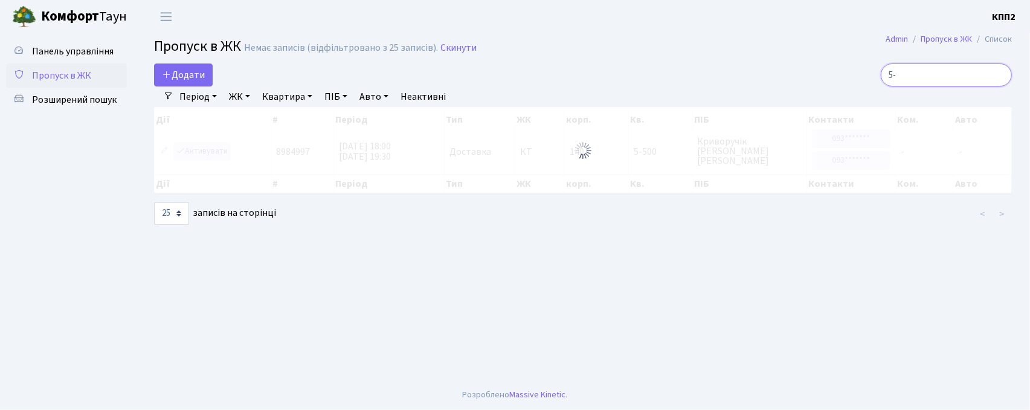
type input "5"
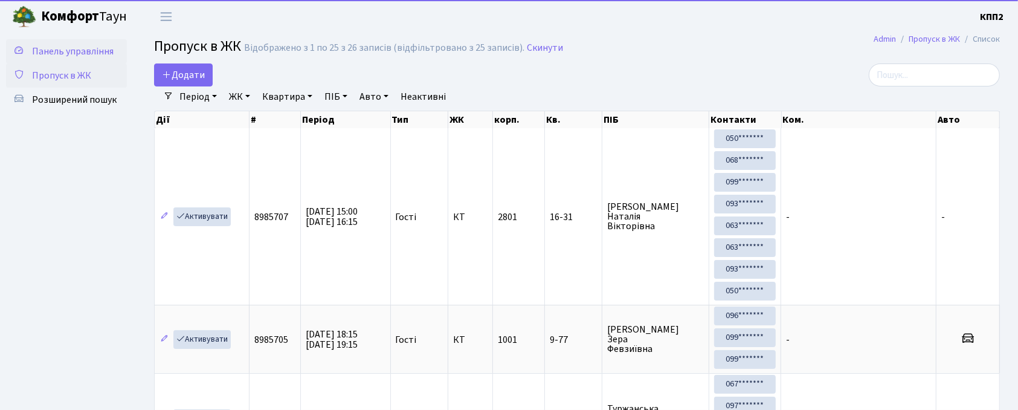
click at [58, 44] on link "Панель управління" at bounding box center [66, 51] width 121 height 24
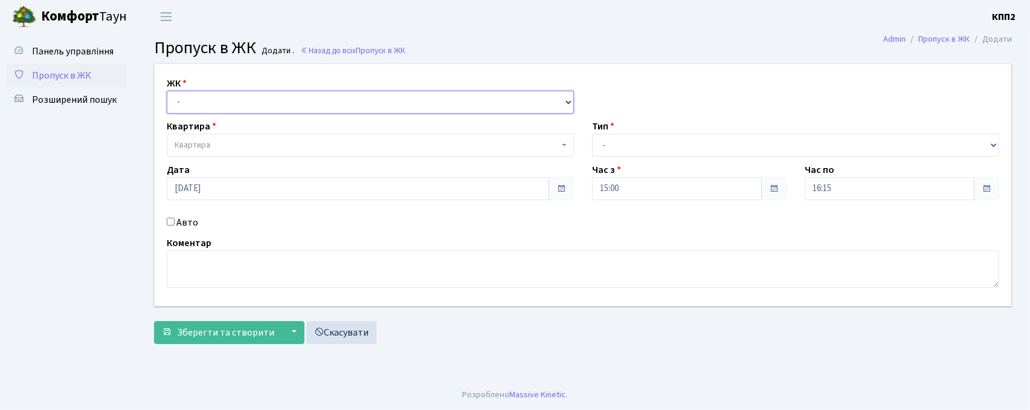
drag, startPoint x: 315, startPoint y: 102, endPoint x: 320, endPoint y: 112, distance: 11.6
click at [315, 102] on select "- КТ, вул. Регенераторна, 4 КТ2, просп. [STREET_ADDRESS] [STREET_ADDRESS] [PERS…" at bounding box center [370, 102] width 407 height 23
select select "271"
click at [167, 91] on select "- КТ, вул. Регенераторна, 4 КТ2, просп. [STREET_ADDRESS] [STREET_ADDRESS] [PERS…" at bounding box center [370, 102] width 407 height 23
select select
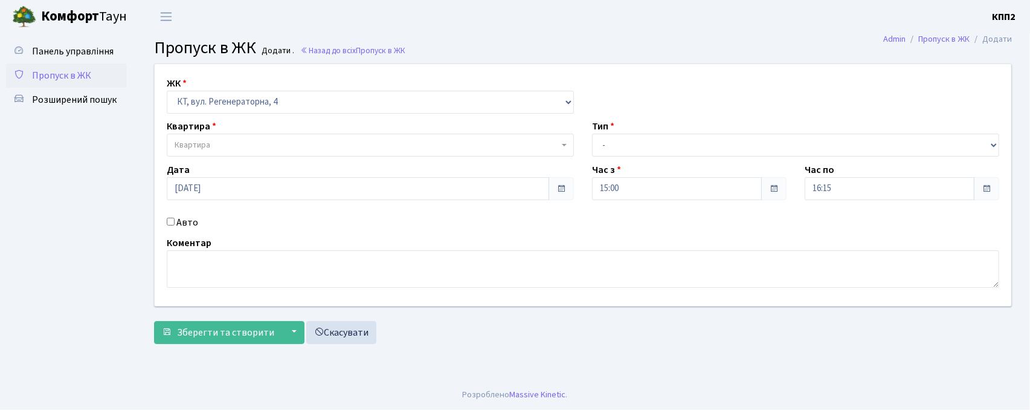
click at [262, 141] on span "Квартира" at bounding box center [367, 145] width 384 height 12
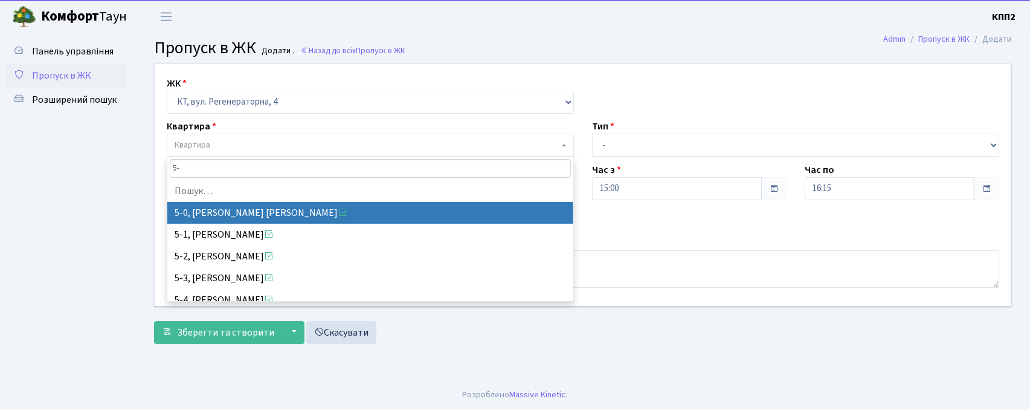
type input "5"
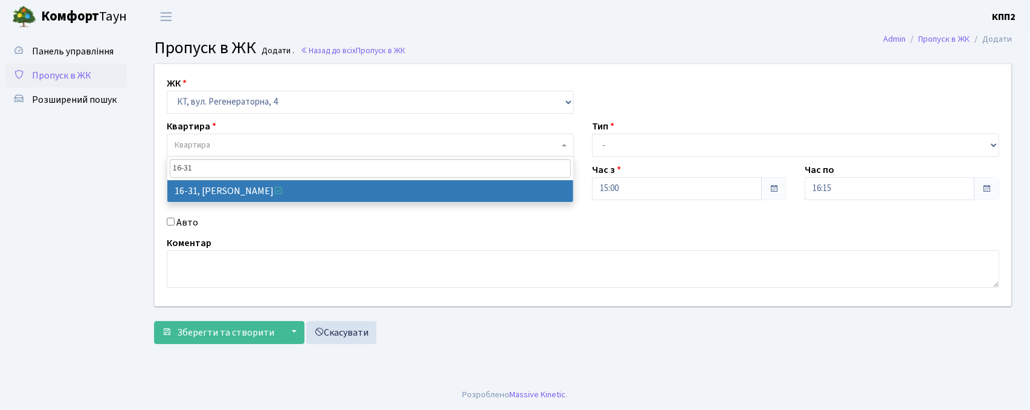
type input "16-31"
select select "8592"
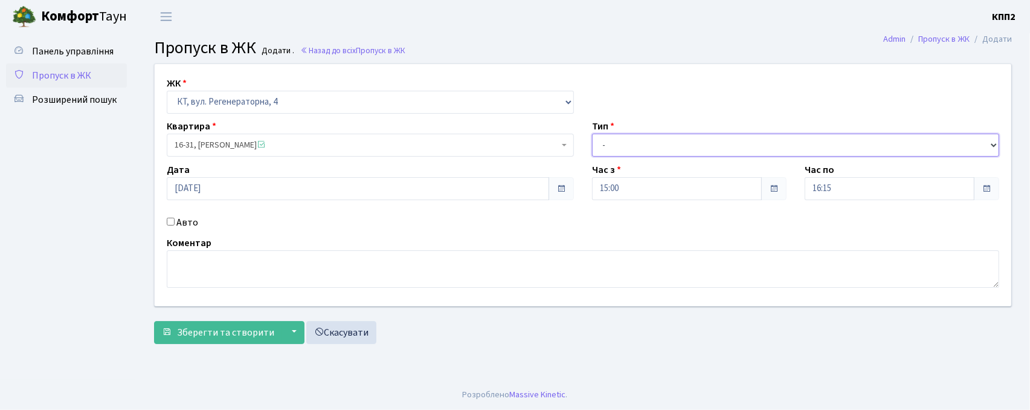
drag, startPoint x: 630, startPoint y: 146, endPoint x: 632, endPoint y: 152, distance: 6.5
click at [631, 147] on select "- Доставка Таксі Гості Сервіс" at bounding box center [795, 145] width 407 height 23
select select "3"
click at [592, 134] on select "- Доставка Таксі Гості Сервіс" at bounding box center [795, 145] width 407 height 23
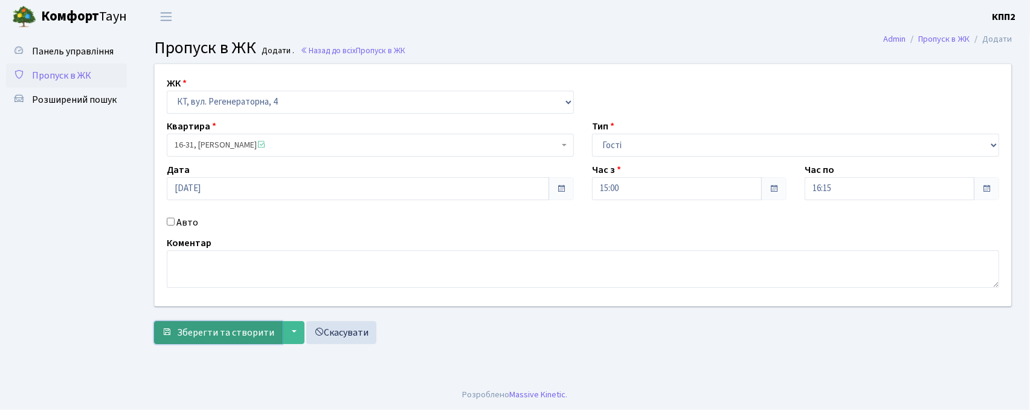
click at [187, 336] on span "Зберегти та створити" at bounding box center [225, 332] width 97 height 13
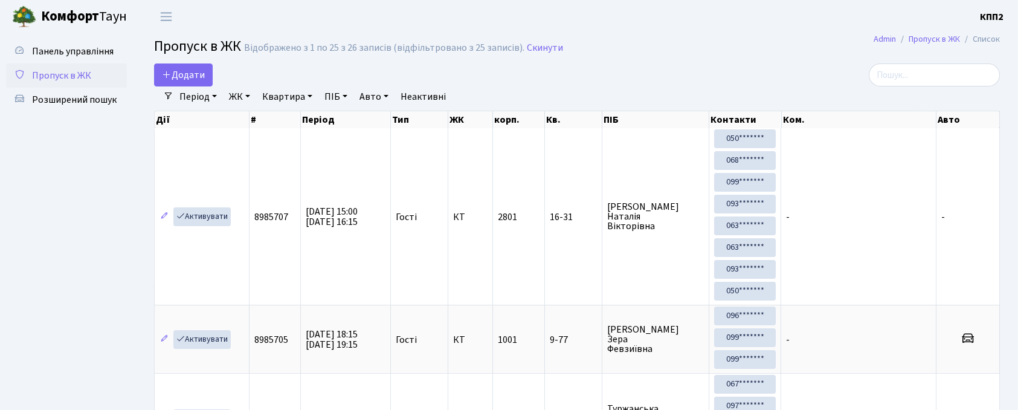
select select "25"
click at [943, 70] on input "search" at bounding box center [934, 74] width 131 height 23
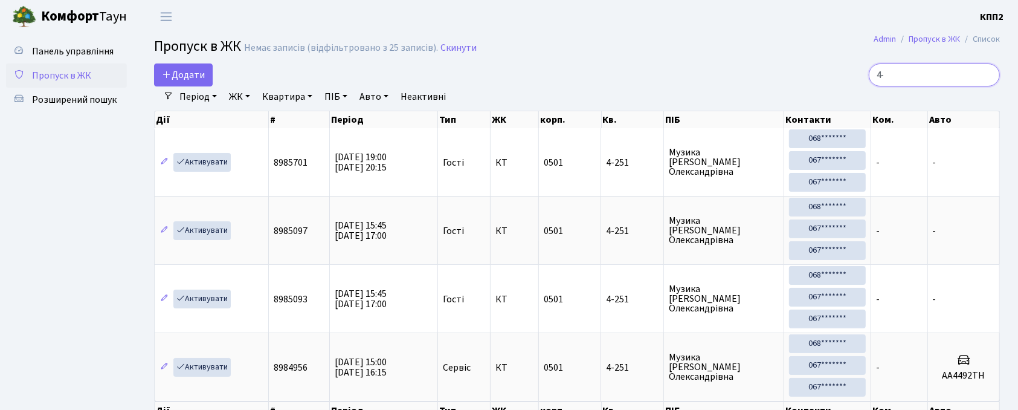
type input "4"
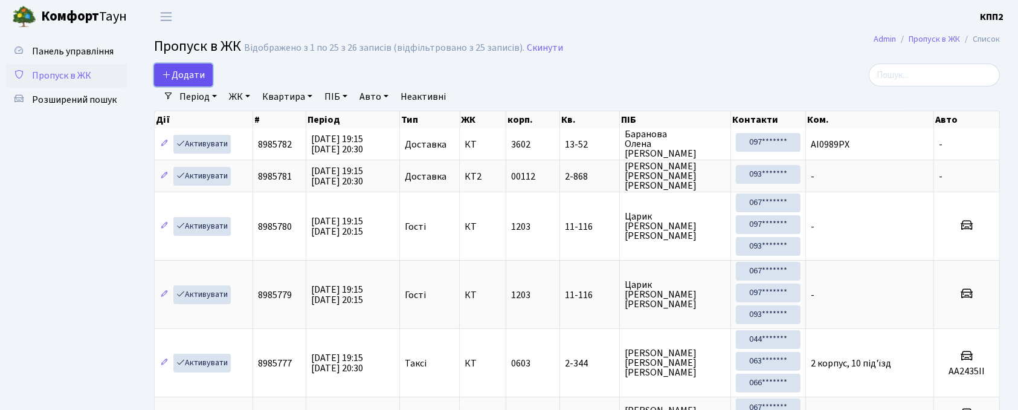
click at [182, 73] on span "Додати" at bounding box center [183, 74] width 43 height 13
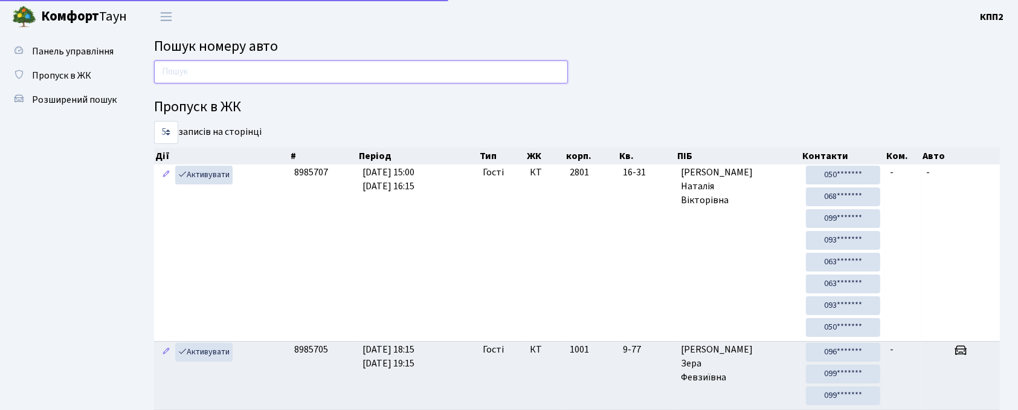
drag, startPoint x: 429, startPoint y: 59, endPoint x: 416, endPoint y: 71, distance: 17.1
click at [429, 60] on input "text" at bounding box center [361, 71] width 414 height 23
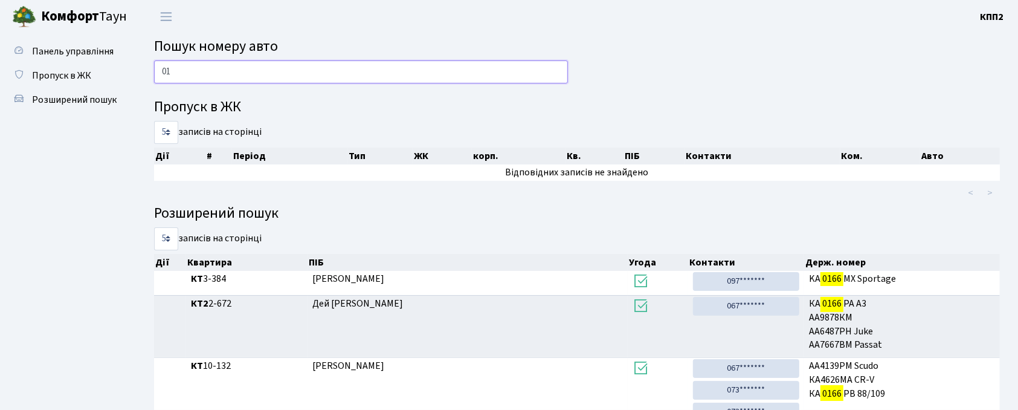
type input "0"
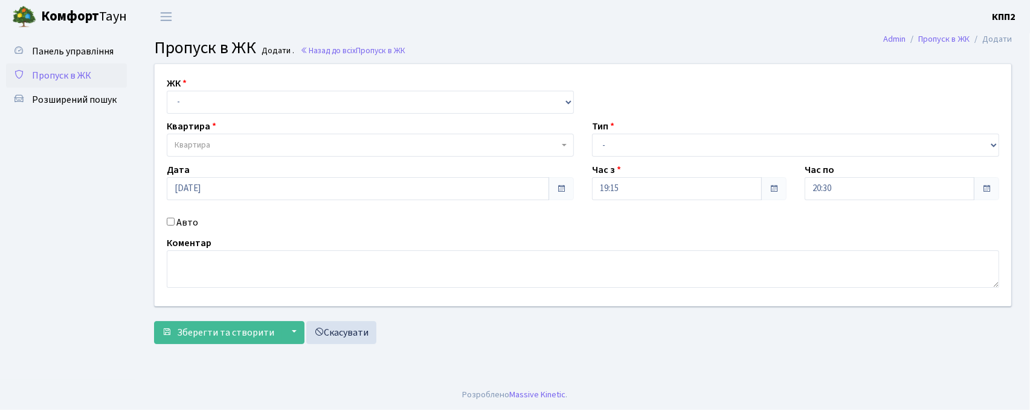
select select "271"
click at [167, 91] on select "- КТ, вул. Регенераторна, 4 КТ2, просп. [STREET_ADDRESS] [STREET_ADDRESS] [PERS…" at bounding box center [370, 102] width 407 height 23
select select
click at [252, 110] on select "- КТ, вул. Регенераторна, 4 КТ2, просп. Соборності, 17 КТ3, вул. Березнева, 16 …" at bounding box center [370, 102] width 407 height 23
select select "302"
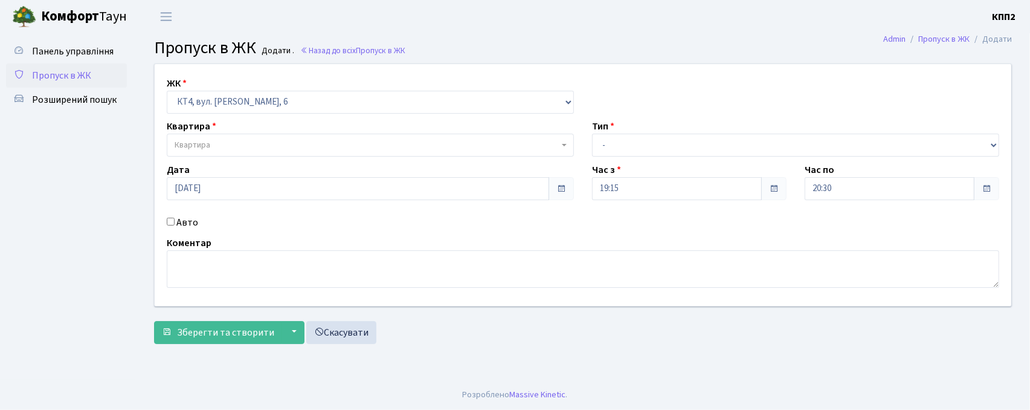
click at [167, 91] on select "- КТ, вул. Регенераторна, 4 КТ2, просп. Соборності, 17 КТ3, вул. Березнева, 16 …" at bounding box center [370, 102] width 407 height 23
select select
click at [181, 220] on label "Авто" at bounding box center [187, 222] width 22 height 15
click at [175, 220] on input "Авто" at bounding box center [171, 222] width 8 height 8
checkbox input "true"
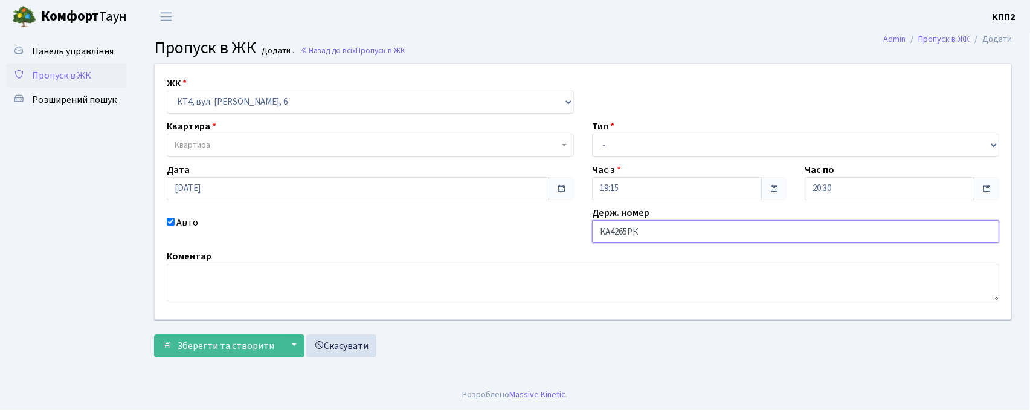
type input "КА4265РК"
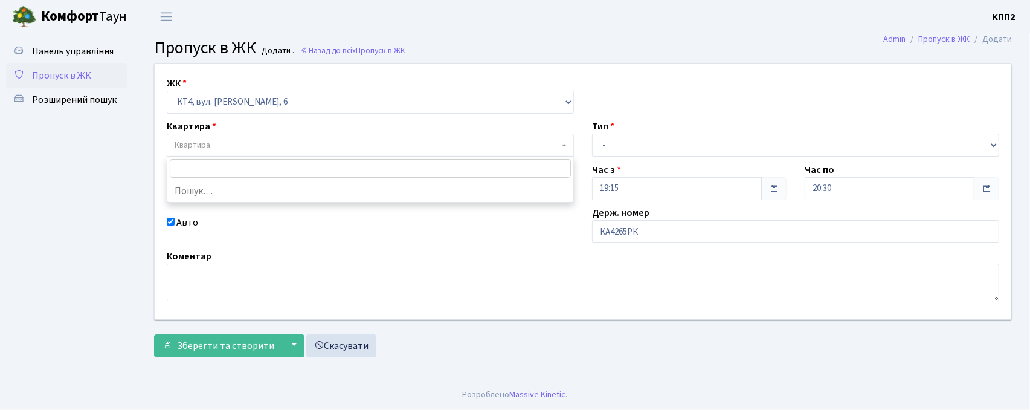
click at [312, 148] on span "Квартира" at bounding box center [367, 145] width 384 height 12
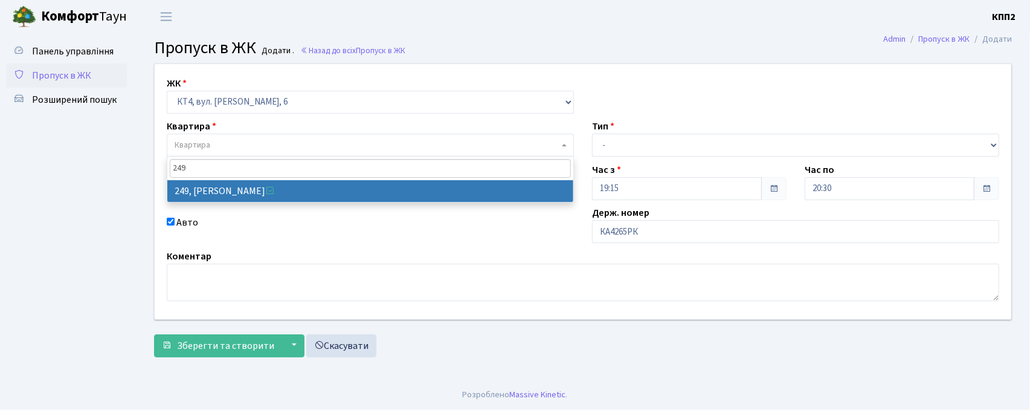
type input "249"
select select "16966"
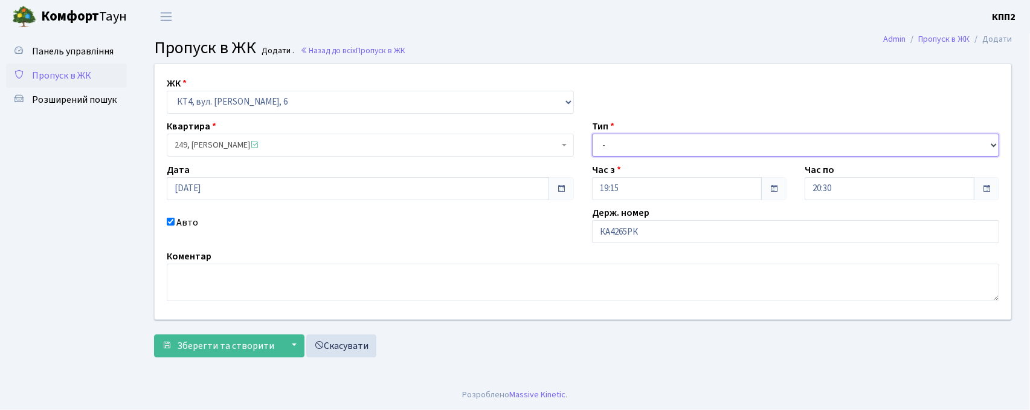
click at [672, 150] on select "- Доставка Таксі Гості Сервіс" at bounding box center [795, 145] width 407 height 23
select select "2"
click at [592, 134] on select "- Доставка Таксі Гості Сервіс" at bounding box center [795, 145] width 407 height 23
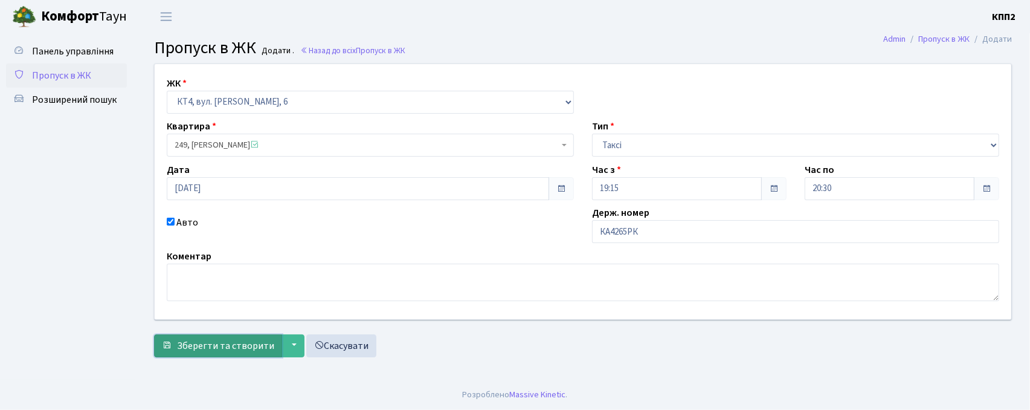
click at [250, 337] on button "Зберегти та створити" at bounding box center [218, 345] width 128 height 23
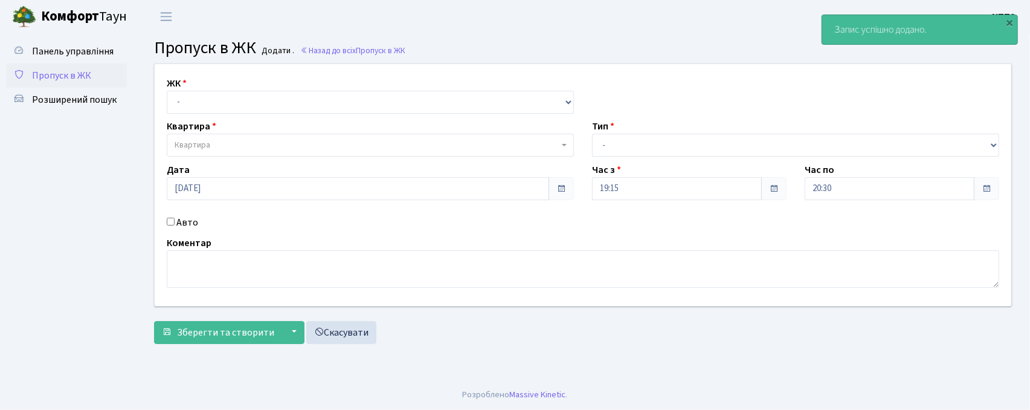
click at [92, 65] on link "Пропуск в ЖК" at bounding box center [66, 75] width 121 height 24
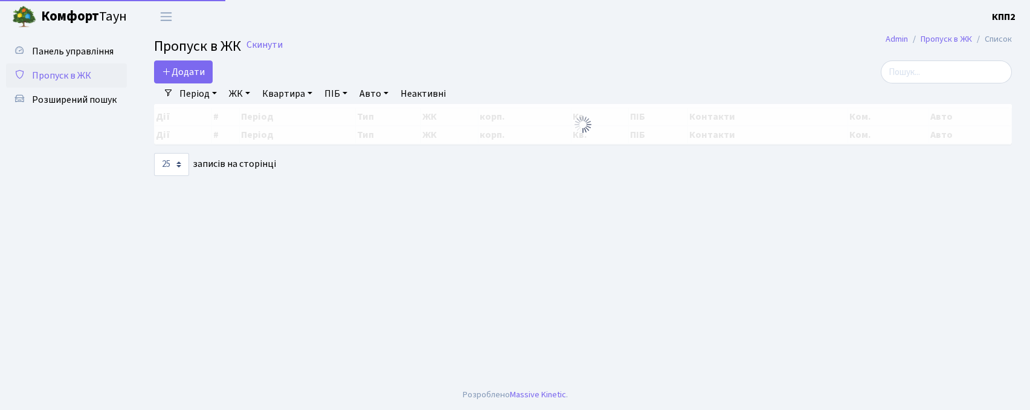
select select "25"
click at [963, 81] on input "search" at bounding box center [946, 71] width 131 height 23
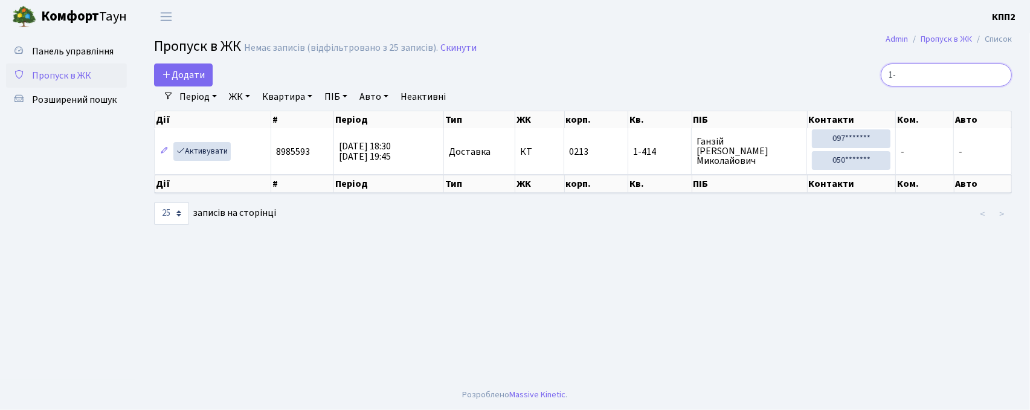
type input "1"
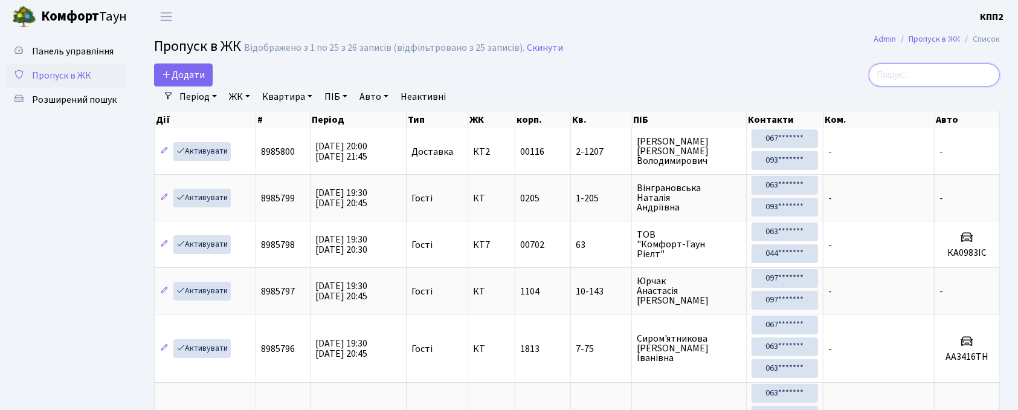
type input "1"
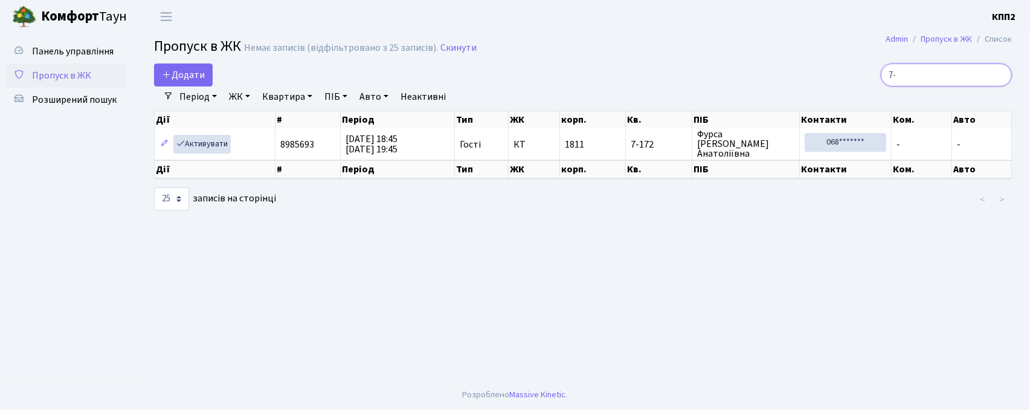
type input "7"
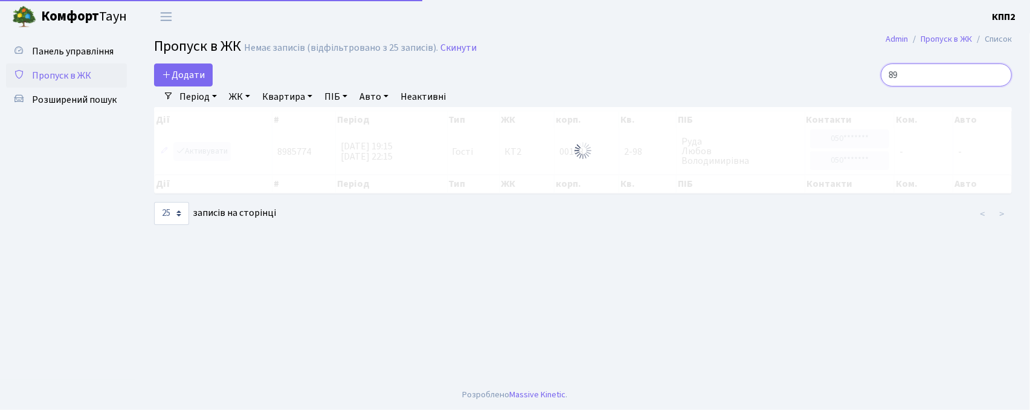
type input "8"
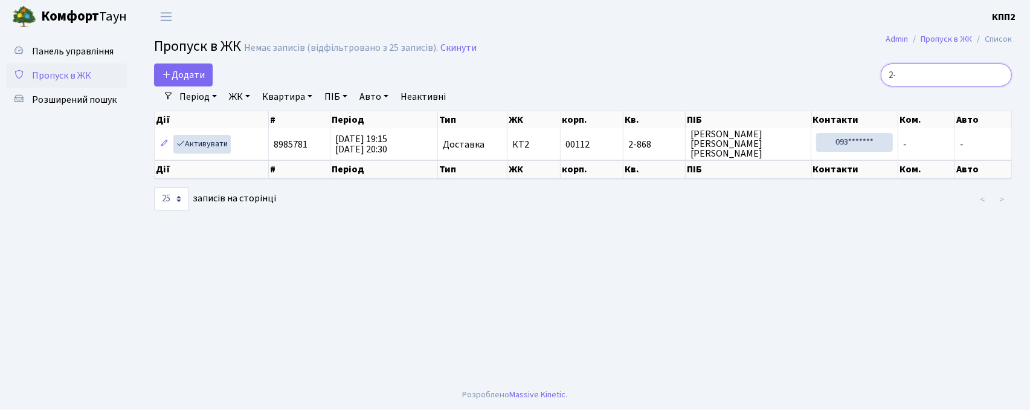
type input "2"
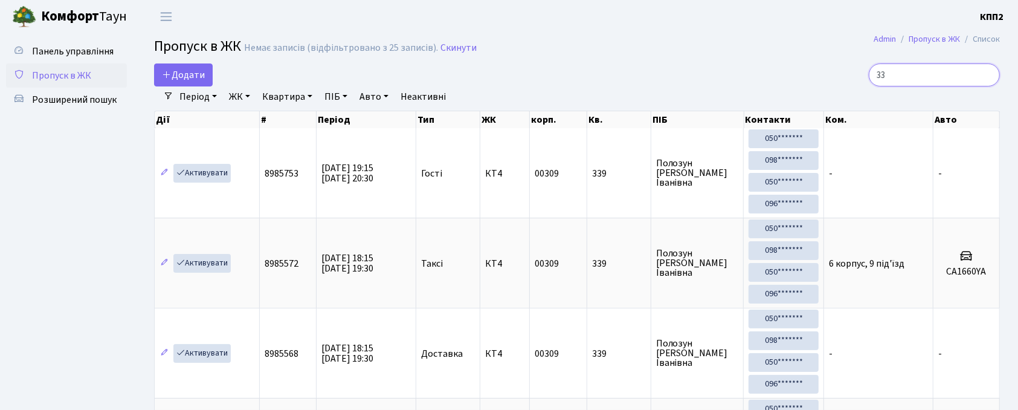
type input "3"
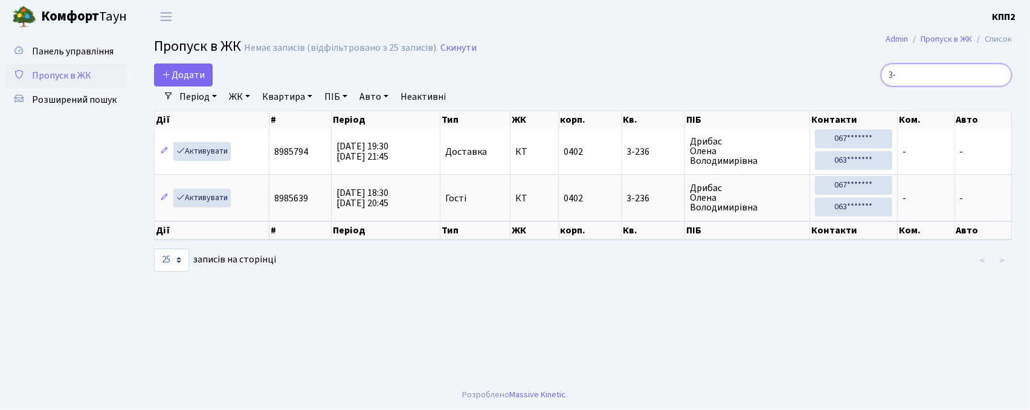
type input "3"
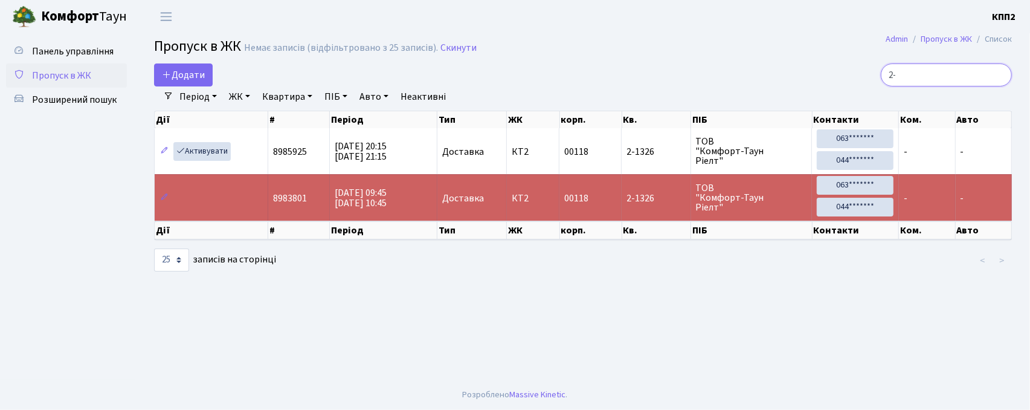
type input "2"
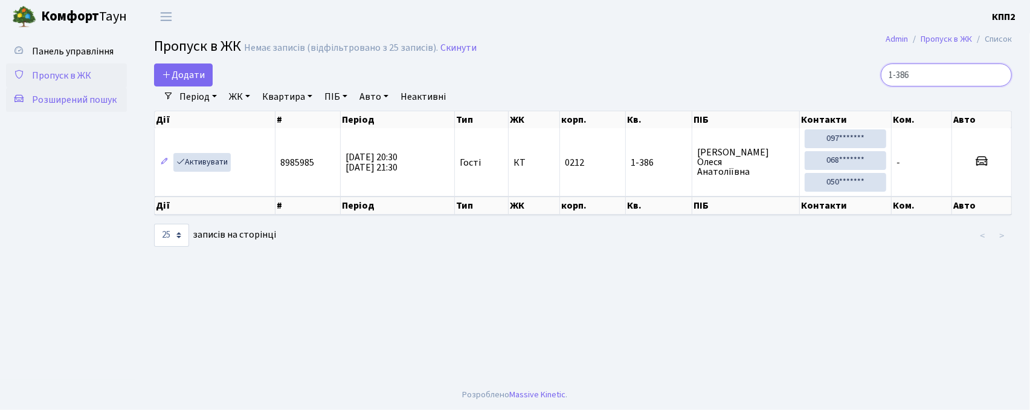
type input "1-386"
click at [63, 105] on span "Розширений пошук" at bounding box center [74, 99] width 85 height 13
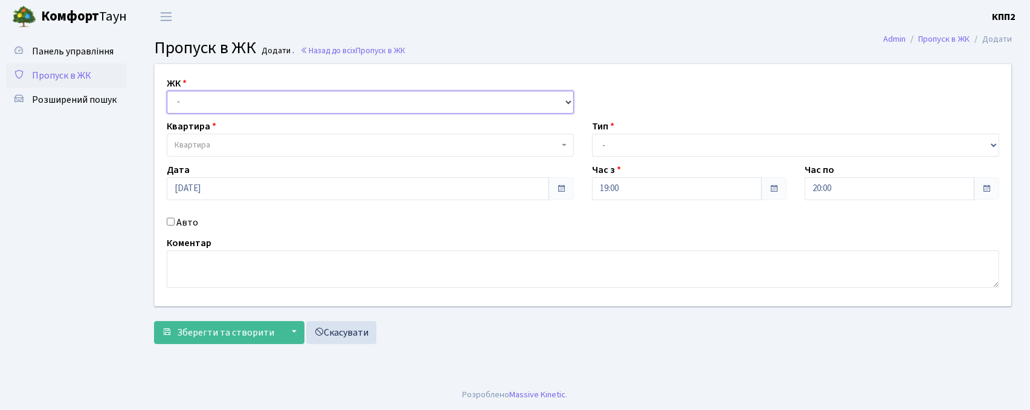
click at [177, 109] on select "- КТ, вул. Регенераторна, 4 КТ2, просп. [STREET_ADDRESS] [STREET_ADDRESS] [PERS…" at bounding box center [370, 102] width 407 height 23
select select "295"
click at [167, 91] on select "- КТ, вул. Регенераторна, 4 КТ2, просп. [STREET_ADDRESS] [STREET_ADDRESS] [PERS…" at bounding box center [370, 102] width 407 height 23
select select
click at [224, 100] on select "- КТ, вул. Регенераторна, 4 КТ2, просп. [STREET_ADDRESS] [STREET_ADDRESS] [PERS…" at bounding box center [370, 102] width 407 height 23
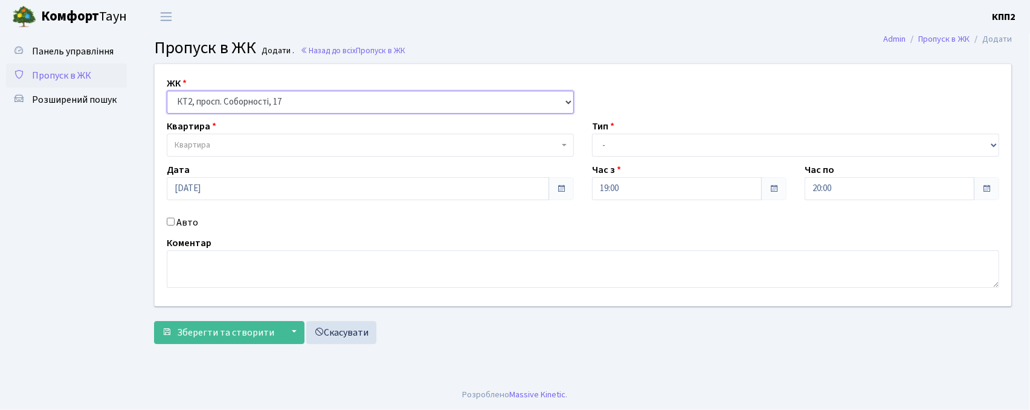
select select "271"
click at [167, 91] on select "- КТ, вул. Регенераторна, 4 КТ2, просп. Соборності, 17 КТ3, вул. Березнева, 16 …" at bounding box center [370, 102] width 407 height 23
select select
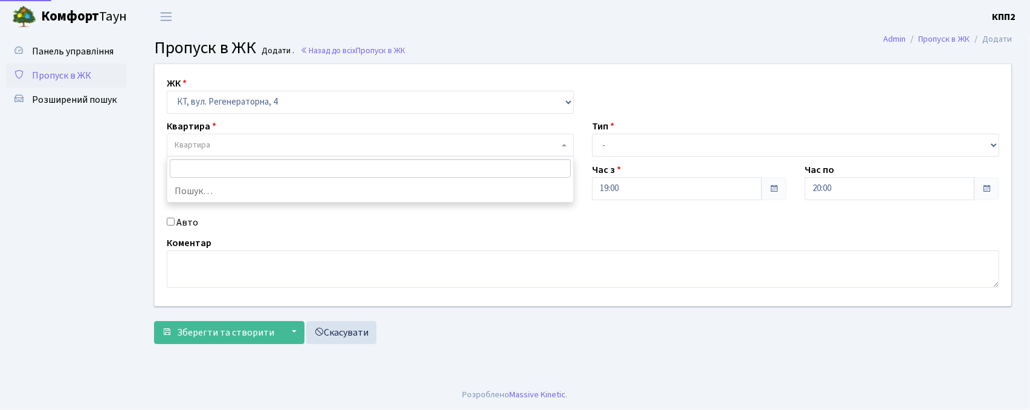
click at [234, 144] on span "Квартира" at bounding box center [367, 145] width 384 height 12
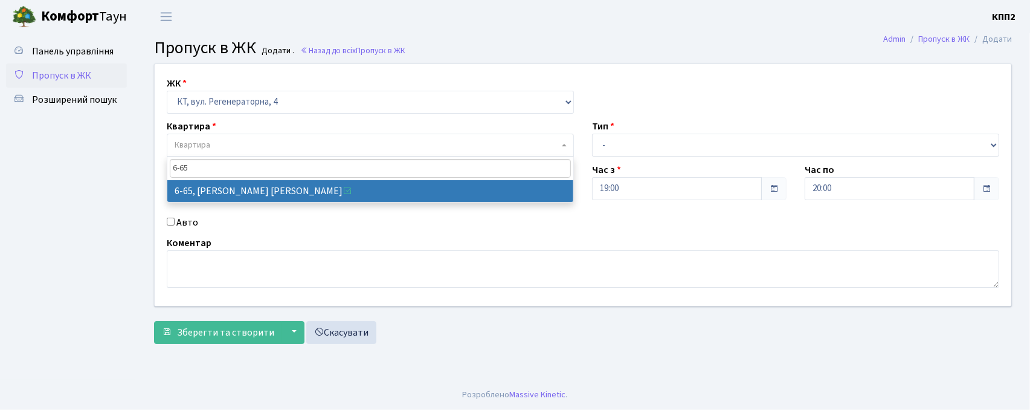
type input "6-65"
select select "5290"
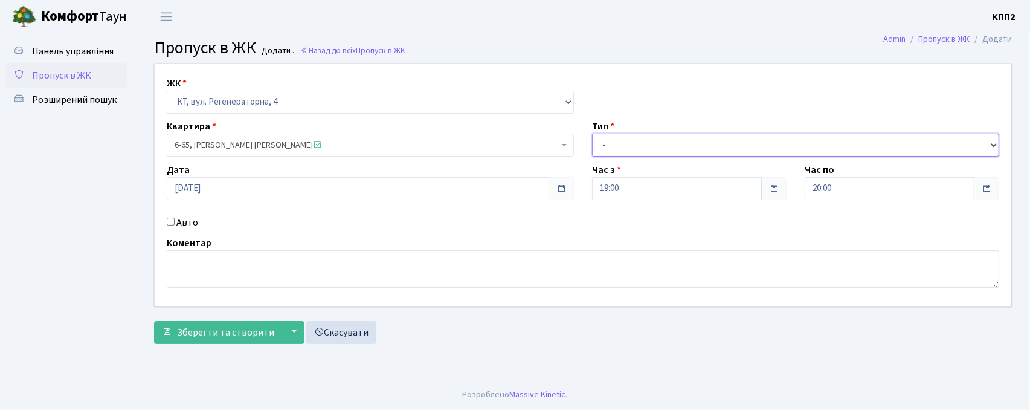
drag, startPoint x: 743, startPoint y: 140, endPoint x: 740, endPoint y: 148, distance: 8.4
click at [743, 140] on select "- Доставка Таксі Гості Сервіс" at bounding box center [795, 145] width 407 height 23
select select "1"
click at [592, 134] on select "- Доставка Таксі Гості Сервіс" at bounding box center [795, 145] width 407 height 23
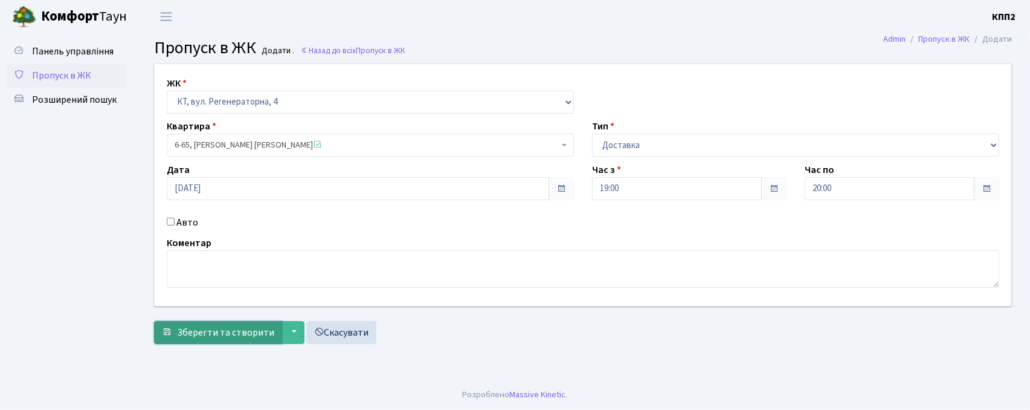
click at [247, 335] on span "Зберегти та створити" at bounding box center [225, 332] width 97 height 13
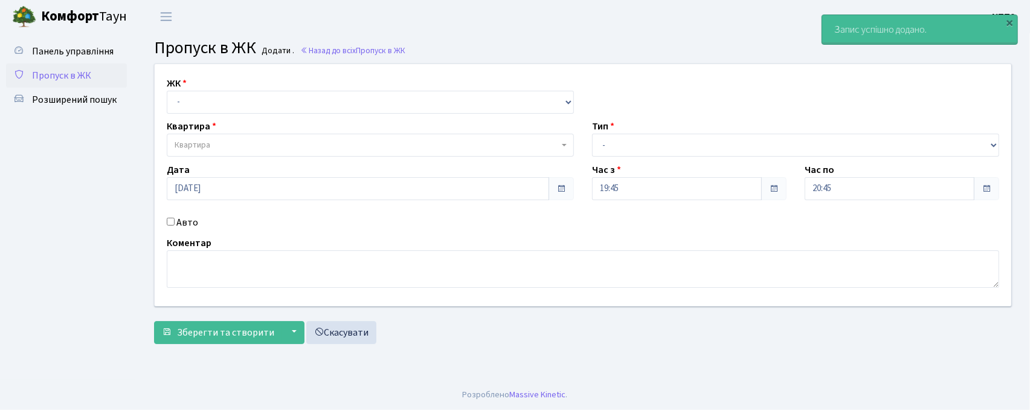
click at [964, 80] on div "ЖК - КТ, вул. Регенераторна, 4 КТ2, просп. [STREET_ADDRESS] [STREET_ADDRESS] [P…" at bounding box center [583, 185] width 875 height 242
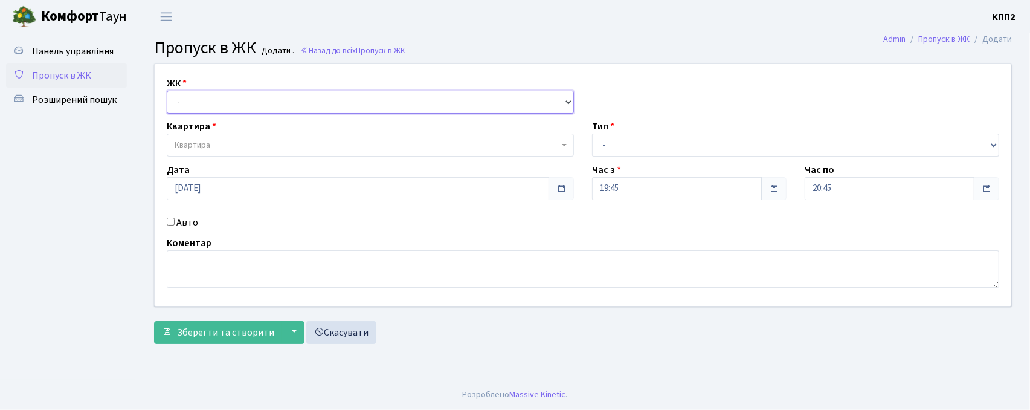
click at [254, 100] on select "- КТ, вул. Регенераторна, 4 КТ2, просп. [STREET_ADDRESS] [STREET_ADDRESS] [PERS…" at bounding box center [370, 102] width 407 height 23
select select "271"
click at [167, 91] on select "- КТ, вул. Регенераторна, 4 КТ2, просп. Соборності, 17 КТ3, вул. Березнева, 16 …" at bounding box center [370, 102] width 407 height 23
select select
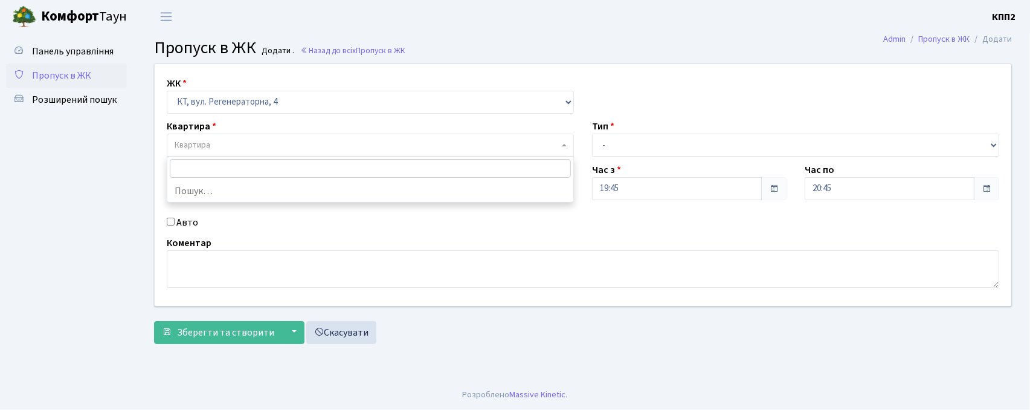
click at [271, 146] on span "Квартира" at bounding box center [367, 145] width 384 height 12
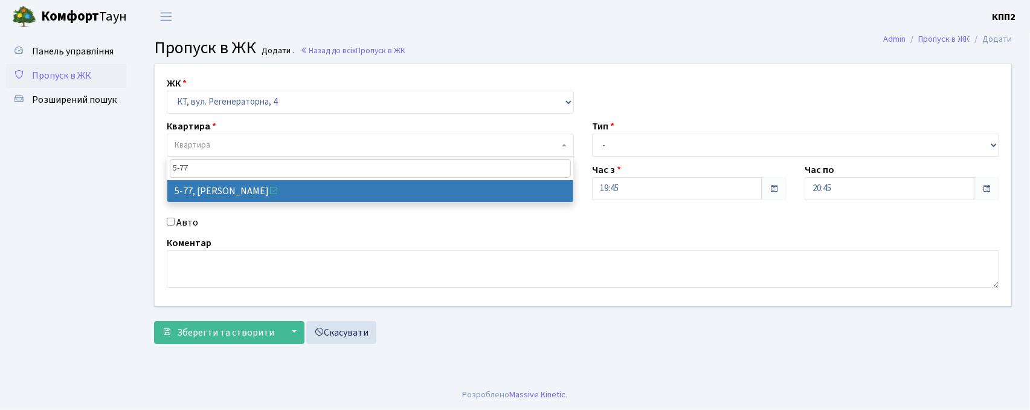
type input "5-77"
select select "2487"
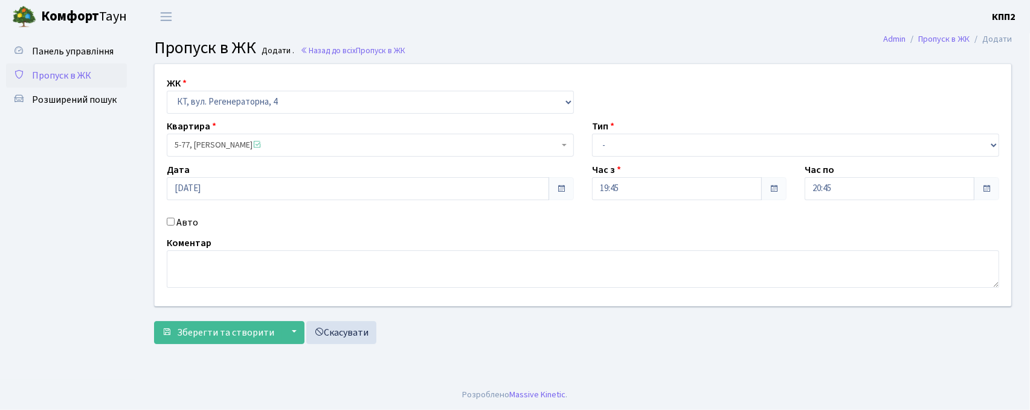
click at [189, 219] on label "Авто" at bounding box center [187, 222] width 22 height 15
click at [175, 219] on input "Авто" at bounding box center [171, 222] width 8 height 8
checkbox input "true"
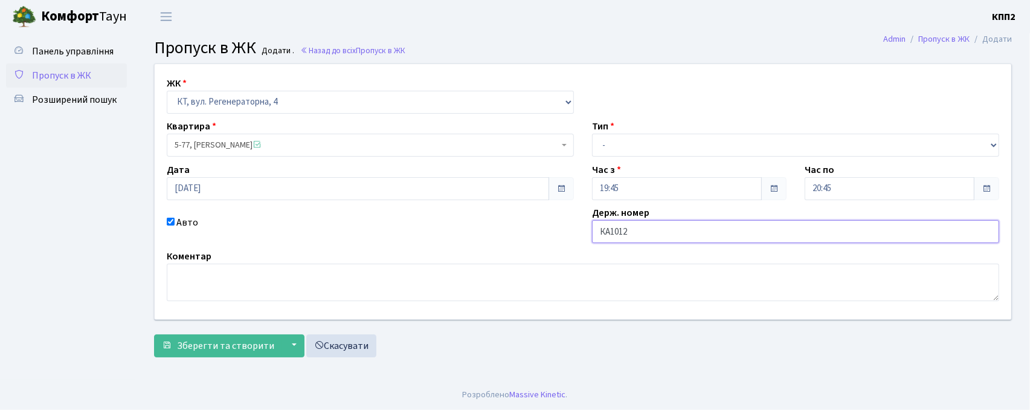
type input "КА1012РН"
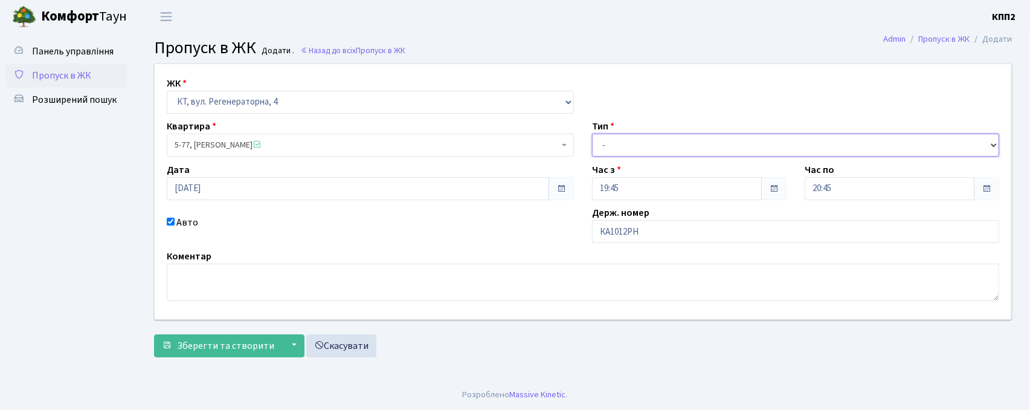
click at [631, 144] on select "- Доставка Таксі Гості Сервіс" at bounding box center [795, 145] width 407 height 23
select select "2"
click at [592, 134] on select "- Доставка Таксі Гості Сервіс" at bounding box center [795, 145] width 407 height 23
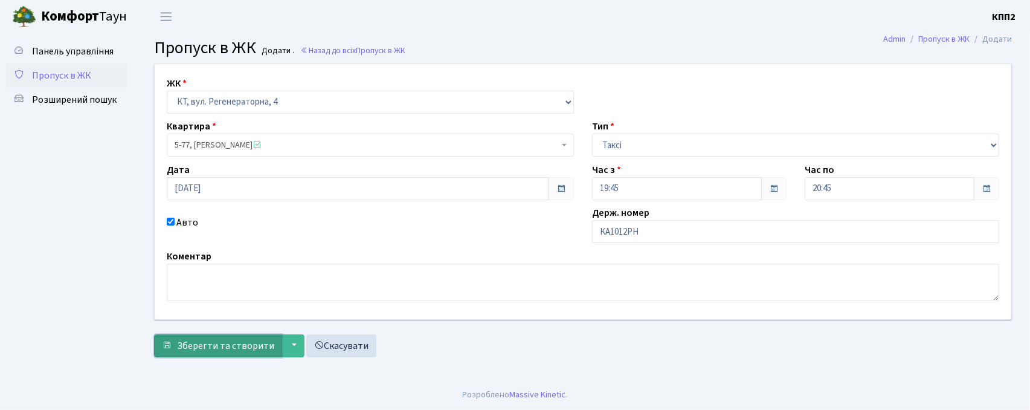
click at [234, 337] on button "Зберегти та створити" at bounding box center [218, 345] width 128 height 23
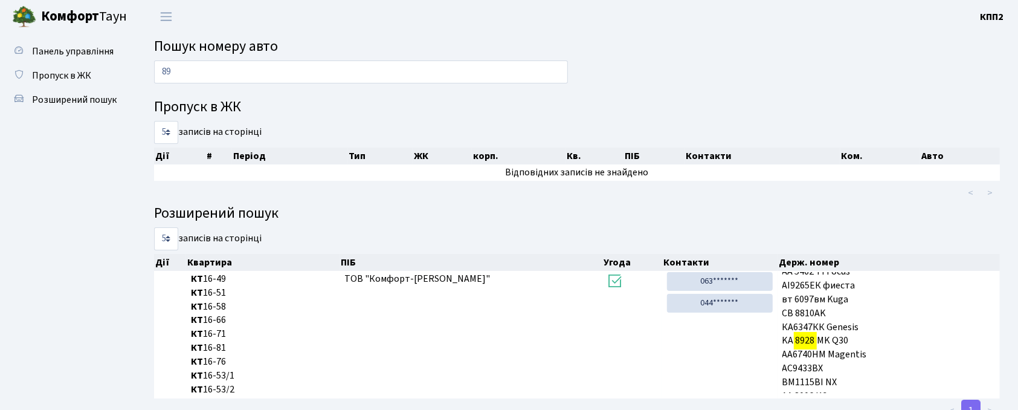
type input "8"
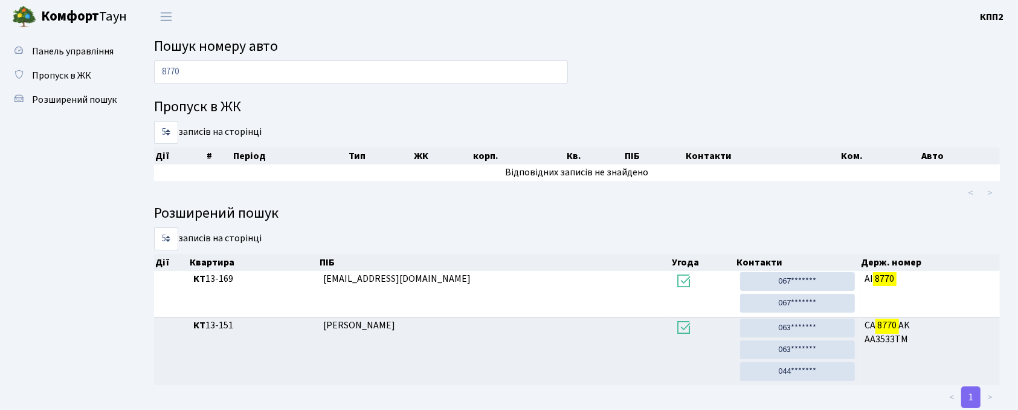
type input "8770"
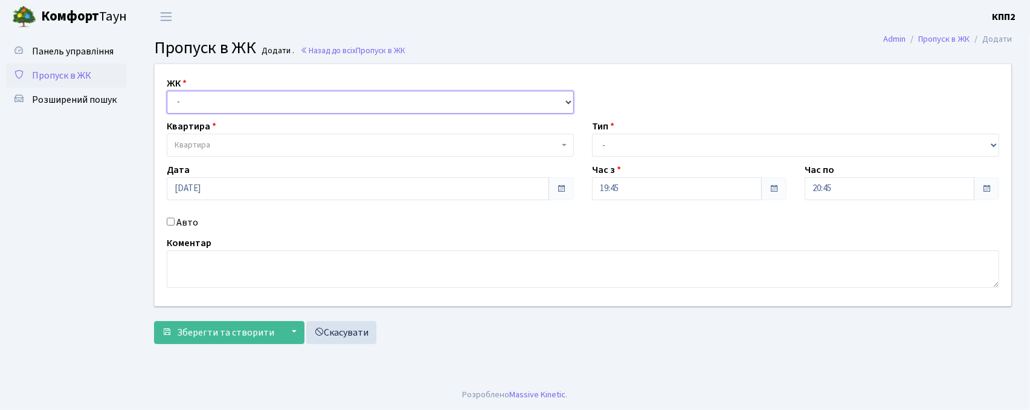
click at [205, 110] on select "- КТ, вул. Регенераторна, 4 КТ2, просп. [STREET_ADDRESS] [STREET_ADDRESS] [PERS…" at bounding box center [370, 102] width 407 height 23
select select "271"
click at [167, 91] on select "- КТ, вул. Регенераторна, 4 КТ2, просп. [STREET_ADDRESS] [STREET_ADDRESS] [PERS…" at bounding box center [370, 102] width 407 height 23
select select
click at [211, 143] on span "Квартира" at bounding box center [367, 145] width 384 height 12
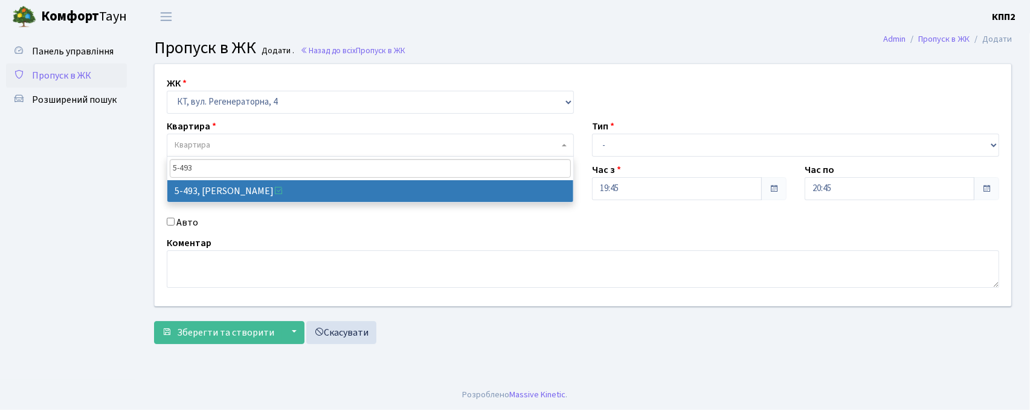
type input "5-493"
select select "2021"
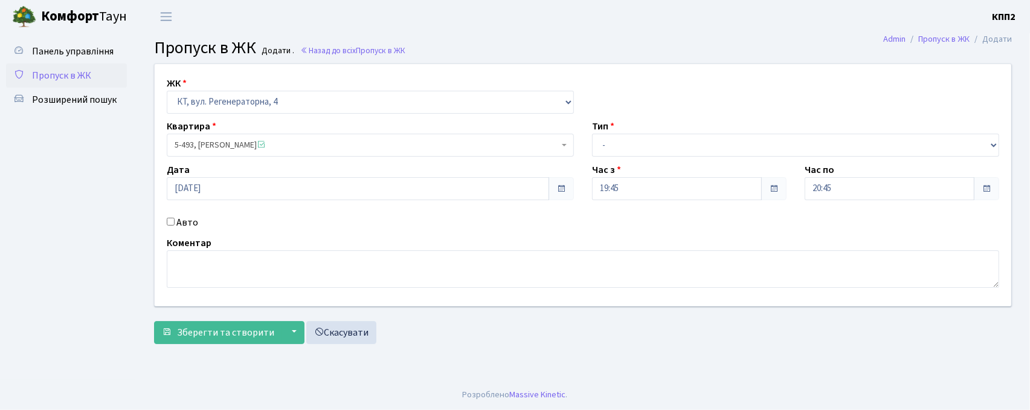
click at [169, 221] on input "Авто" at bounding box center [171, 222] width 8 height 8
checkbox input "true"
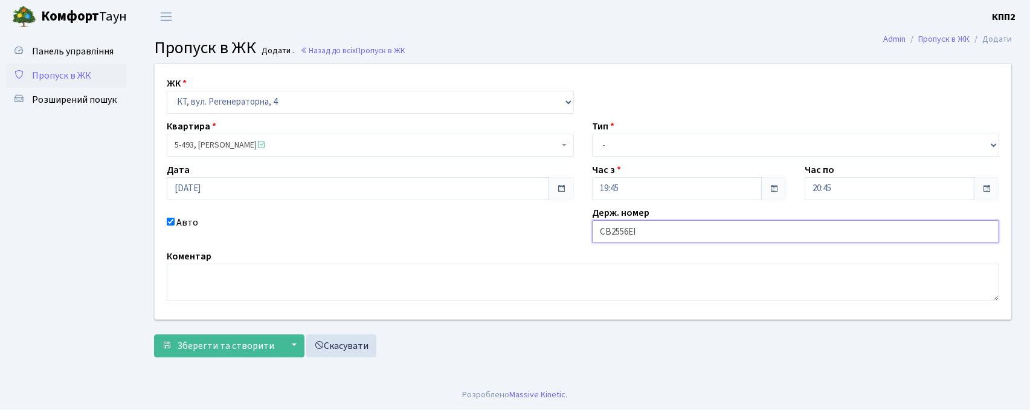
type input "СВ2556ЕІ"
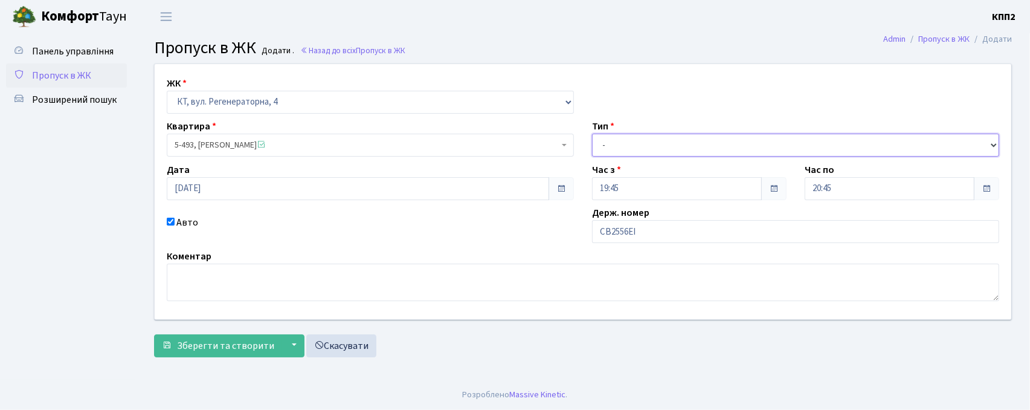
drag, startPoint x: 640, startPoint y: 138, endPoint x: 634, endPoint y: 152, distance: 15.4
click at [641, 139] on select "- Доставка Таксі Гості Сервіс" at bounding box center [795, 145] width 407 height 23
select select "3"
click at [592, 134] on select "- Доставка Таксі Гості Сервіс" at bounding box center [795, 145] width 407 height 23
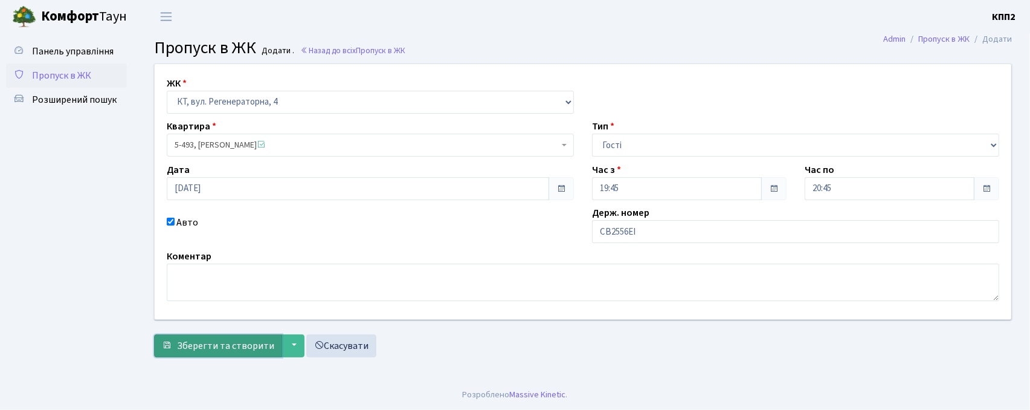
click at [227, 351] on button "Зберегти та створити" at bounding box center [218, 345] width 128 height 23
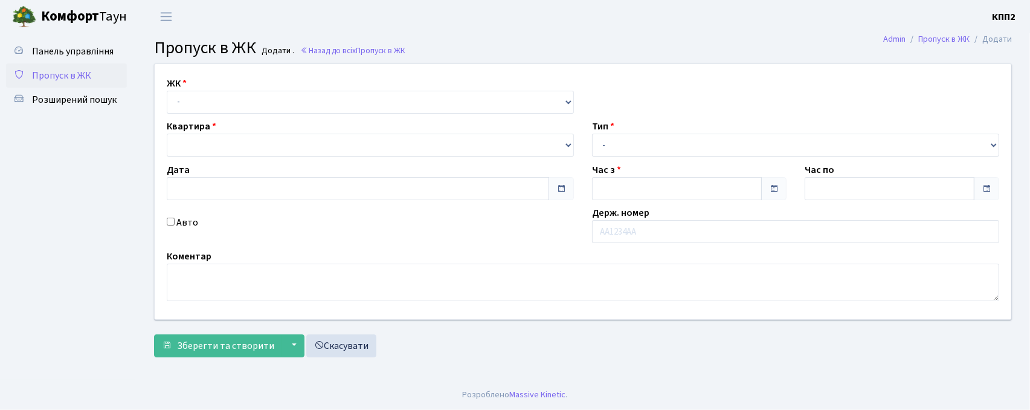
type input "[DATE]"
type input "20:15"
type input "21:15"
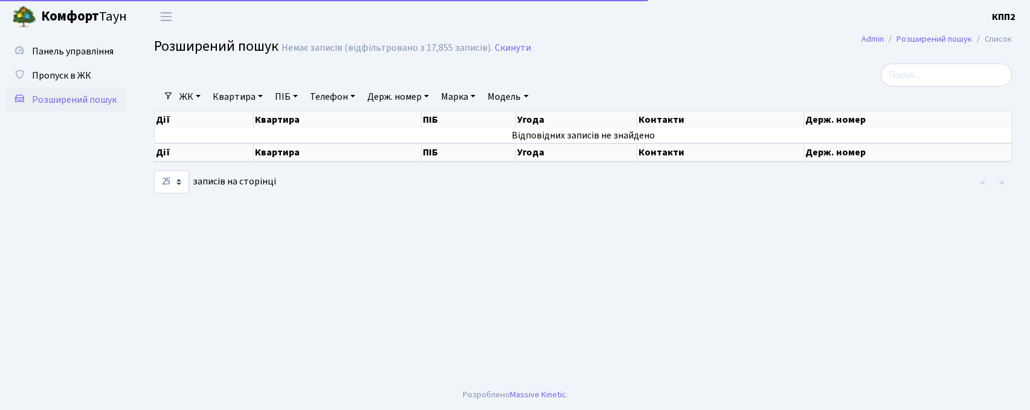
select select "25"
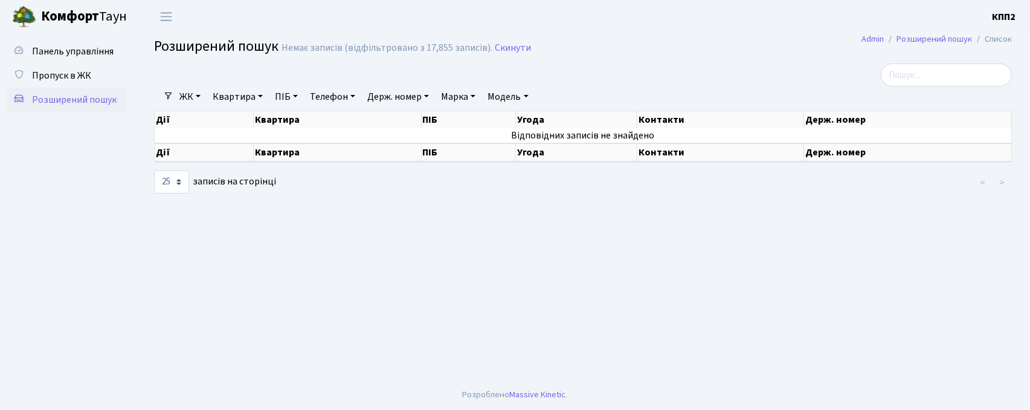
click at [238, 99] on link "Квартира" at bounding box center [238, 96] width 60 height 21
type input "4-411"
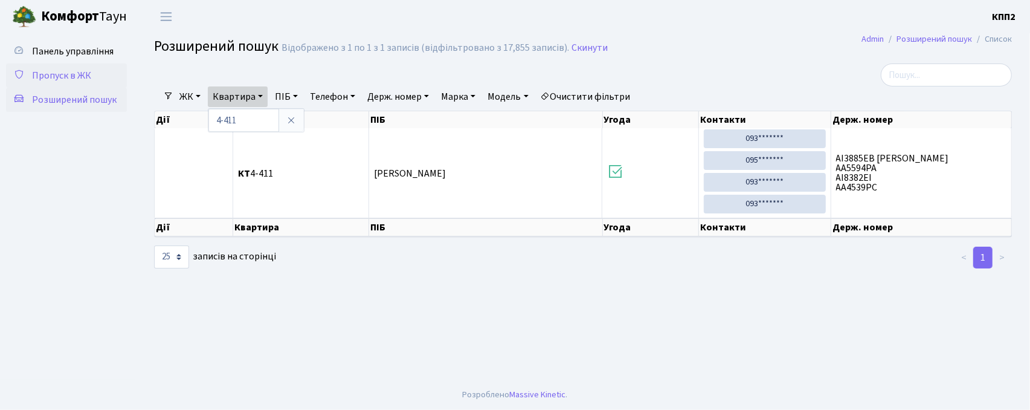
click at [86, 80] on span "Пропуск в ЖК" at bounding box center [61, 75] width 59 height 13
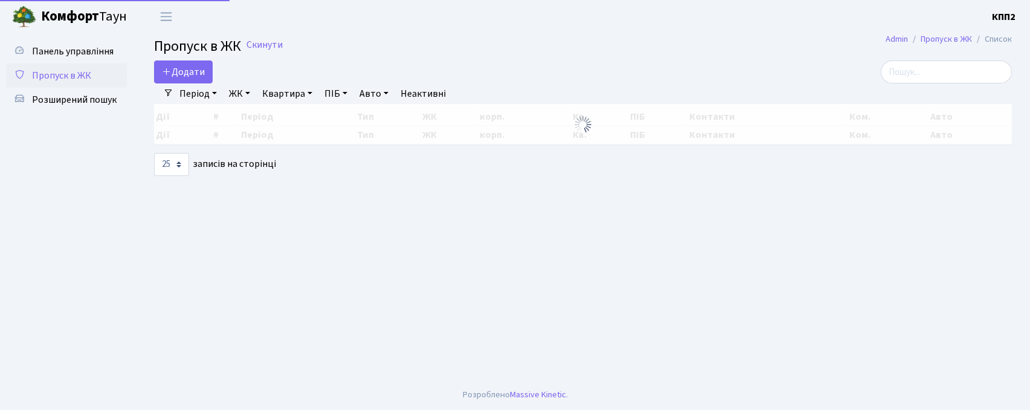
select select "25"
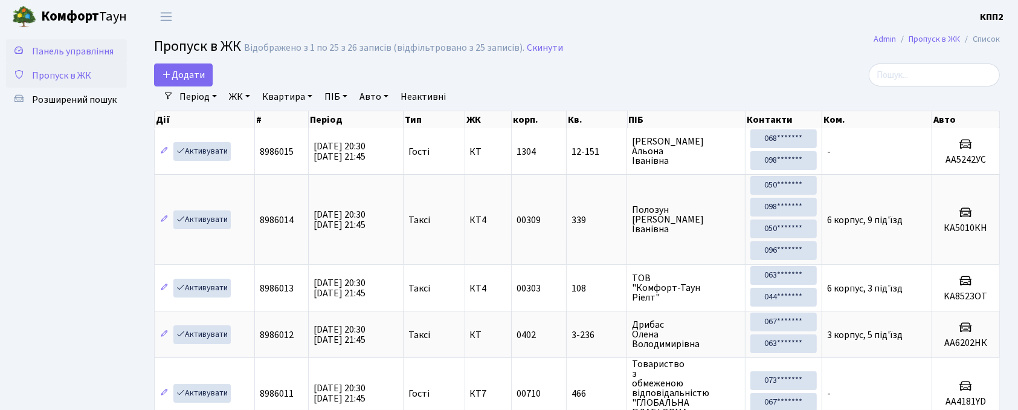
click at [25, 53] on link "Панель управління" at bounding box center [66, 51] width 121 height 24
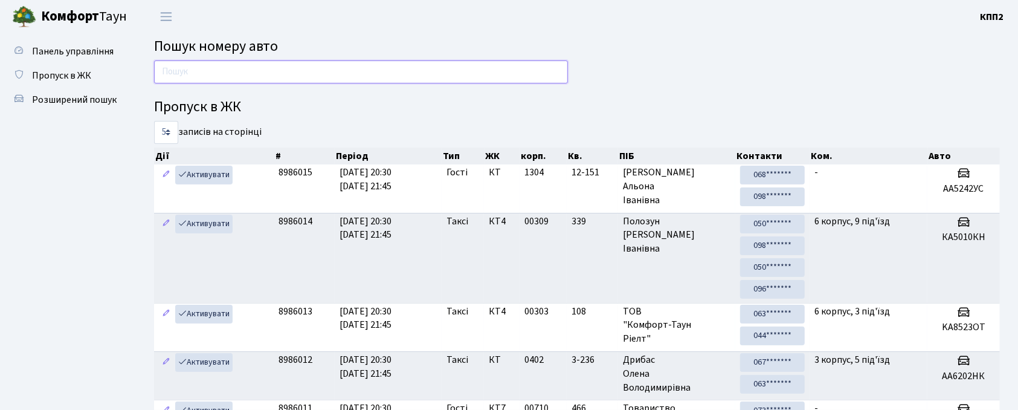
click at [207, 68] on input "text" at bounding box center [361, 71] width 414 height 23
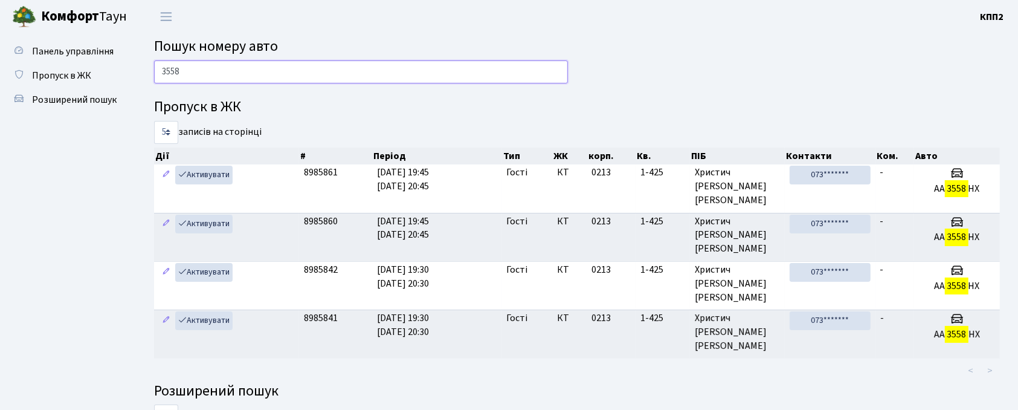
type input "3558"
click at [85, 75] on span "Пропуск в ЖК" at bounding box center [61, 75] width 59 height 13
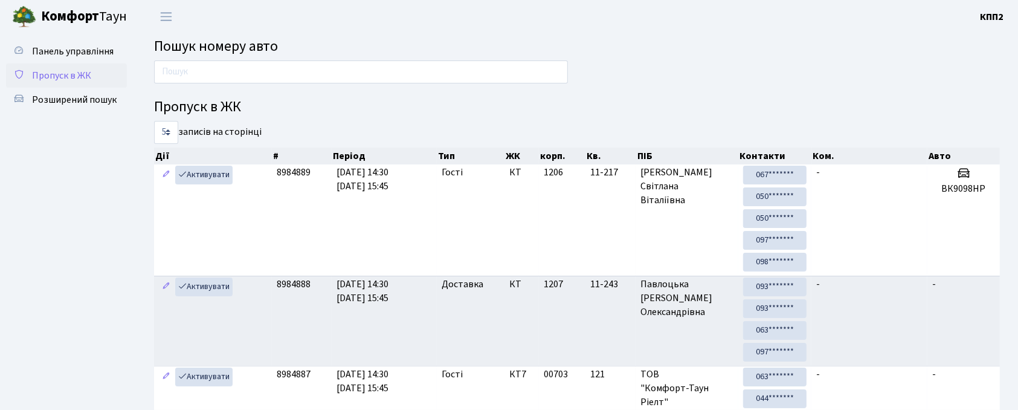
click at [73, 75] on span "Пропуск в ЖК" at bounding box center [61, 75] width 59 height 13
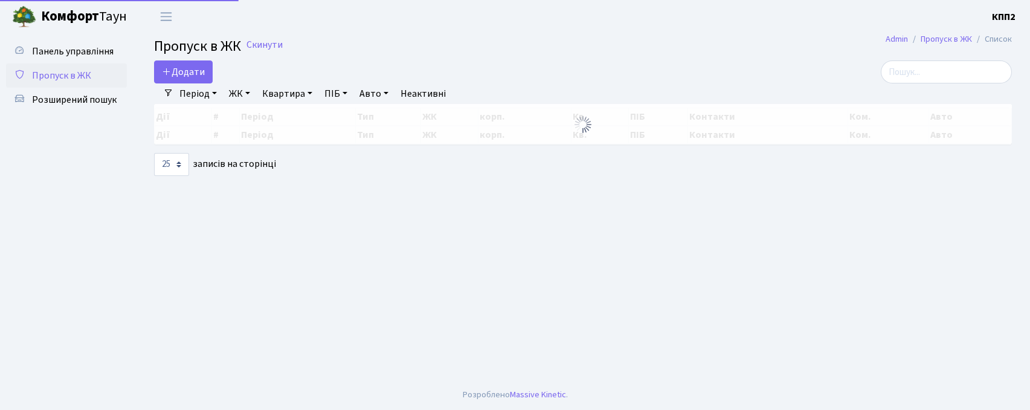
select select "25"
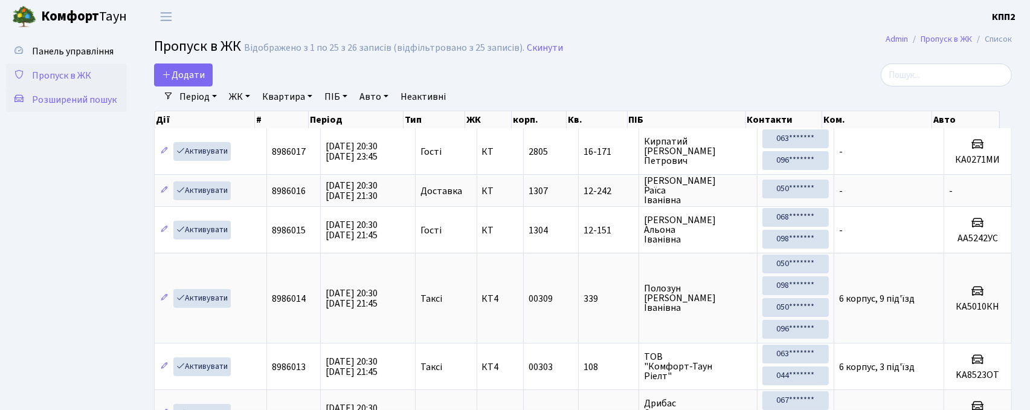
click at [81, 108] on link "Розширений пошук" at bounding box center [66, 100] width 121 height 24
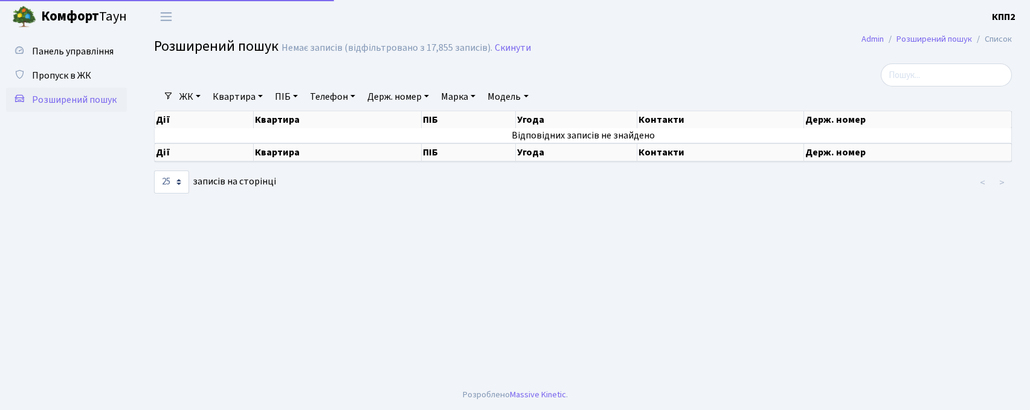
select select "25"
click at [228, 95] on link "Квартира" at bounding box center [238, 96] width 60 height 21
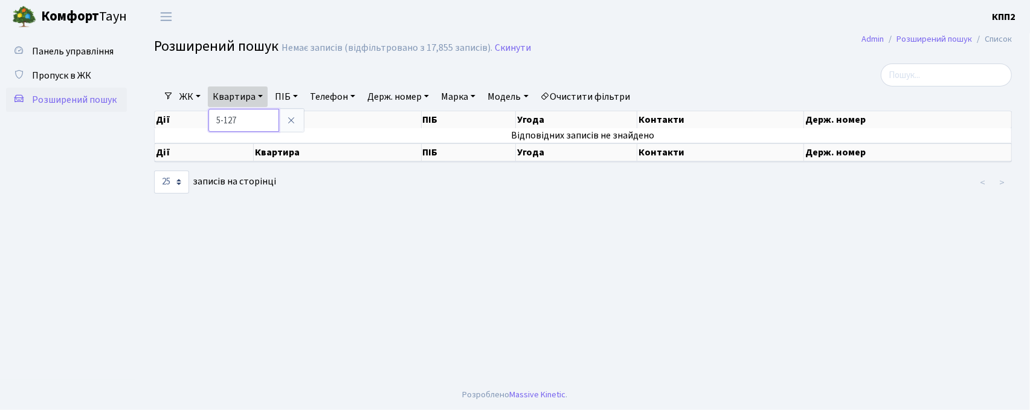
type input "5-127"
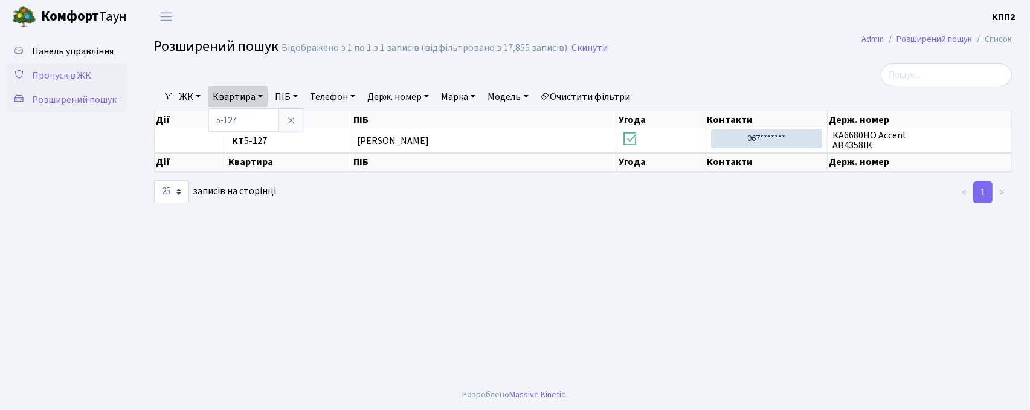
click at [58, 65] on link "Пропуск в ЖК" at bounding box center [66, 75] width 121 height 24
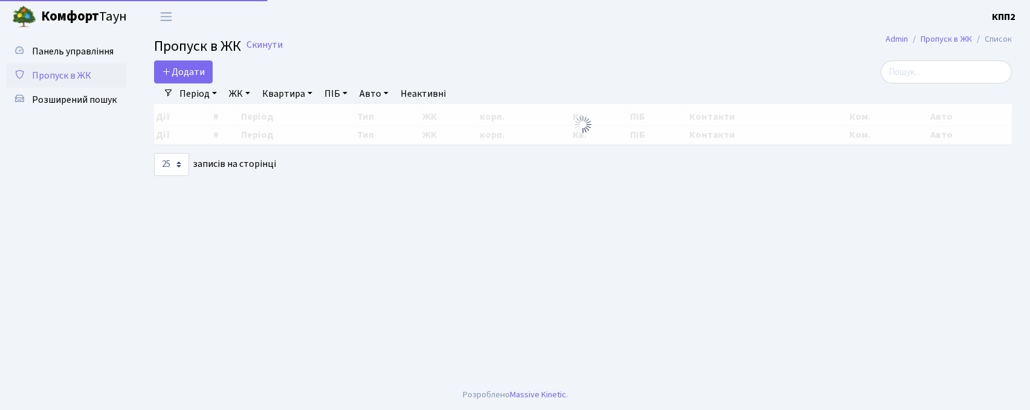
select select "25"
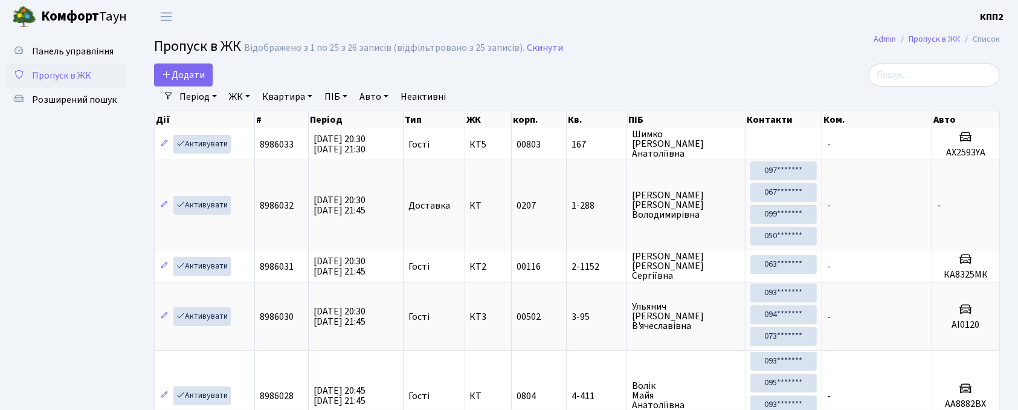
click at [59, 77] on span "Пропуск в ЖК" at bounding box center [61, 75] width 59 height 13
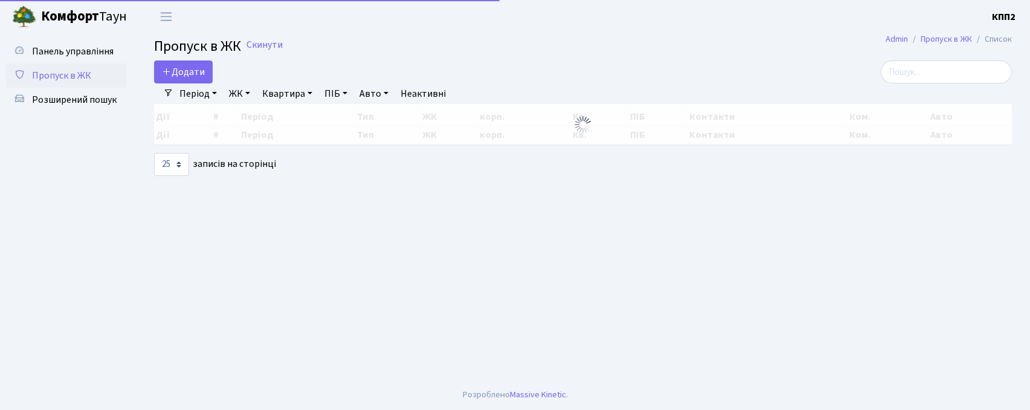
select select "25"
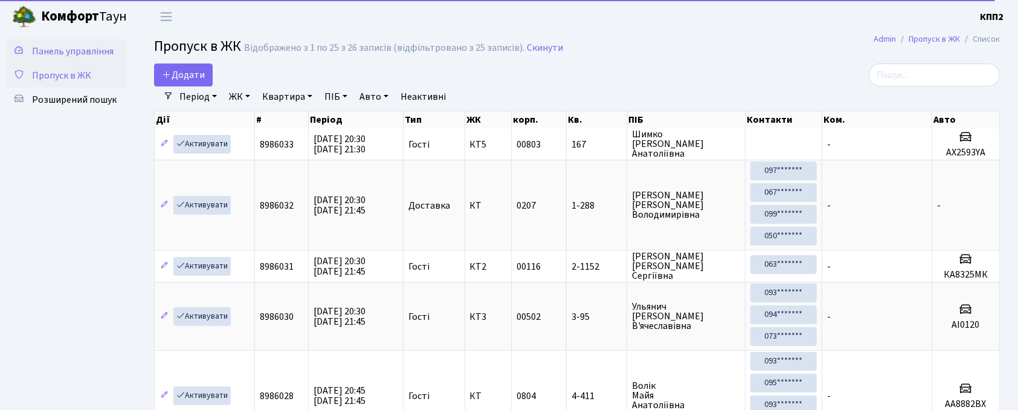
click at [70, 45] on span "Панель управління" at bounding box center [73, 51] width 82 height 13
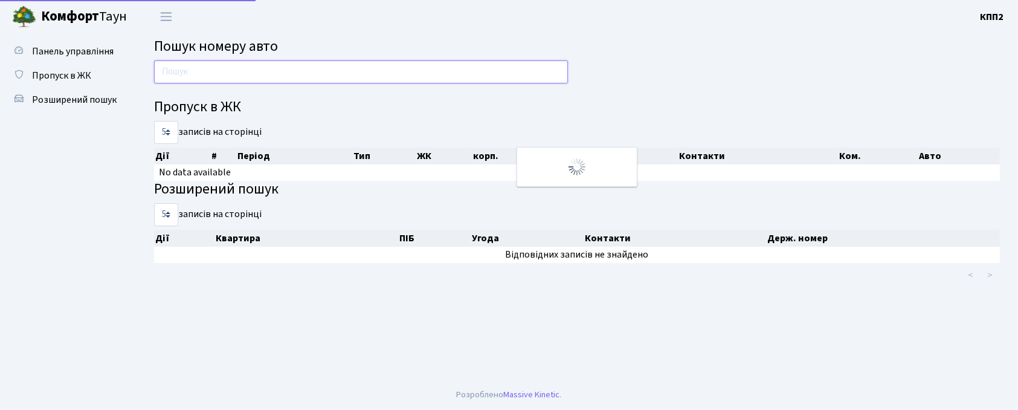
drag, startPoint x: 0, startPoint y: 0, endPoint x: 192, endPoint y: 62, distance: 201.8
click at [192, 62] on input "text" at bounding box center [361, 71] width 414 height 23
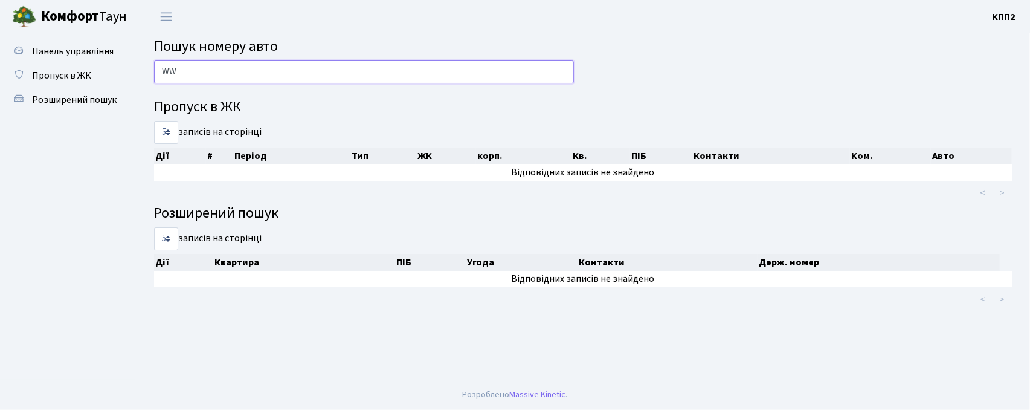
type input "W"
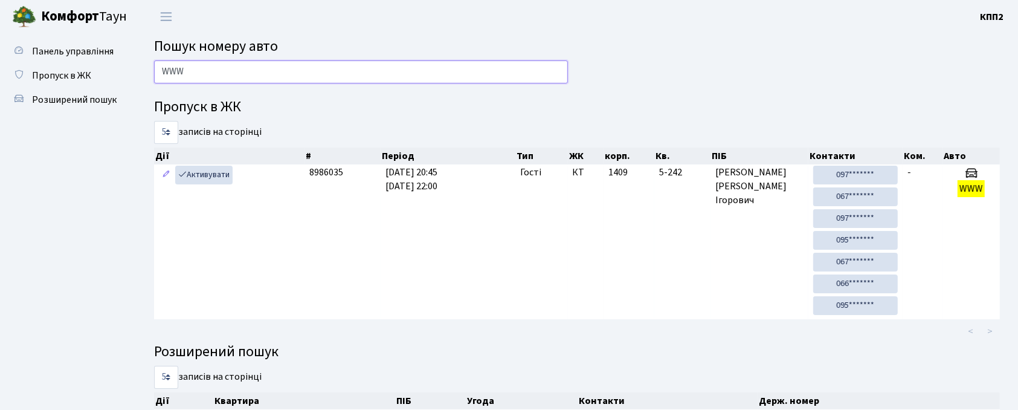
click at [266, 68] on input "WWW" at bounding box center [361, 71] width 414 height 23
type input "W"
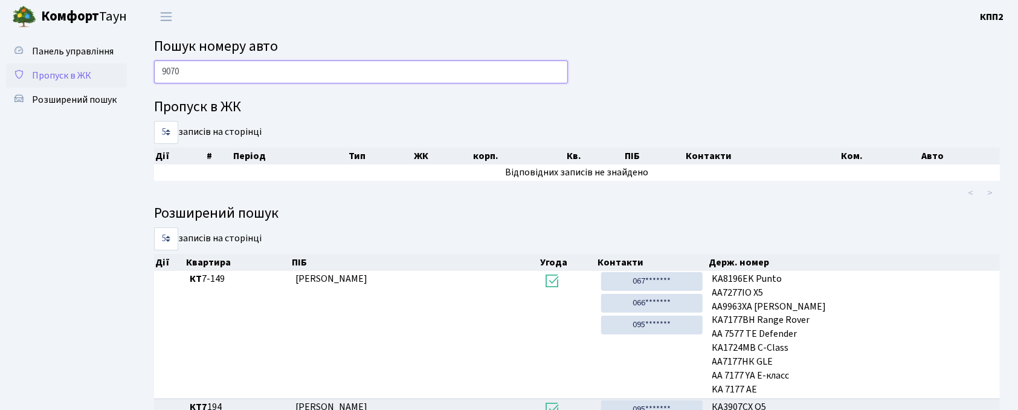
type input "9070"
click at [70, 82] on link "Пропуск в ЖК" at bounding box center [66, 75] width 121 height 24
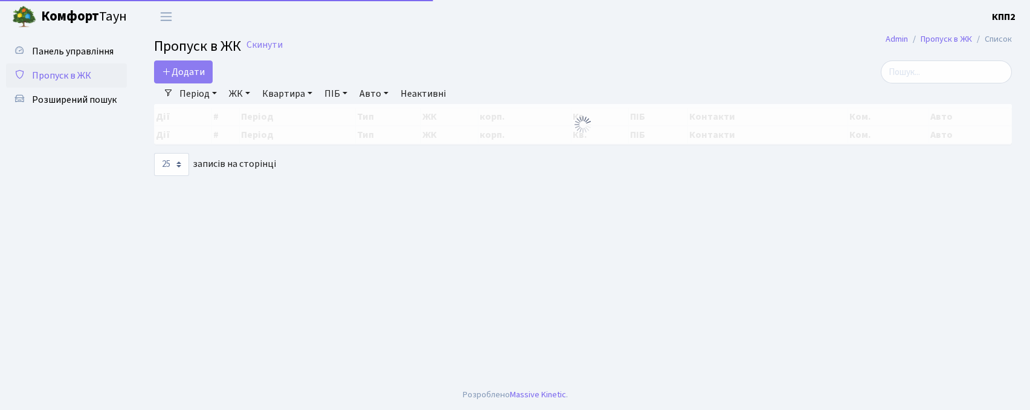
select select "25"
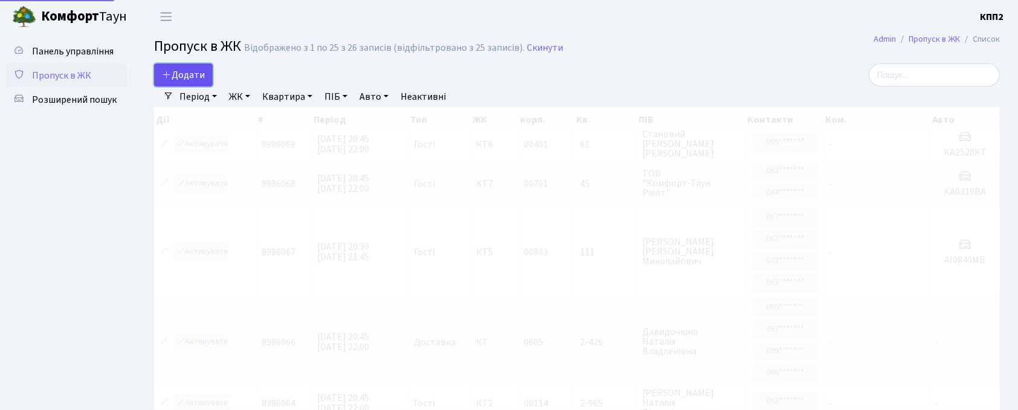
click at [184, 73] on span "Додати" at bounding box center [183, 74] width 43 height 13
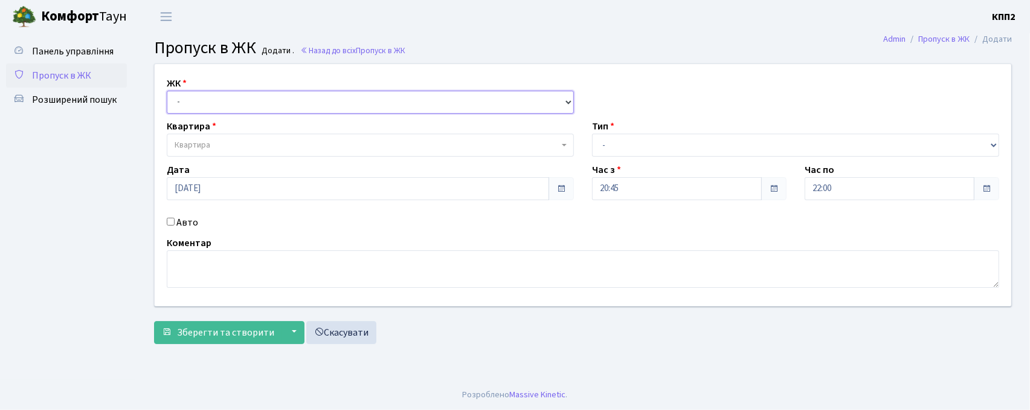
click at [202, 98] on select "- КТ, вул. Регенераторна, 4 КТ2, просп. Соборності, 17 КТ3, вул. Березнева, 16 …" at bounding box center [370, 102] width 407 height 23
select select "271"
click at [167, 91] on select "- КТ, вул. Регенераторна, 4 КТ2, просп. Соборності, 17 КТ3, вул. Березнева, 16 …" at bounding box center [370, 102] width 407 height 23
select select
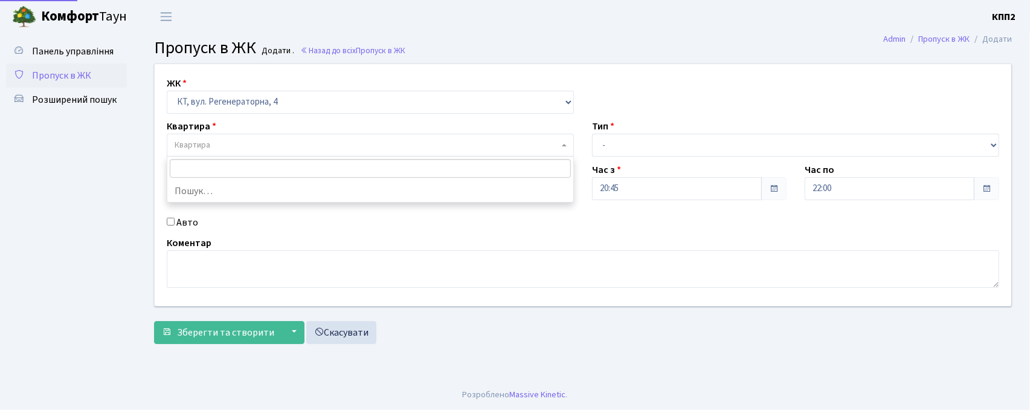
click at [204, 139] on span "Квартира" at bounding box center [193, 145] width 36 height 12
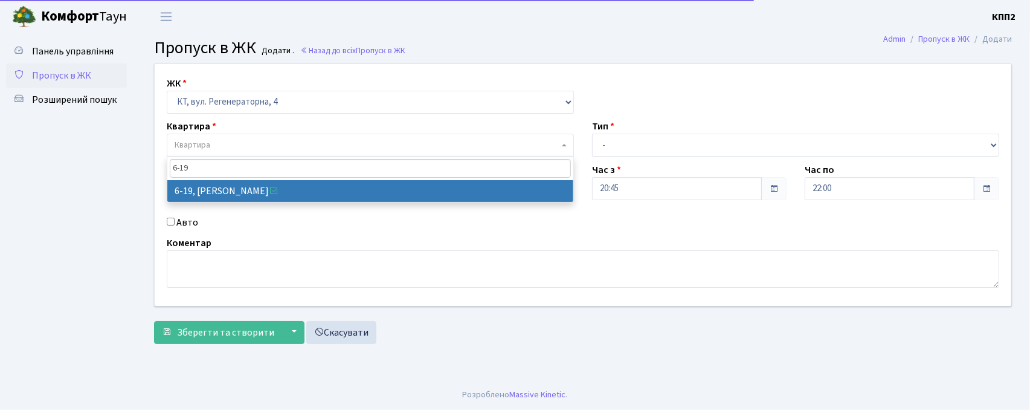
type input "6-19"
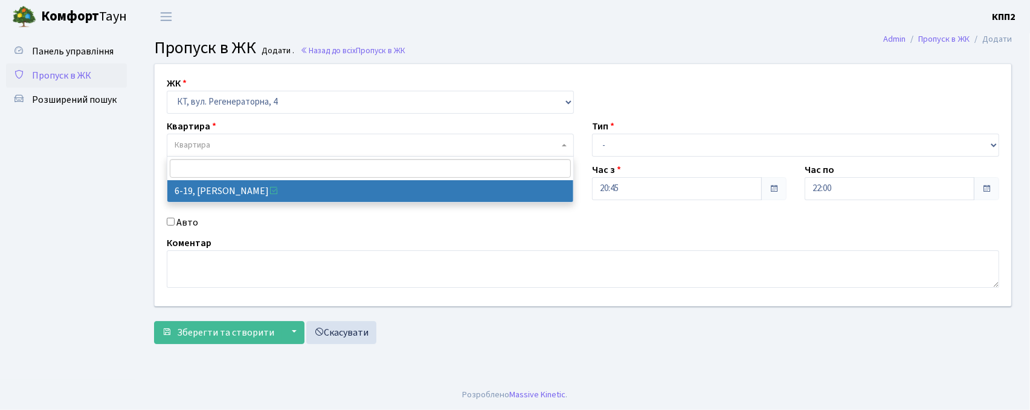
select select "5199"
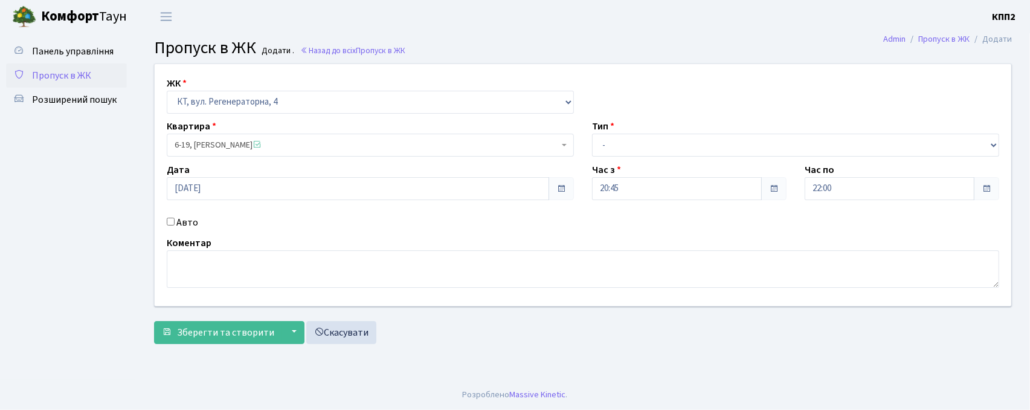
click at [170, 221] on input "Авто" at bounding box center [171, 222] width 8 height 8
checkbox input "true"
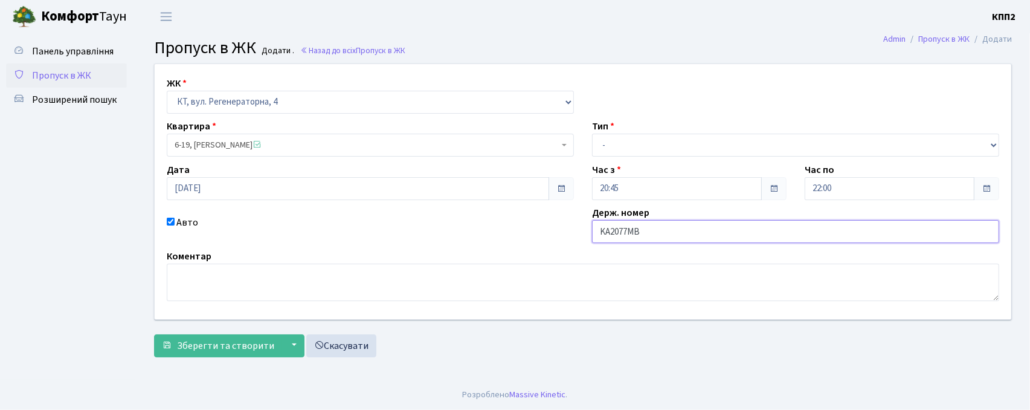
type input "KA2077MB"
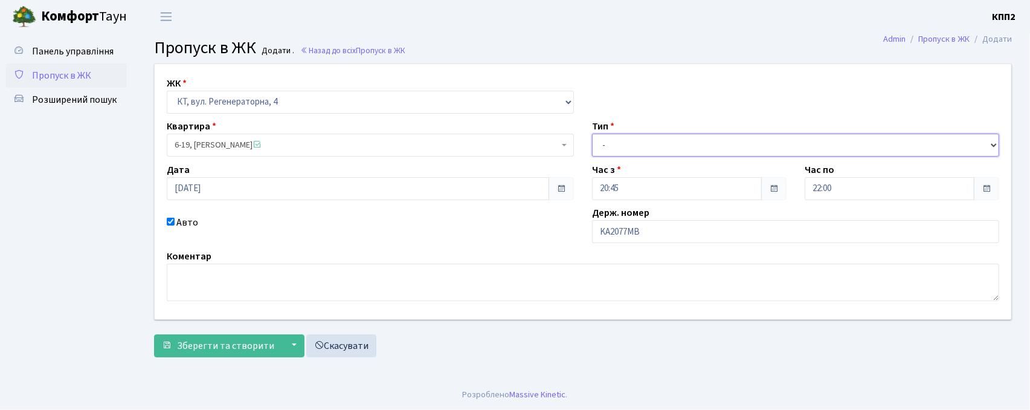
click at [621, 147] on select "- Доставка Таксі Гості Сервіс" at bounding box center [795, 145] width 407 height 23
select select "2"
click at [592, 134] on select "- Доставка Таксі Гості Сервіс" at bounding box center [795, 145] width 407 height 23
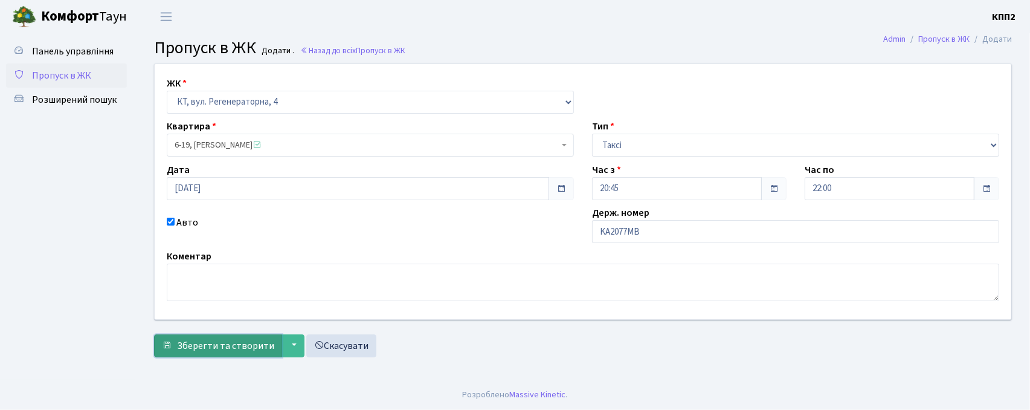
click at [218, 334] on button "Зберегти та створити" at bounding box center [218, 345] width 128 height 23
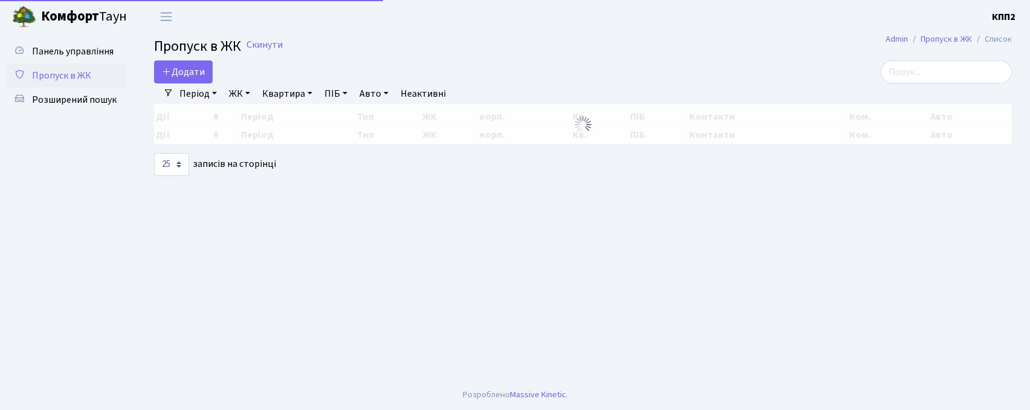
select select "25"
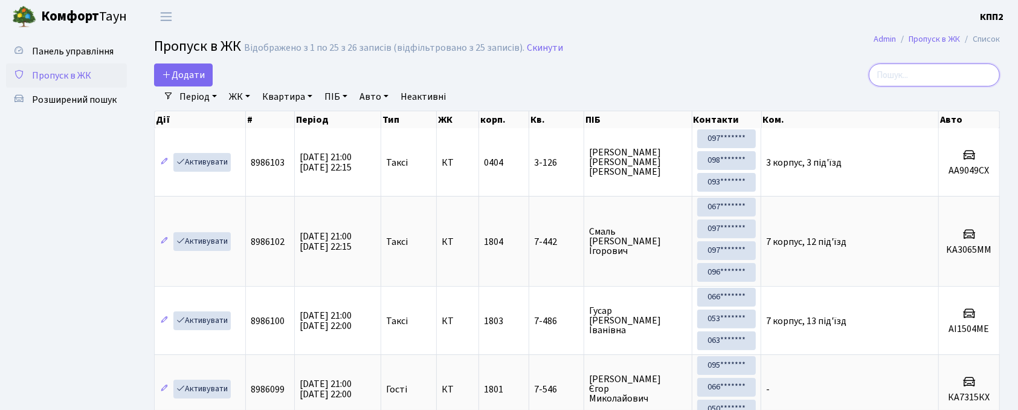
click at [907, 66] on input "search" at bounding box center [934, 74] width 131 height 23
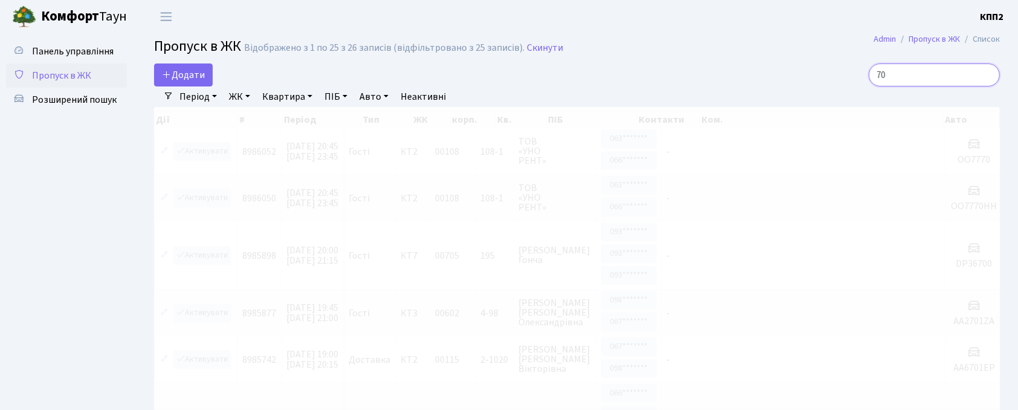
type input "7"
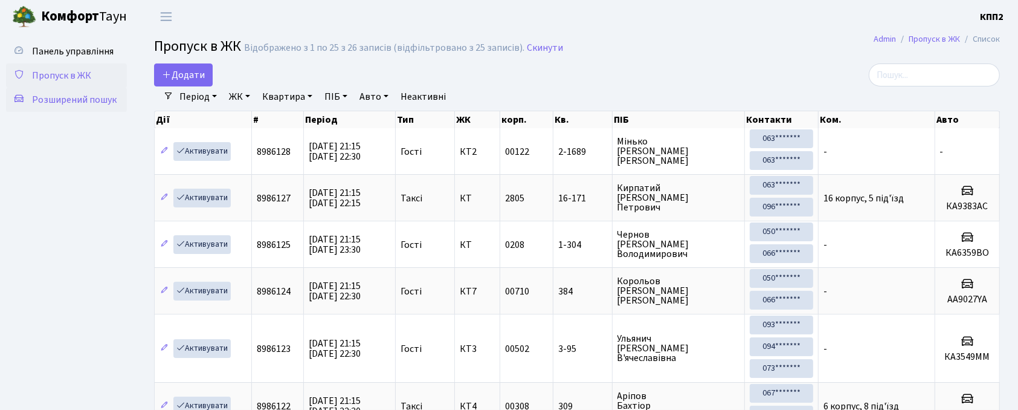
click at [48, 109] on link "Розширений пошук" at bounding box center [66, 100] width 121 height 24
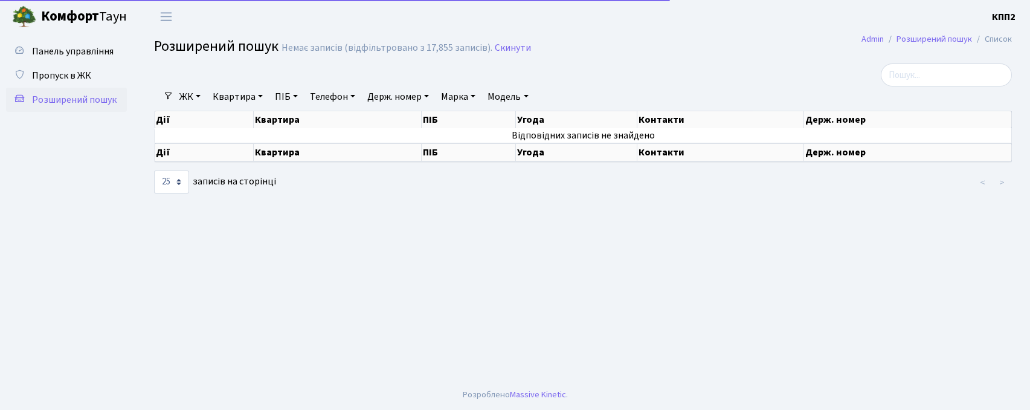
select select "25"
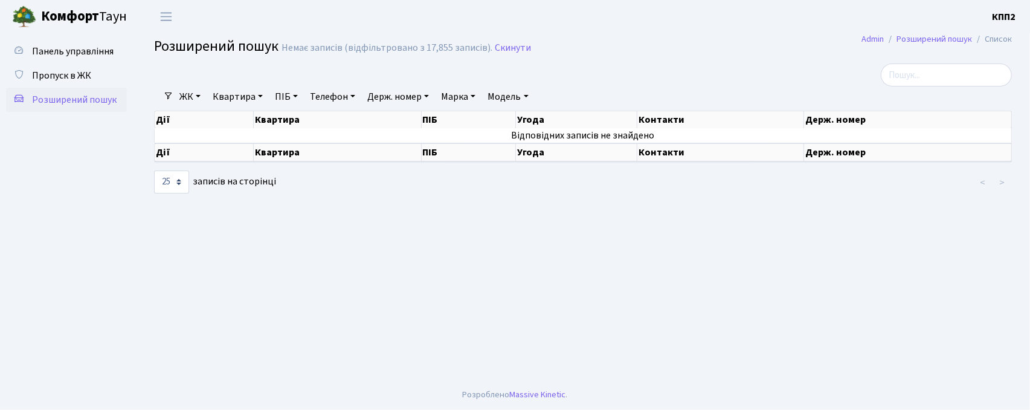
click at [213, 98] on link "Квартира" at bounding box center [238, 96] width 60 height 21
type input "0"
type input "2-25"
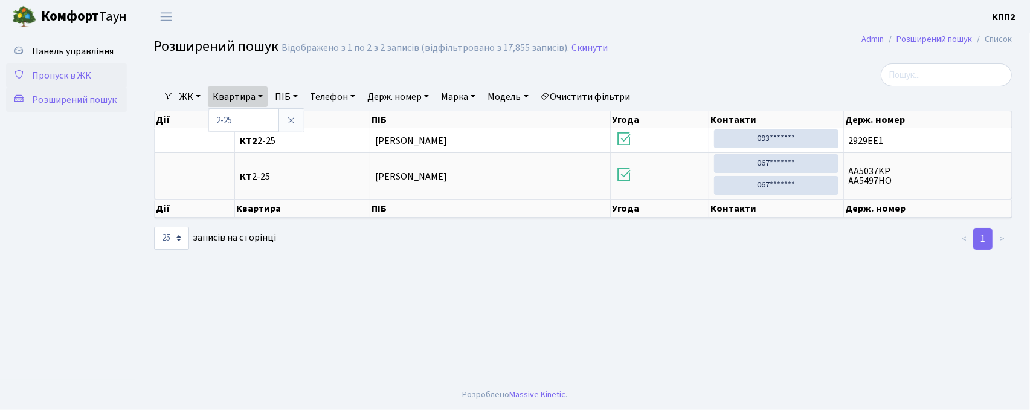
click at [59, 66] on link "Пропуск в ЖК" at bounding box center [66, 75] width 121 height 24
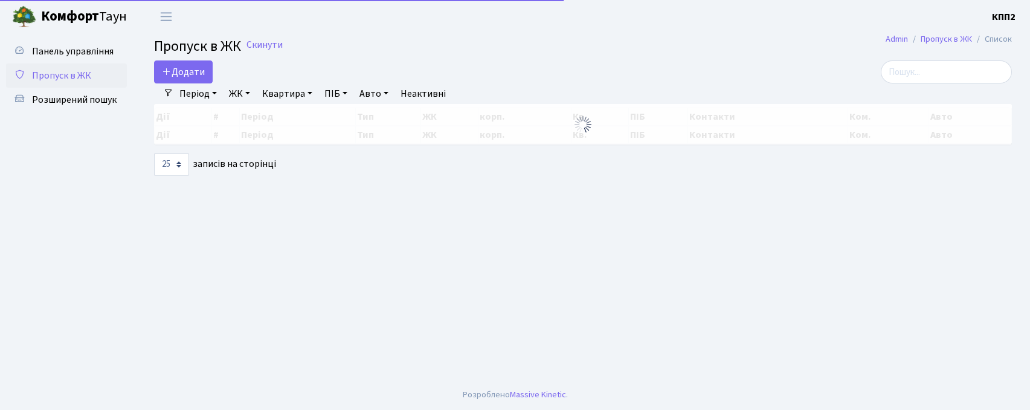
select select "25"
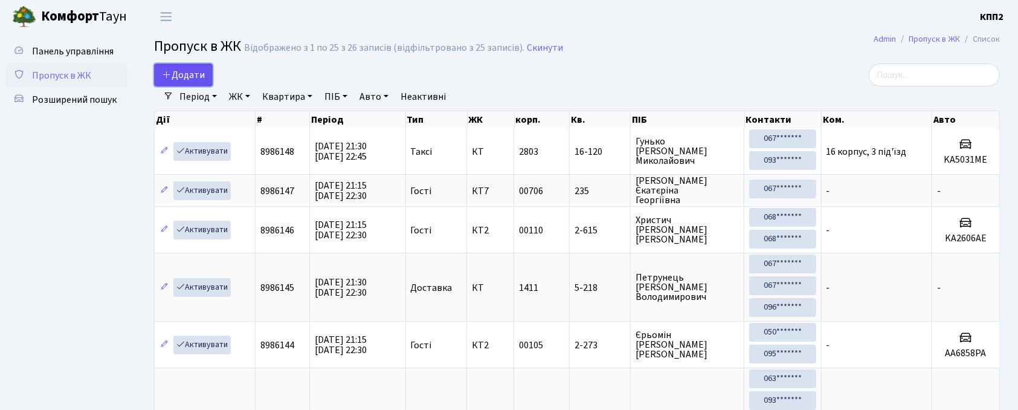
click at [167, 73] on icon at bounding box center [167, 74] width 10 height 10
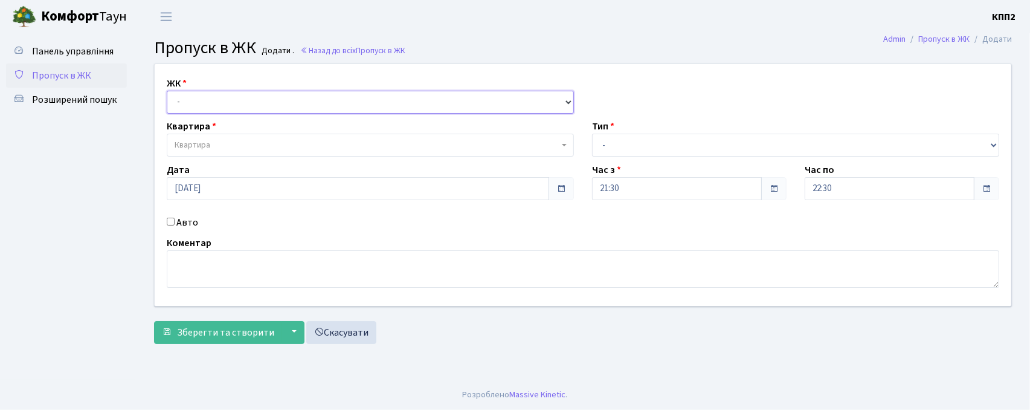
drag, startPoint x: 221, startPoint y: 97, endPoint x: 223, endPoint y: 105, distance: 8.2
click at [222, 102] on select "- КТ, вул. Регенераторна, 4 КТ2, просп. Соборності, 17 КТ3, вул. Березнева, 16 …" at bounding box center [370, 102] width 407 height 23
select select "271"
click at [167, 91] on select "- КТ, вул. Регенераторна, 4 КТ2, просп. Соборності, 17 КТ3, вул. Березнева, 16 …" at bounding box center [370, 102] width 407 height 23
select select
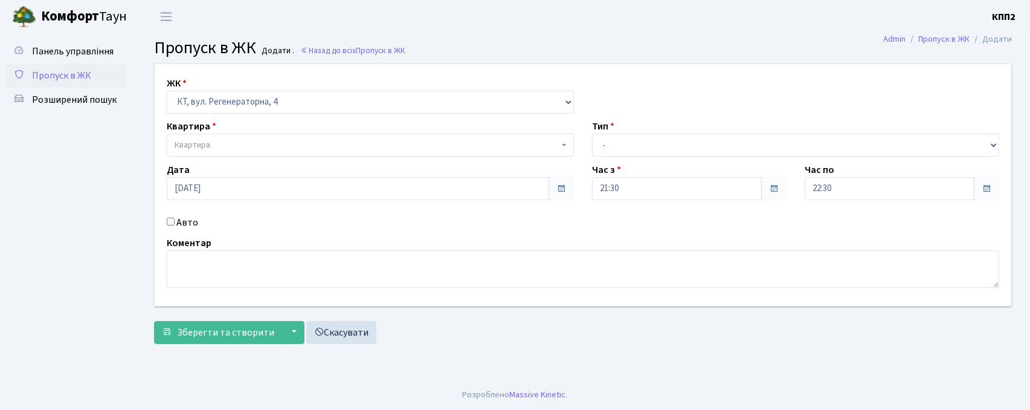
click at [214, 140] on span "Квартира" at bounding box center [367, 145] width 384 height 12
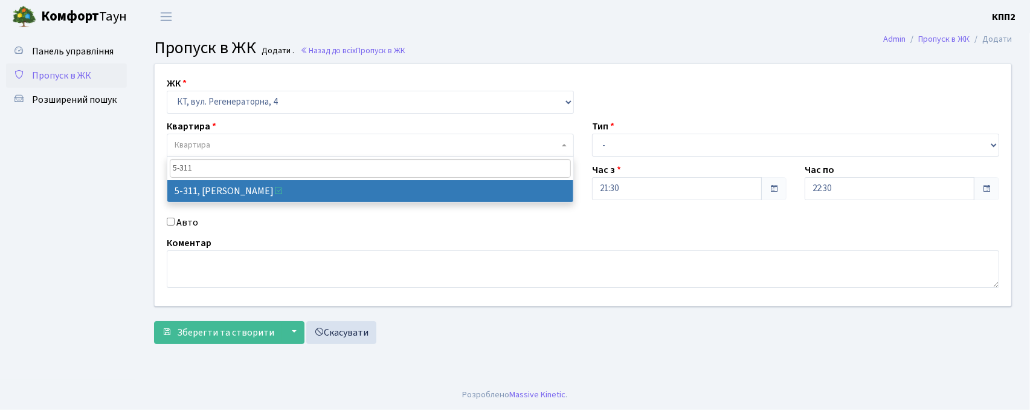
type input "5-311"
select select "2234"
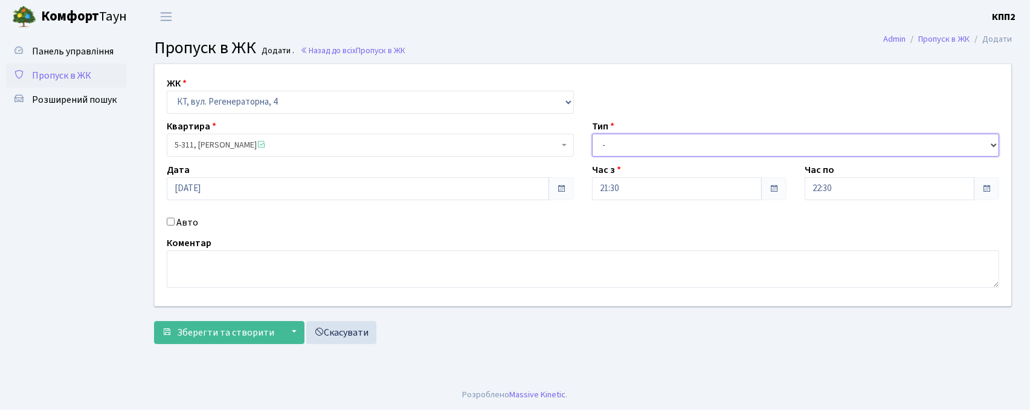
drag, startPoint x: 689, startPoint y: 150, endPoint x: 469, endPoint y: 288, distance: 259.8
click at [689, 150] on select "- Доставка Таксі Гості Сервіс" at bounding box center [795, 145] width 407 height 23
select select "1"
click at [592, 134] on select "- Доставка Таксі Гості Сервіс" at bounding box center [795, 145] width 407 height 23
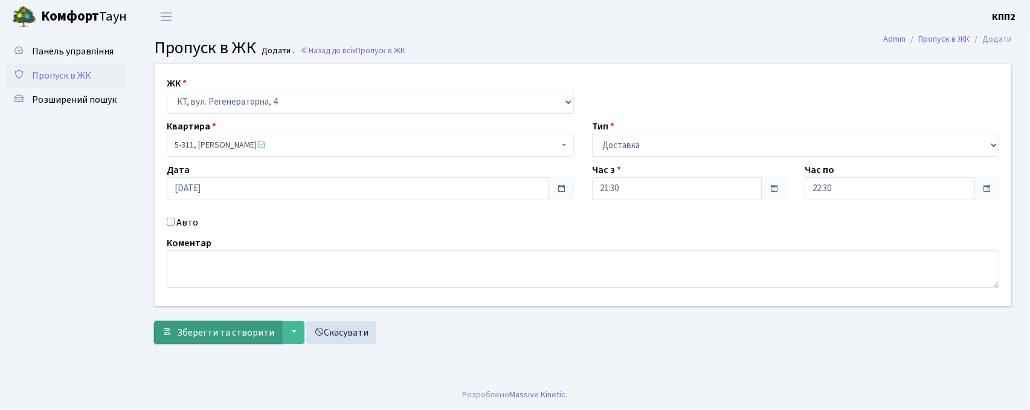
click at [247, 329] on span "Зберегти та створити" at bounding box center [225, 332] width 97 height 13
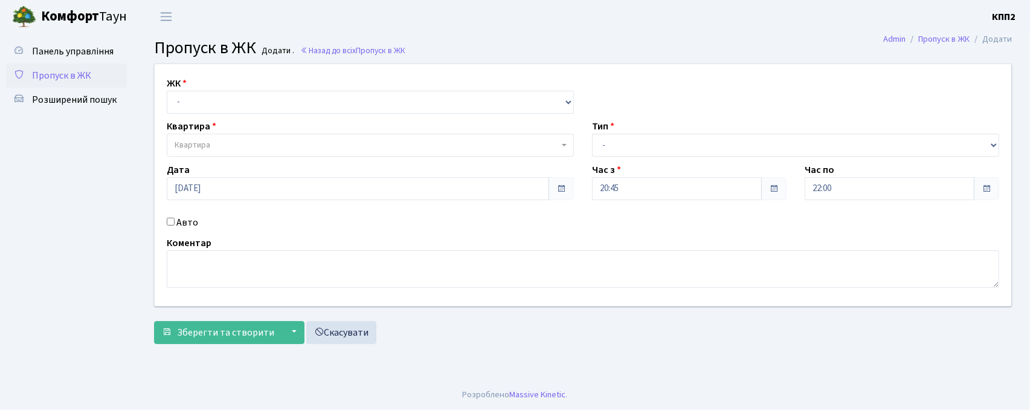
click at [66, 66] on link "Пропуск в ЖК" at bounding box center [66, 75] width 121 height 24
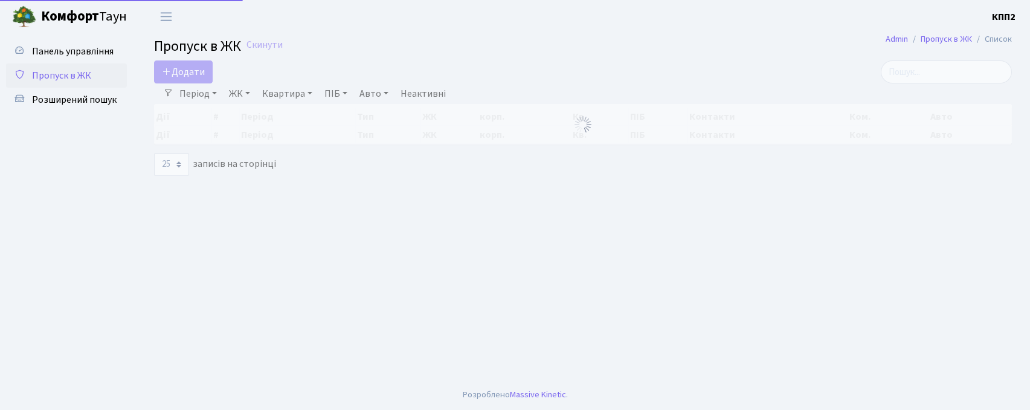
select select "25"
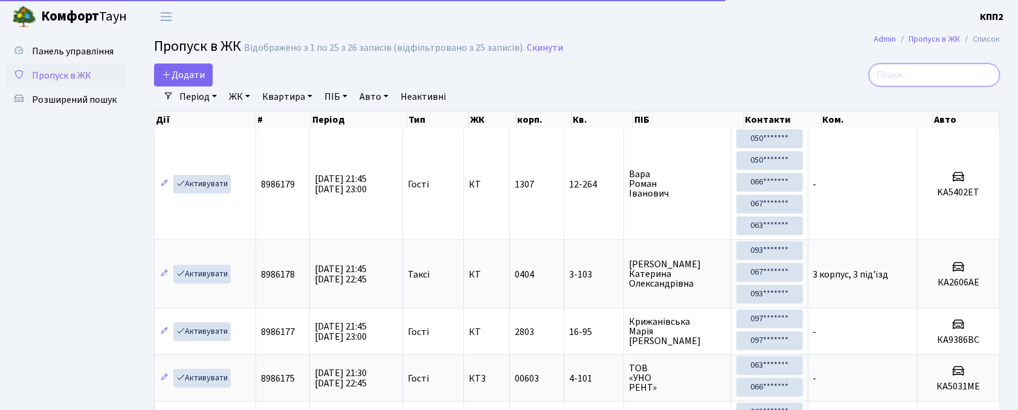
click at [909, 78] on input "search" at bounding box center [934, 74] width 131 height 23
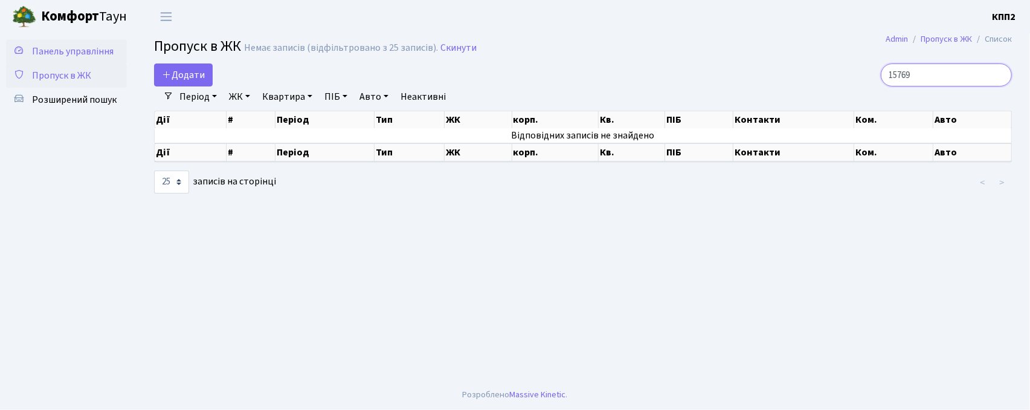
type input "15769"
click at [57, 60] on link "Панель управління" at bounding box center [66, 51] width 121 height 24
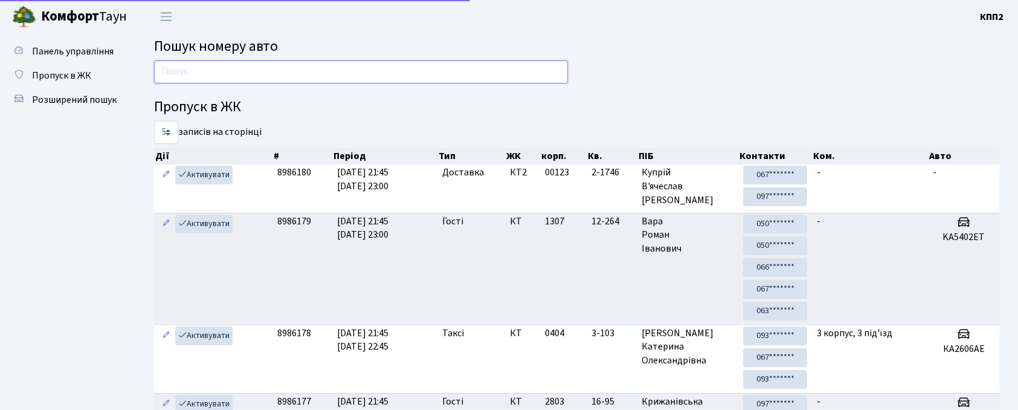
click at [230, 64] on input "text" at bounding box center [361, 71] width 414 height 23
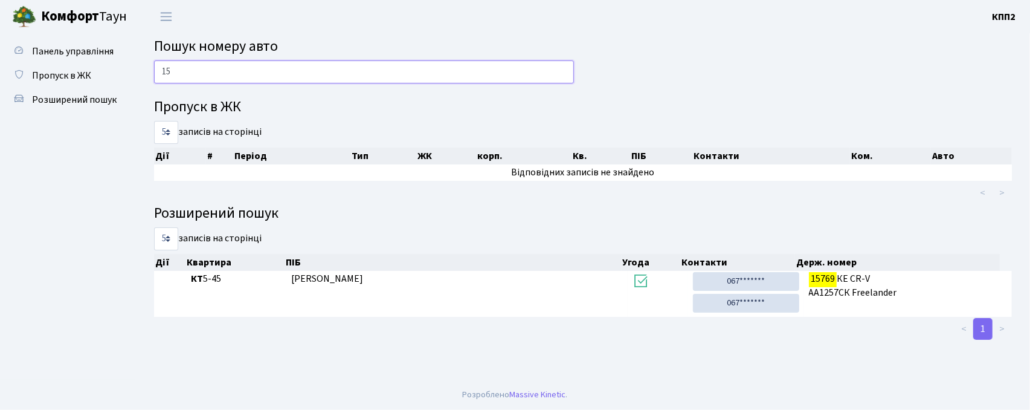
type input "1"
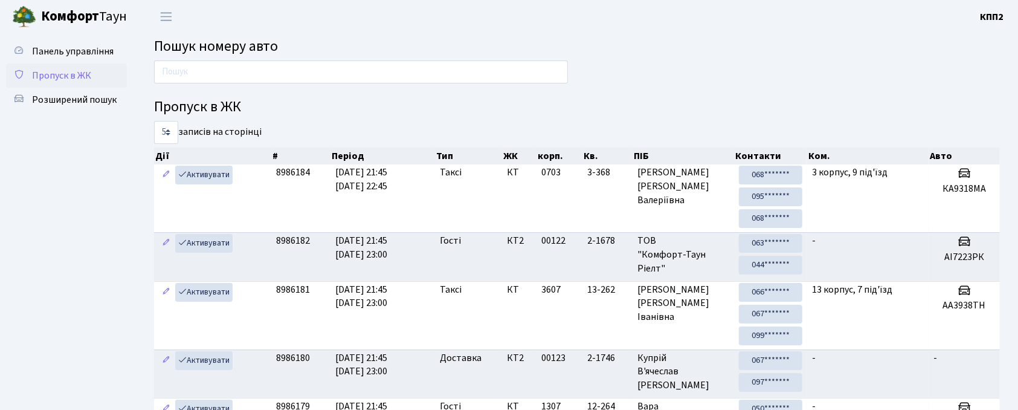
click at [66, 70] on span "Пропуск в ЖК" at bounding box center [61, 75] width 59 height 13
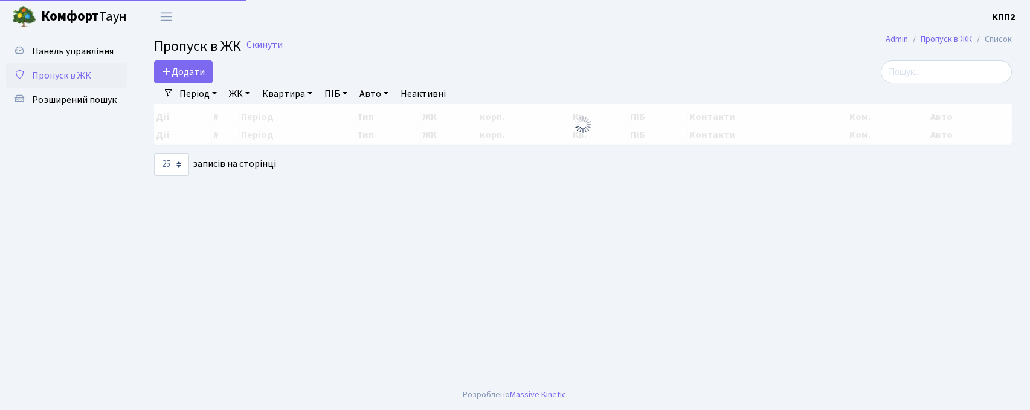
select select "25"
click at [949, 83] on input "search" at bounding box center [946, 71] width 131 height 23
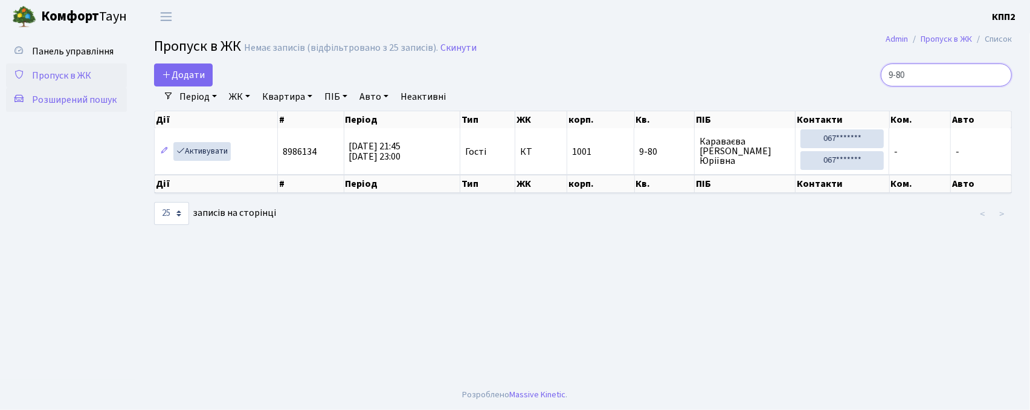
type input "9-80"
click at [80, 93] on span "Розширений пошук" at bounding box center [74, 99] width 85 height 13
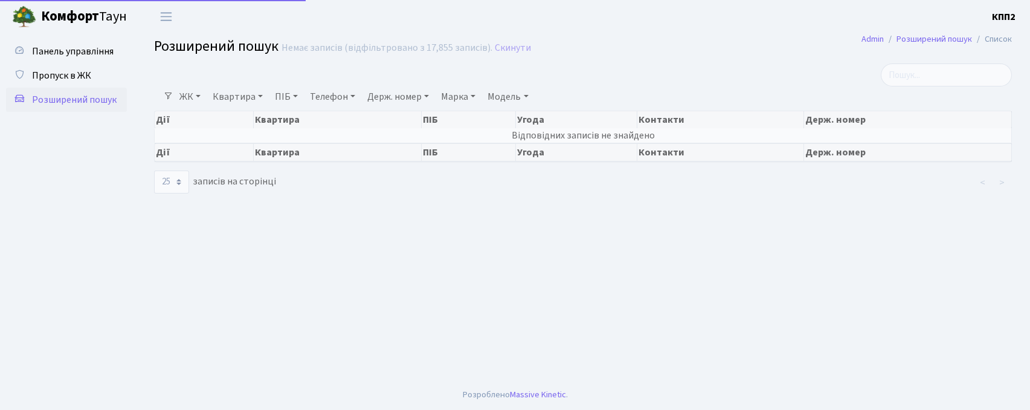
select select "25"
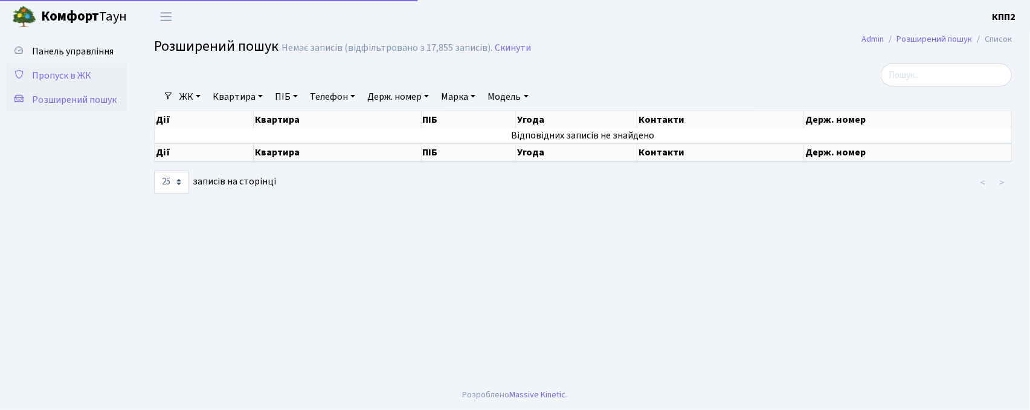
click at [83, 71] on span "Пропуск в ЖК" at bounding box center [61, 75] width 59 height 13
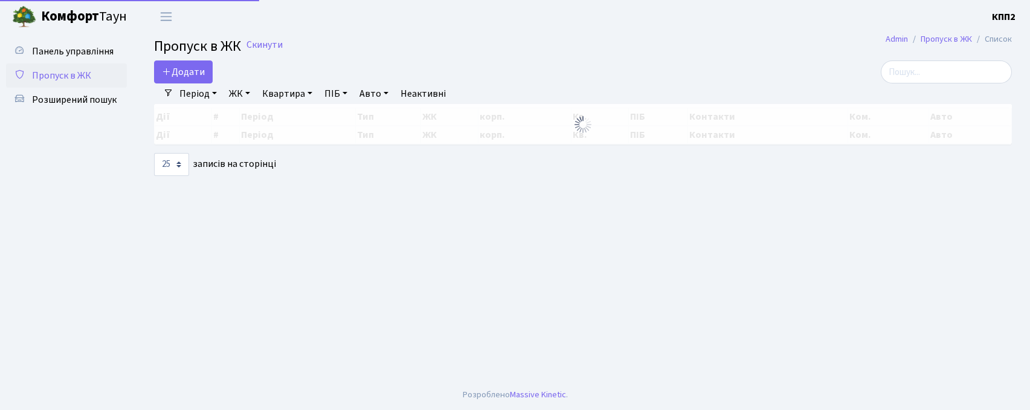
select select "25"
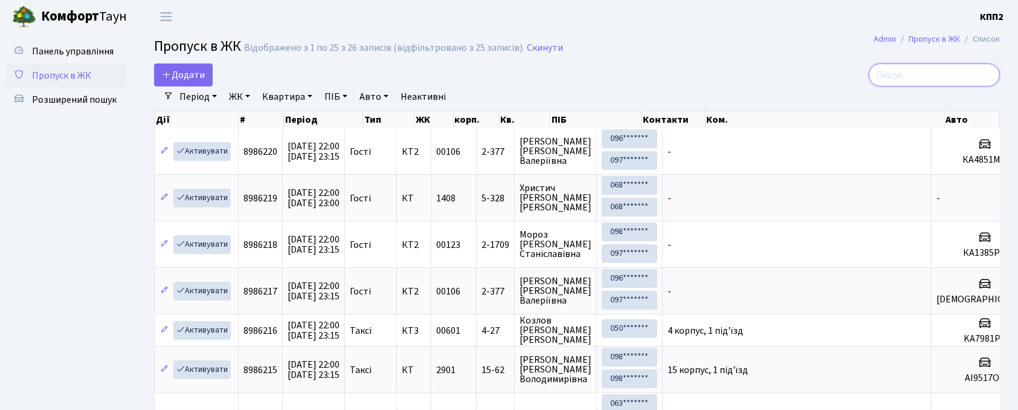
click at [912, 76] on input "search" at bounding box center [934, 74] width 131 height 23
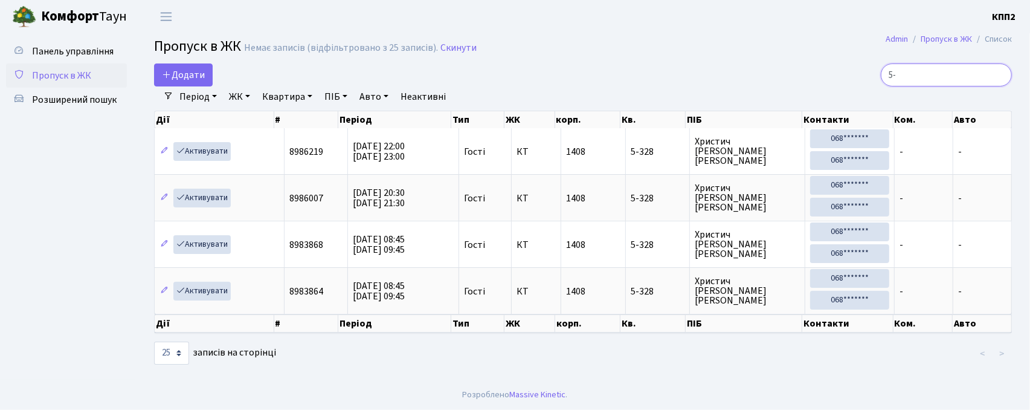
type input "5"
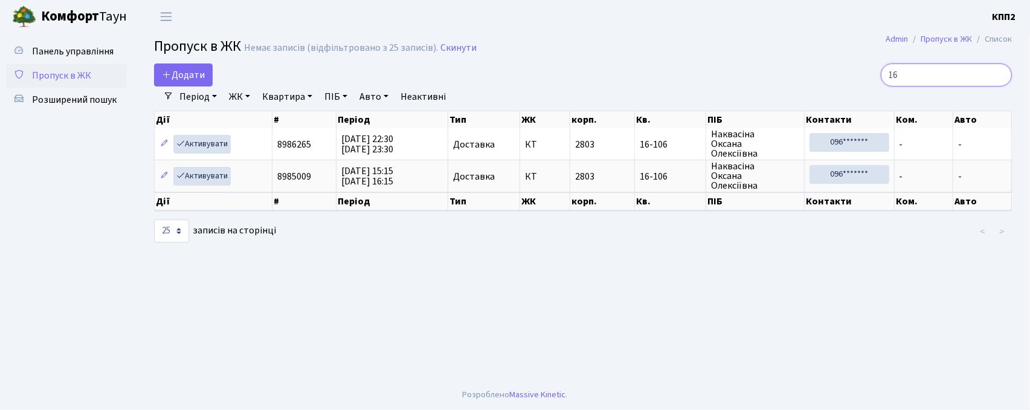
type input "1"
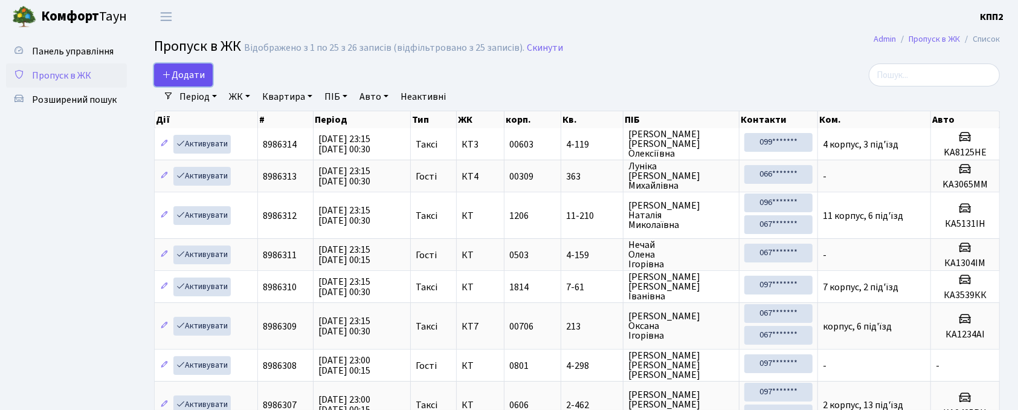
click at [210, 78] on link "Додати" at bounding box center [183, 74] width 59 height 23
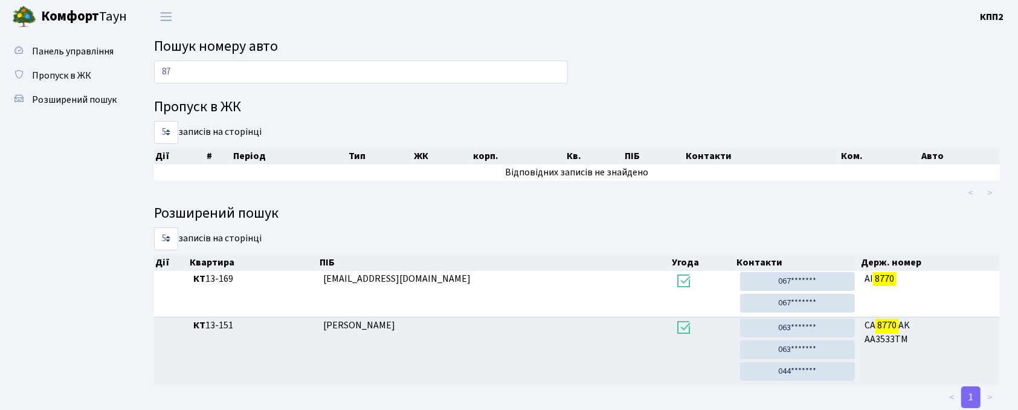
type input "8"
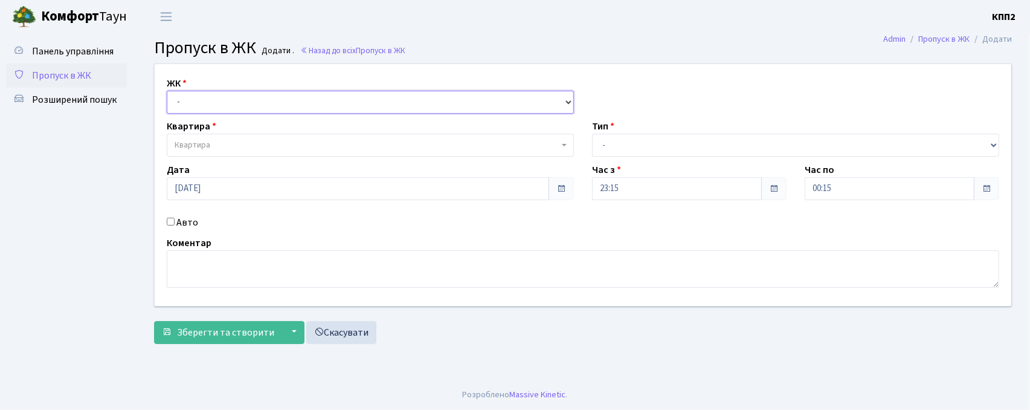
drag, startPoint x: 237, startPoint y: 92, endPoint x: 238, endPoint y: 102, distance: 9.1
click at [237, 92] on select "- КТ, вул. Регенераторна, 4 КТ2, просп. Соборності, 17 КТ3, вул. Березнева, 16 …" at bounding box center [370, 102] width 407 height 23
select select "271"
click at [167, 91] on select "- КТ, вул. Регенераторна, 4 КТ2, просп. Соборності, 17 КТ3, вул. Березнева, 16 …" at bounding box center [370, 102] width 407 height 23
select select
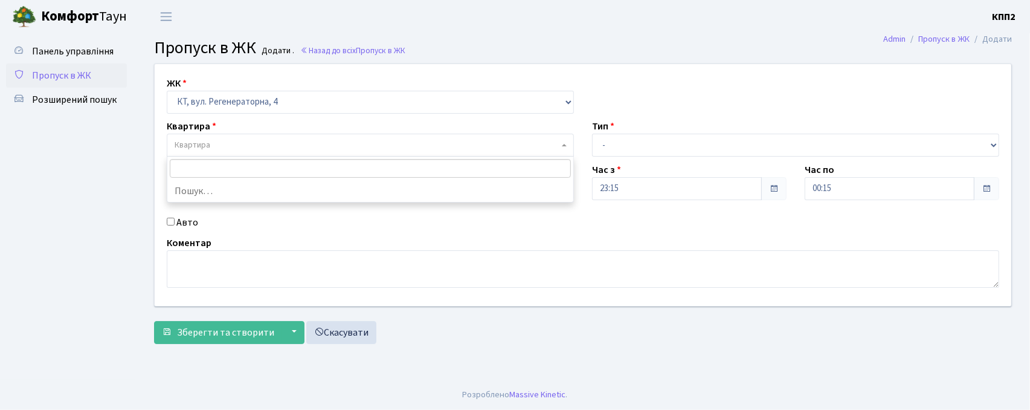
click at [235, 138] on span "Квартира" at bounding box center [370, 145] width 407 height 23
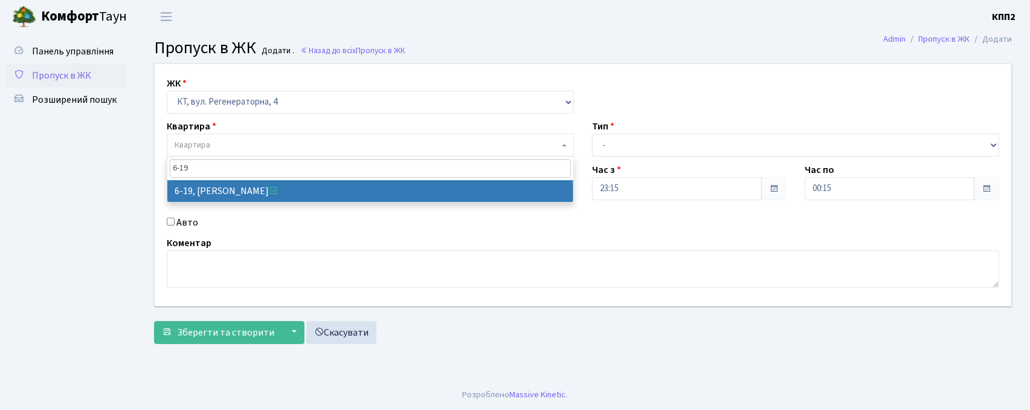
type input "6-19"
drag, startPoint x: 230, startPoint y: 189, endPoint x: 213, endPoint y: 193, distance: 17.6
select select "5199"
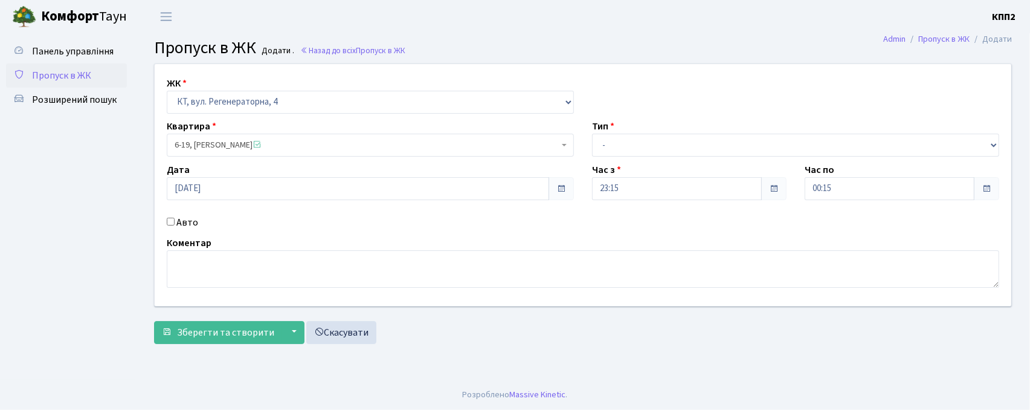
click at [170, 221] on input "Авто" at bounding box center [171, 222] width 8 height 8
checkbox input "true"
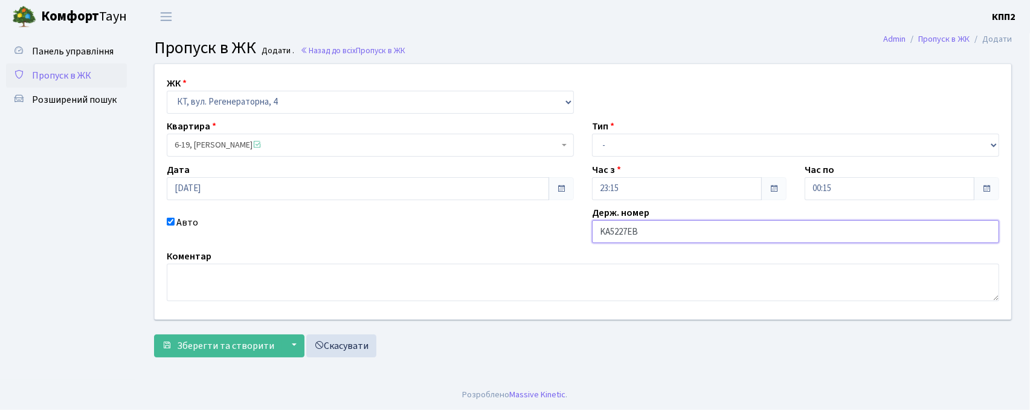
type input "KA5227EB"
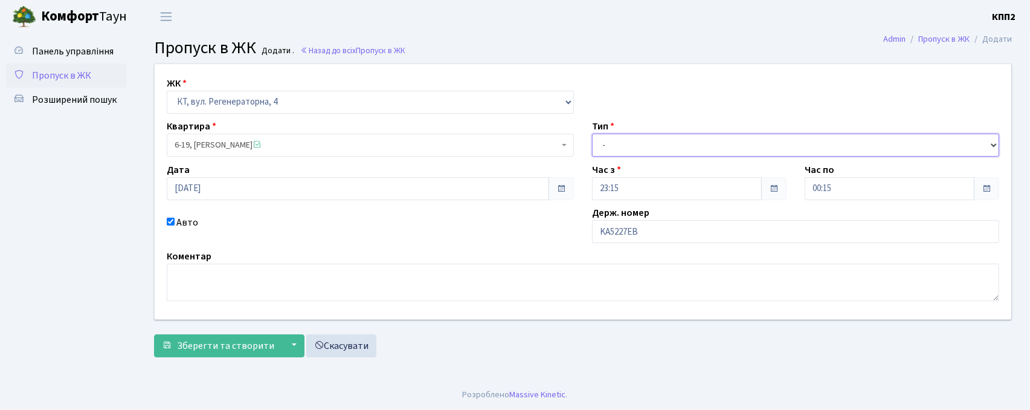
drag, startPoint x: 762, startPoint y: 139, endPoint x: 760, endPoint y: 155, distance: 15.8
click at [762, 139] on select "- Доставка Таксі Гості Сервіс" at bounding box center [795, 145] width 407 height 23
select select "3"
click at [592, 134] on select "- Доставка Таксі Гості Сервіс" at bounding box center [795, 145] width 407 height 23
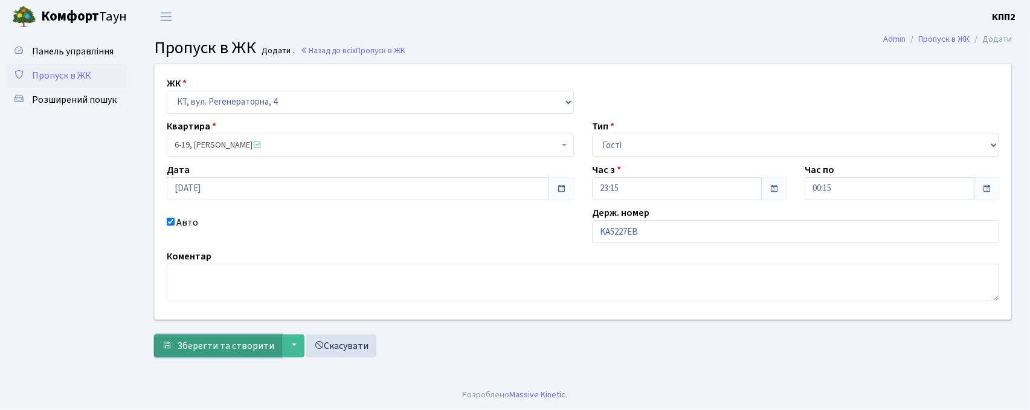
click at [259, 341] on span "Зберегти та створити" at bounding box center [225, 345] width 97 height 13
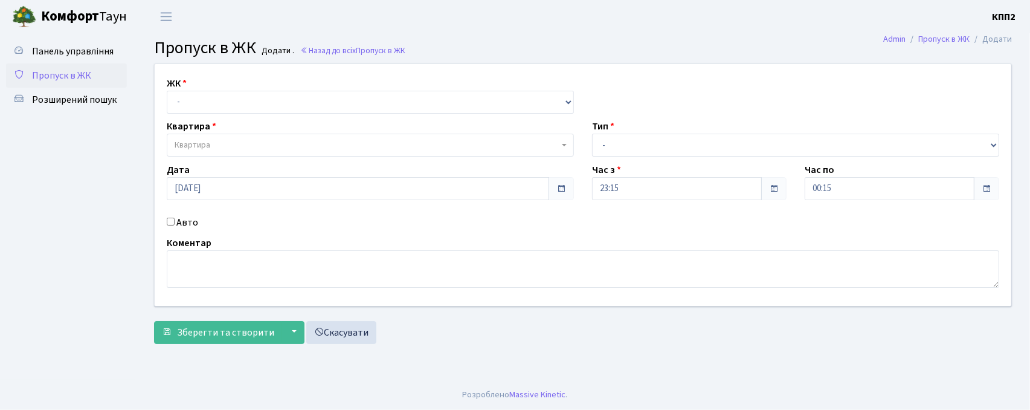
click at [30, 76] on link "Пропуск в ЖК" at bounding box center [66, 75] width 121 height 24
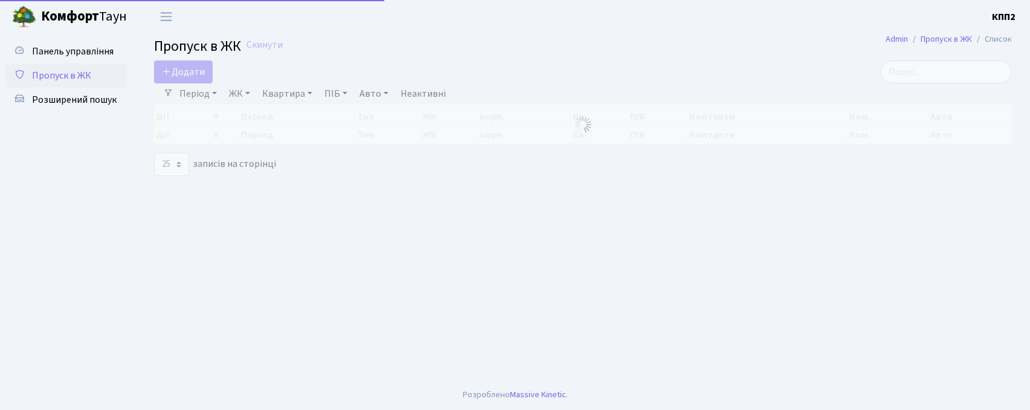
select select "25"
